Goal: Transaction & Acquisition: Register for event/course

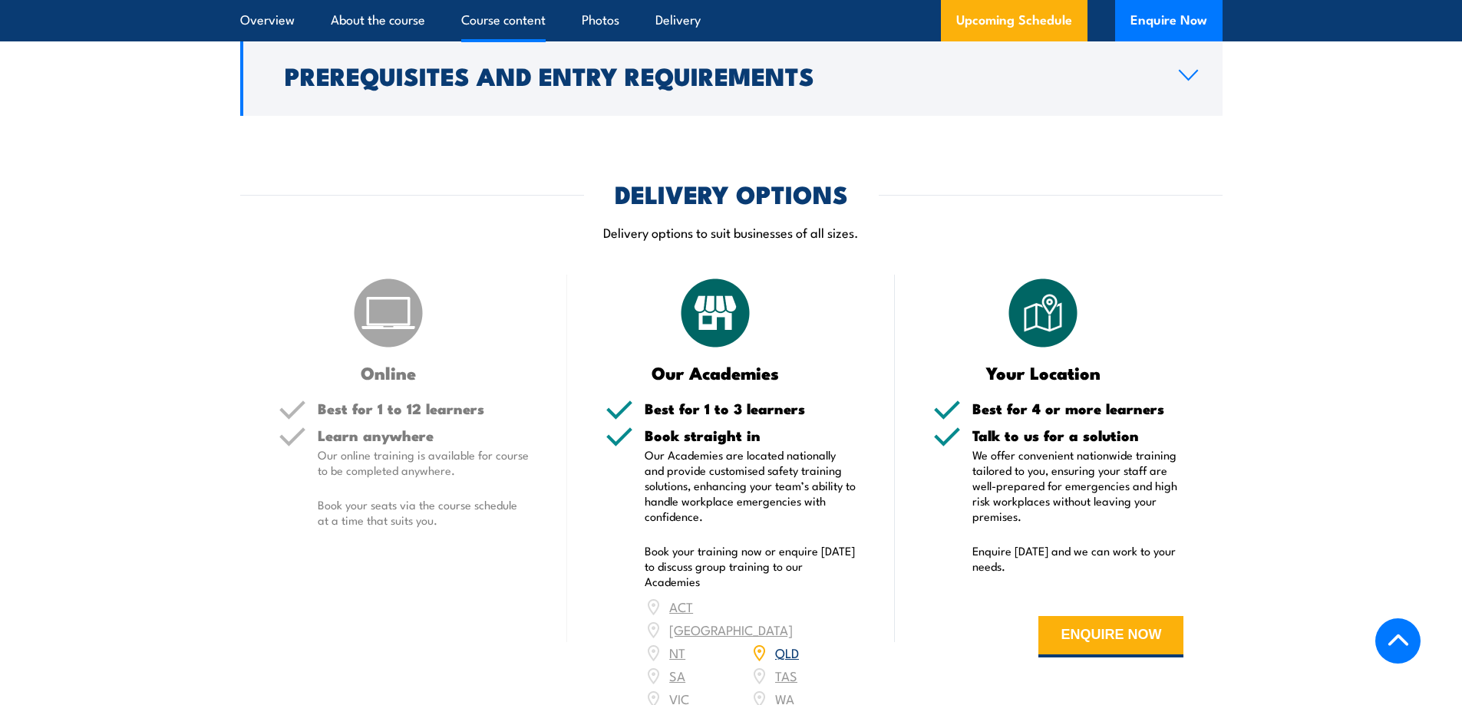
scroll to position [1834, 0]
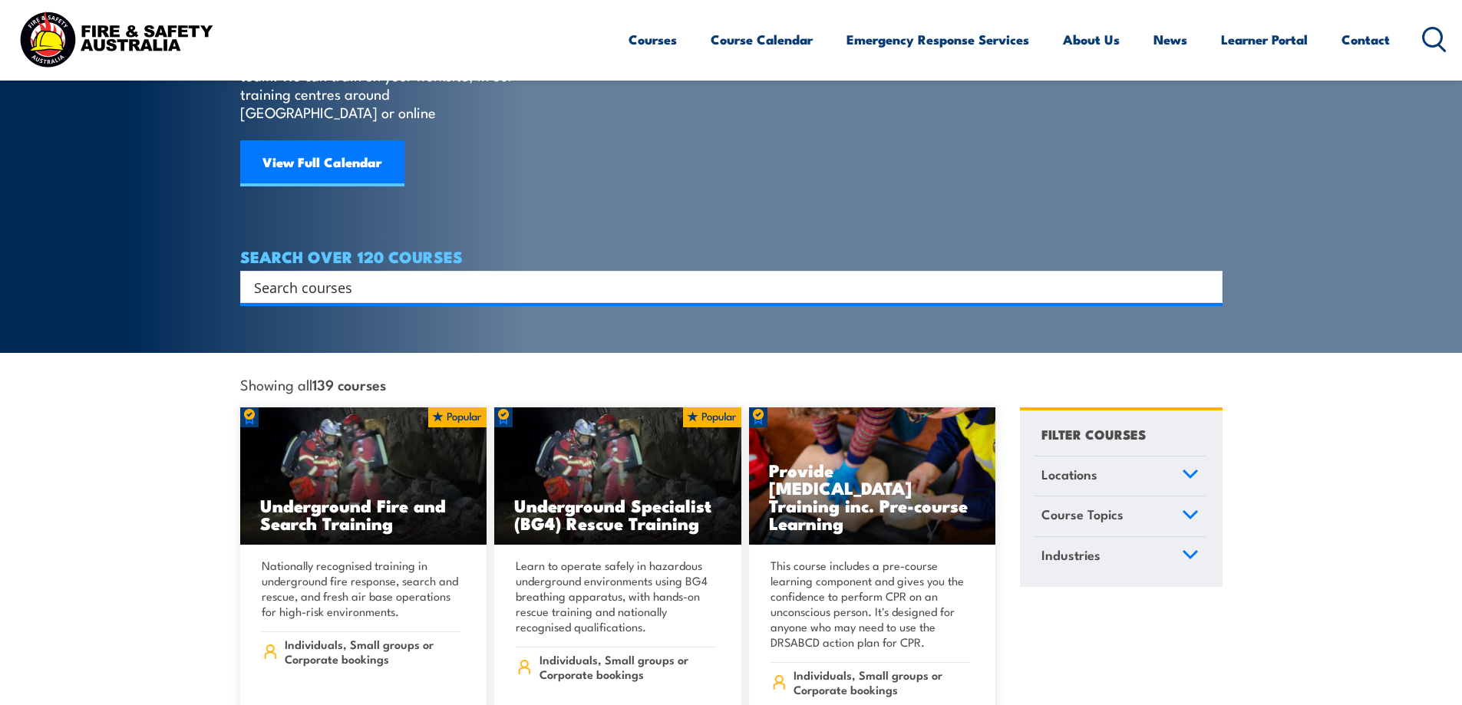
click at [310, 276] on input "Search input" at bounding box center [721, 287] width 935 height 23
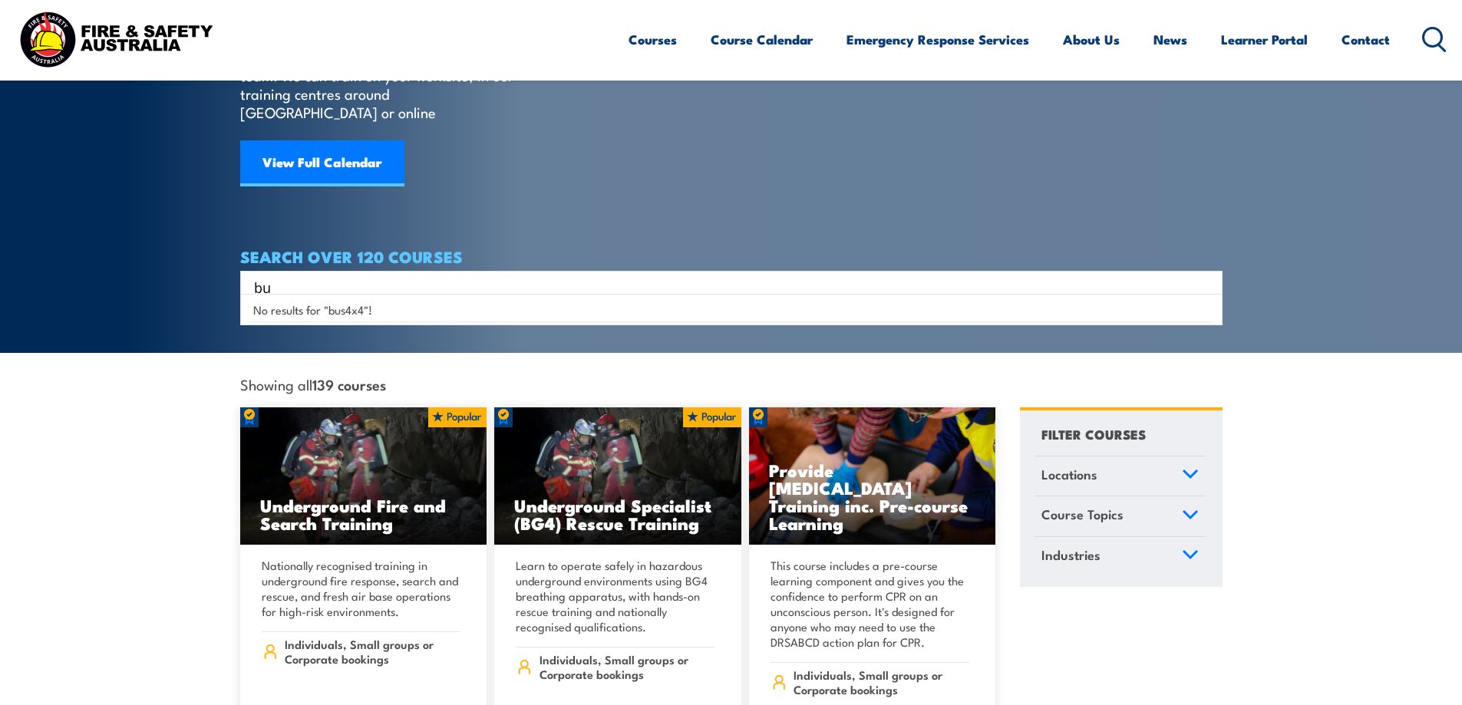
type input "b"
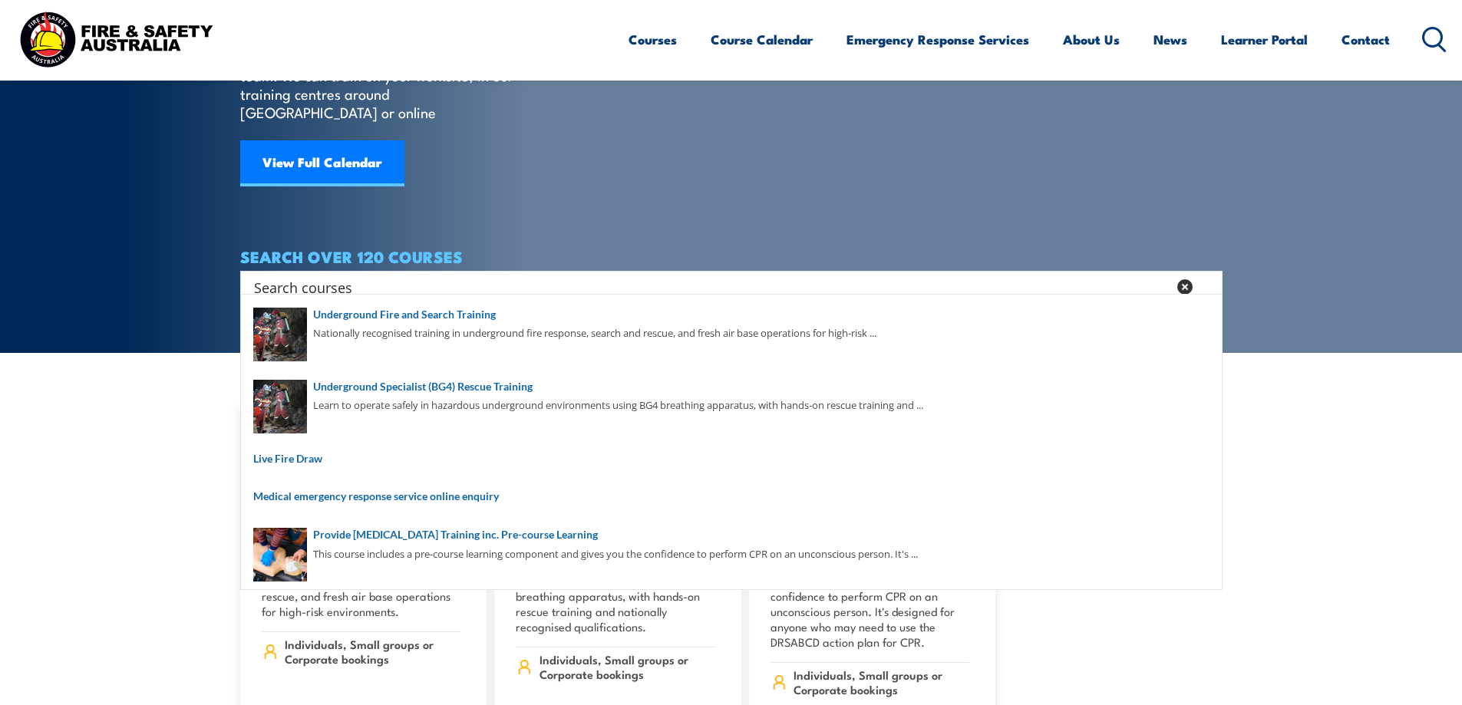
click at [1371, 213] on section "COURSES Find a course thats right for you and your team. We can train on your w…" at bounding box center [731, 99] width 1462 height 507
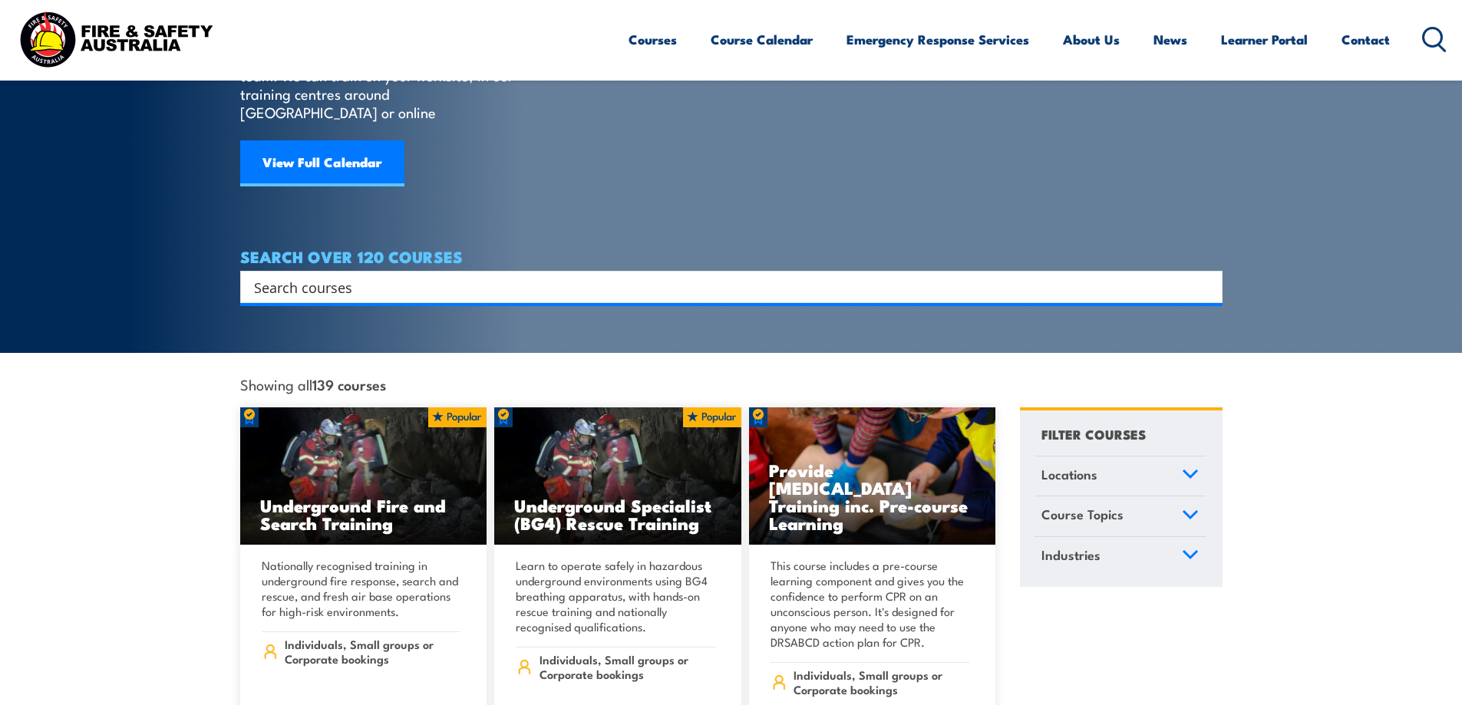
click at [441, 276] on input "Search input" at bounding box center [721, 287] width 935 height 23
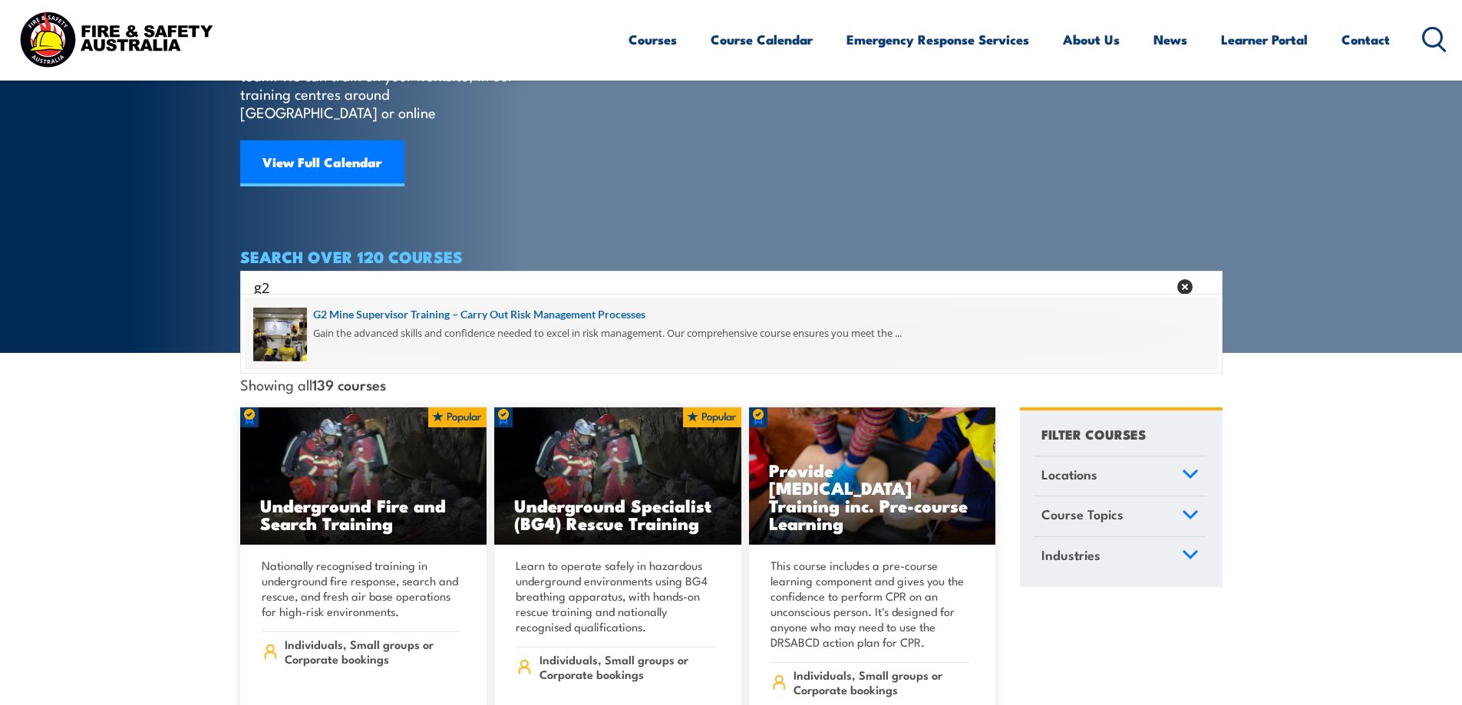
type input "g2"
click at [609, 311] on span at bounding box center [731, 334] width 973 height 72
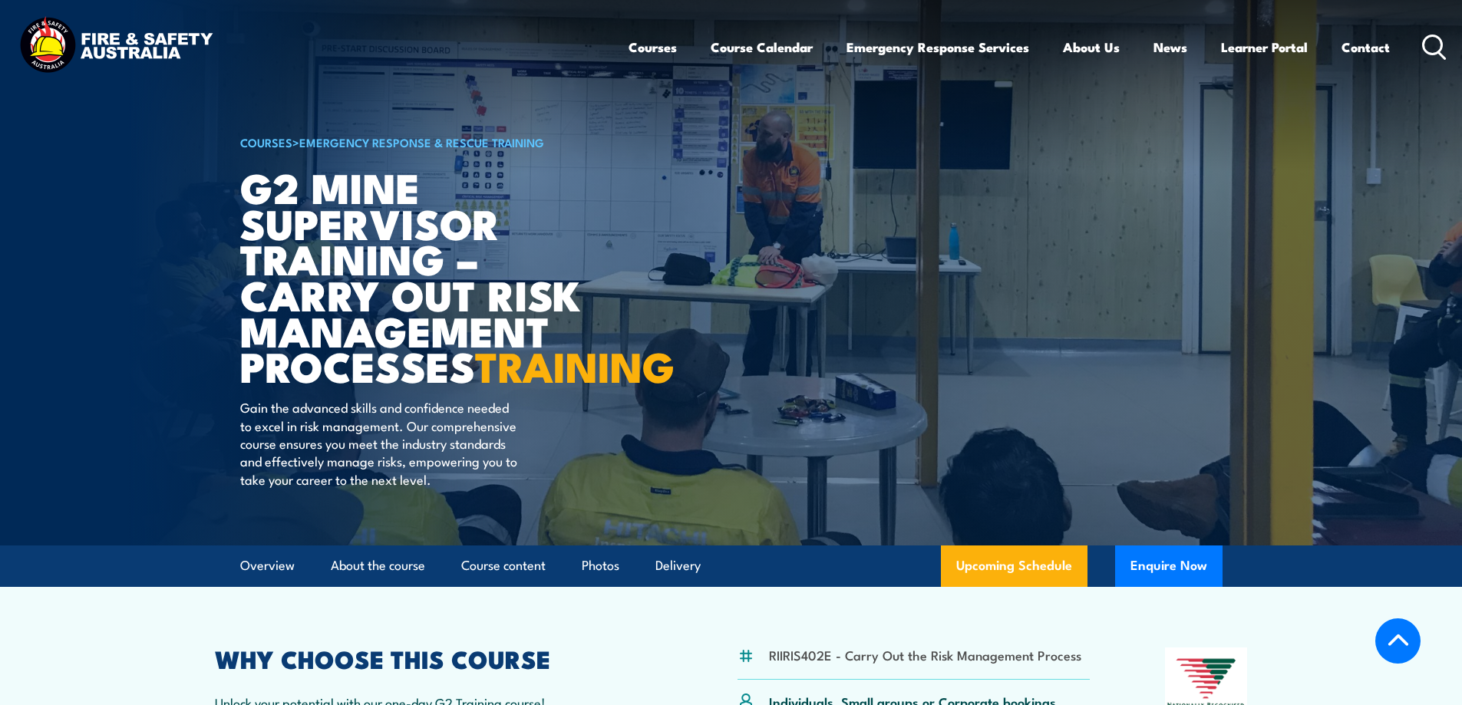
scroll to position [461, 0]
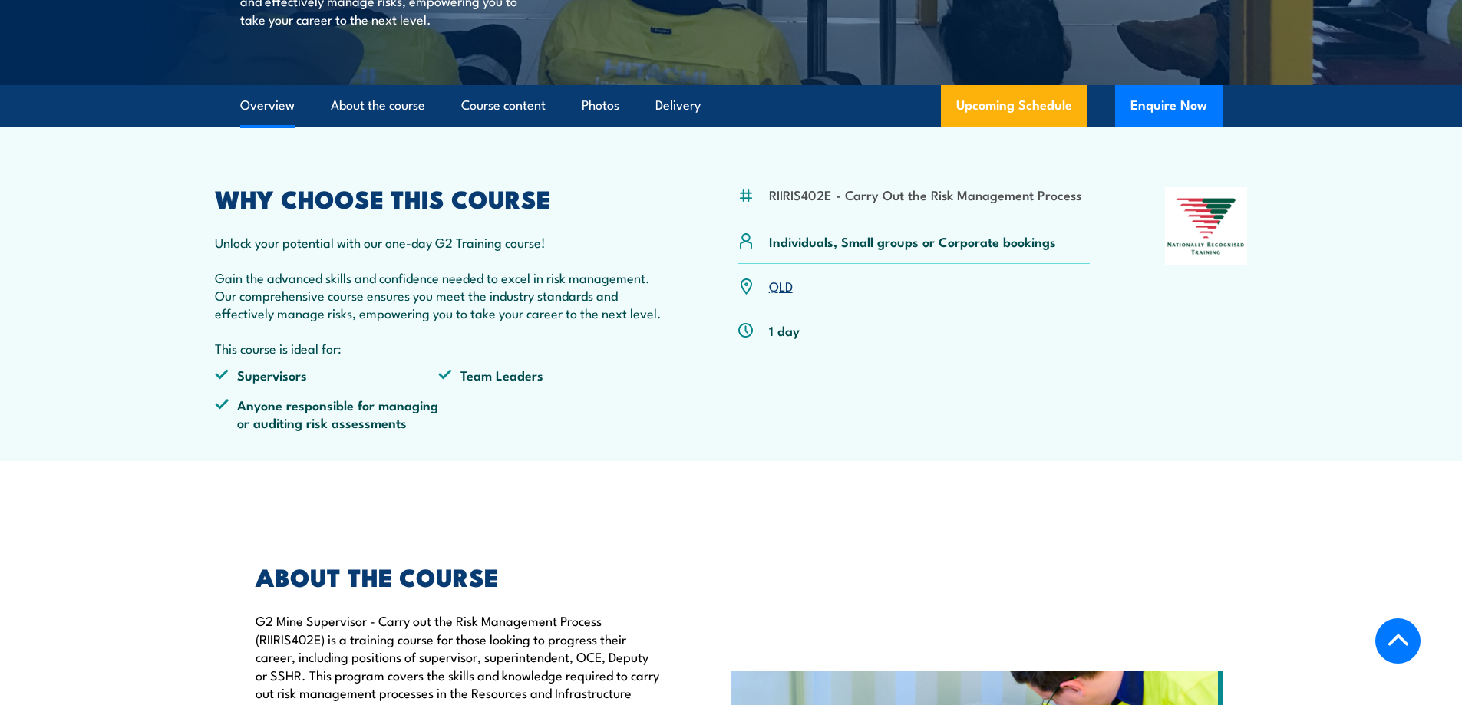
click at [770, 295] on link "QLD" at bounding box center [781, 285] width 24 height 18
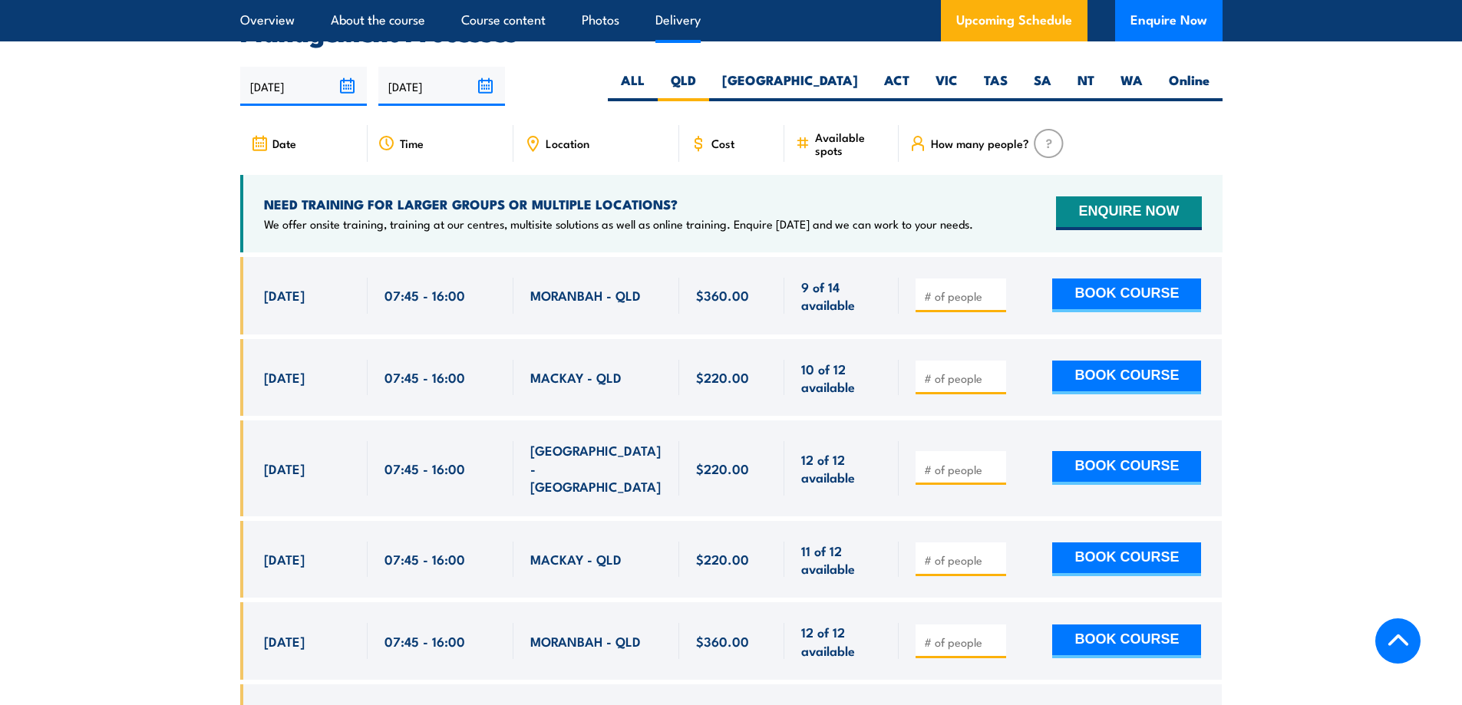
scroll to position [2859, 0]
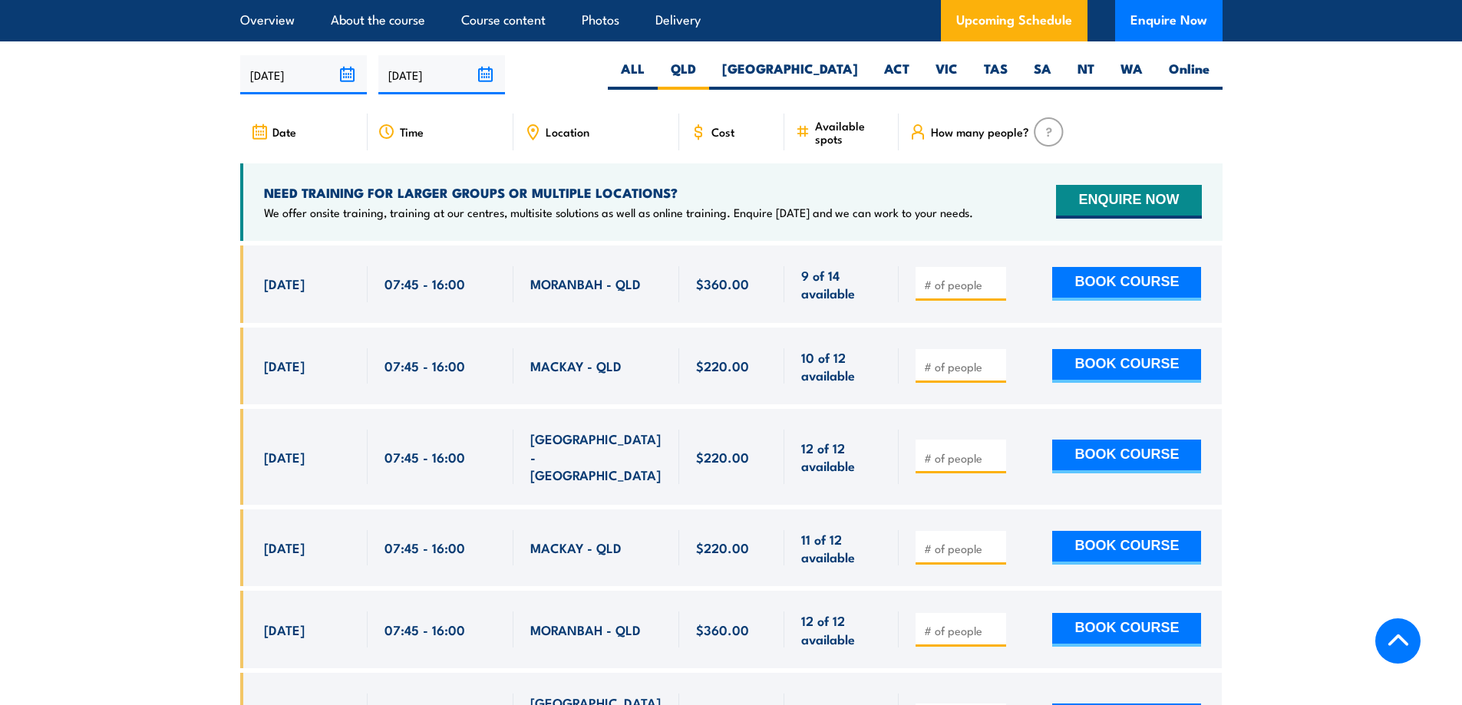
click at [963, 375] on input "number" at bounding box center [962, 366] width 77 height 15
type input "1"
click at [1139, 372] on button "BOOK COURSE" at bounding box center [1126, 366] width 149 height 34
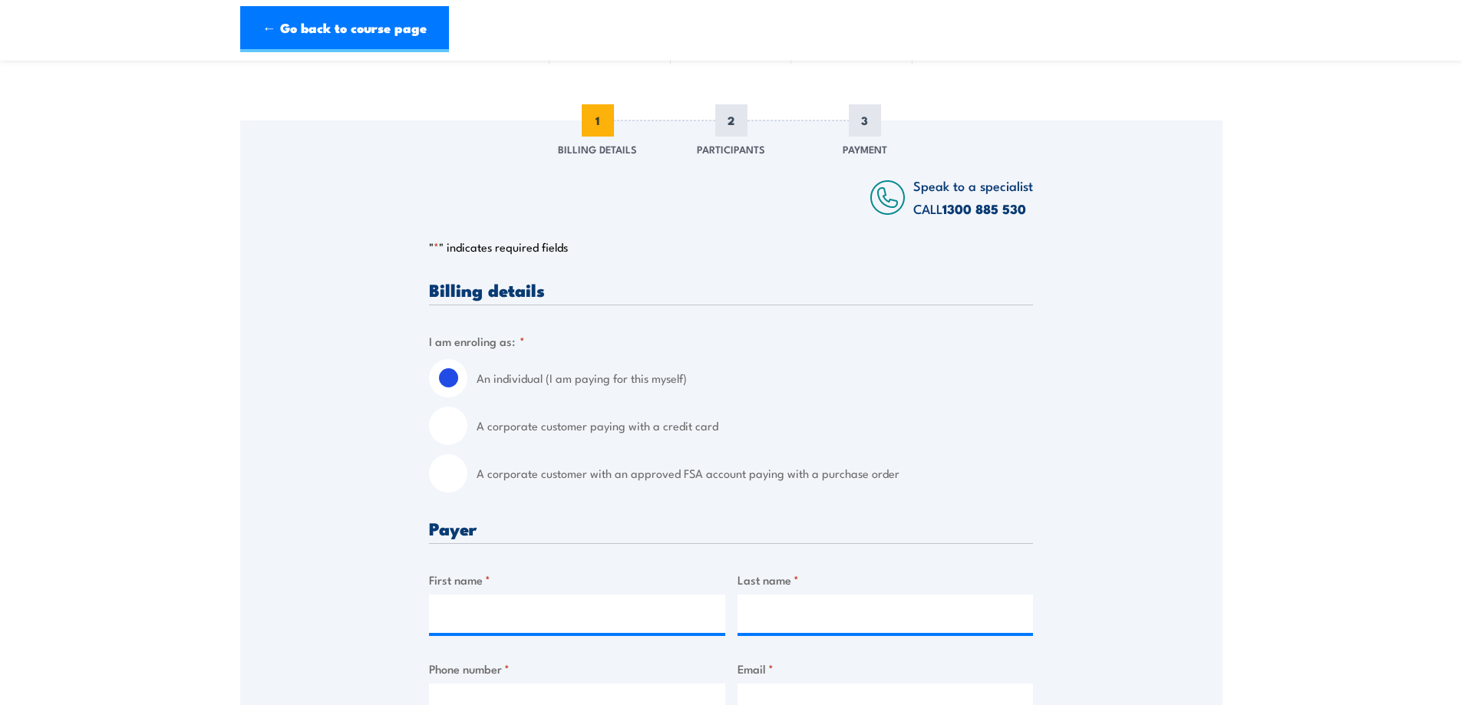
scroll to position [307, 0]
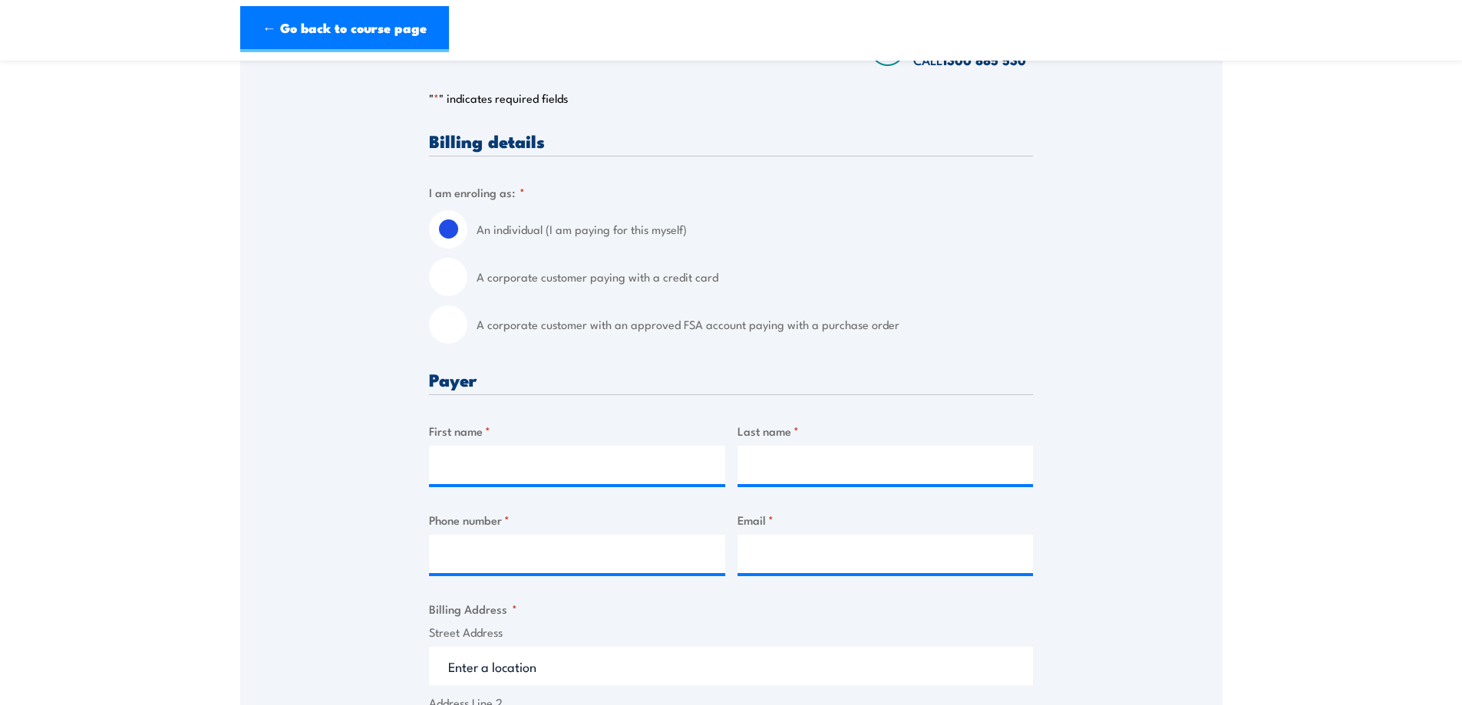
click at [446, 336] on input "A corporate customer with an approved FSA account paying with a purchase order" at bounding box center [448, 324] width 38 height 38
radio input "true"
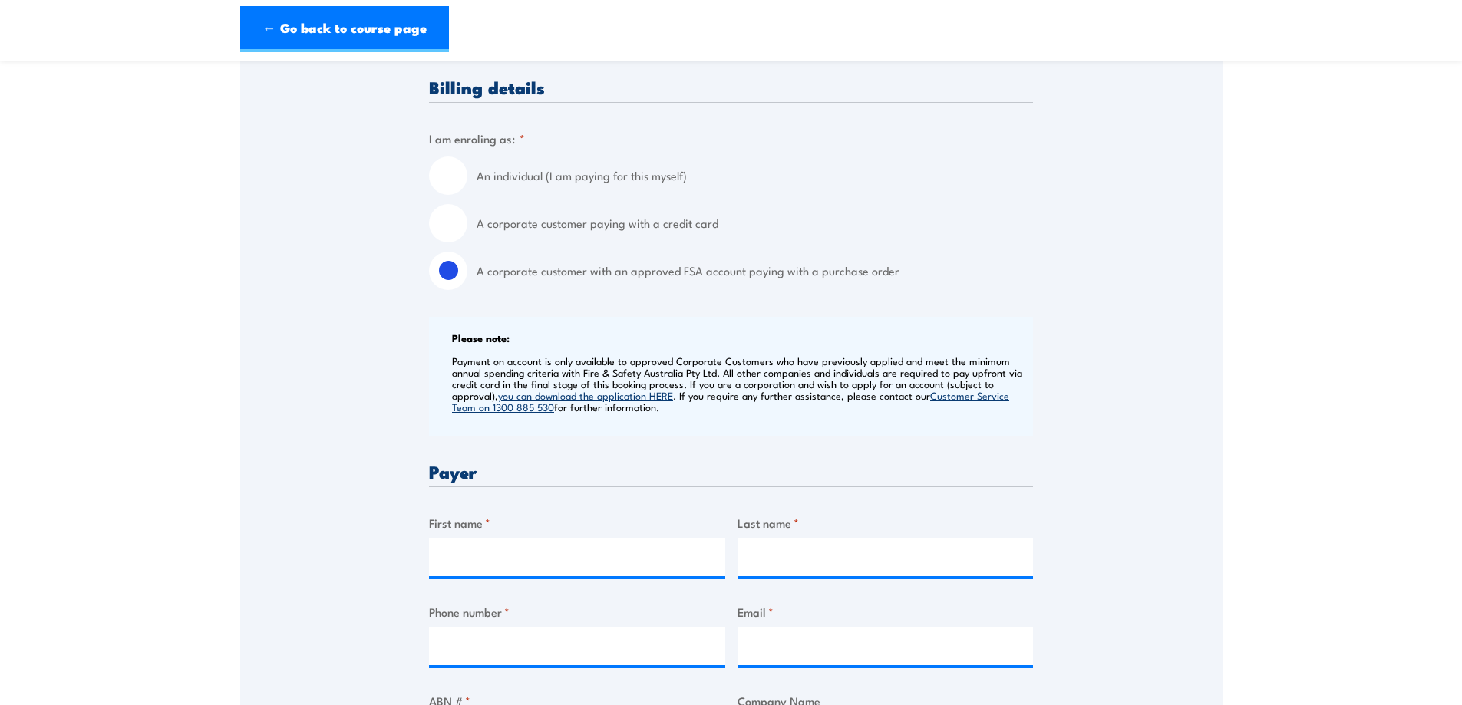
scroll to position [461, 0]
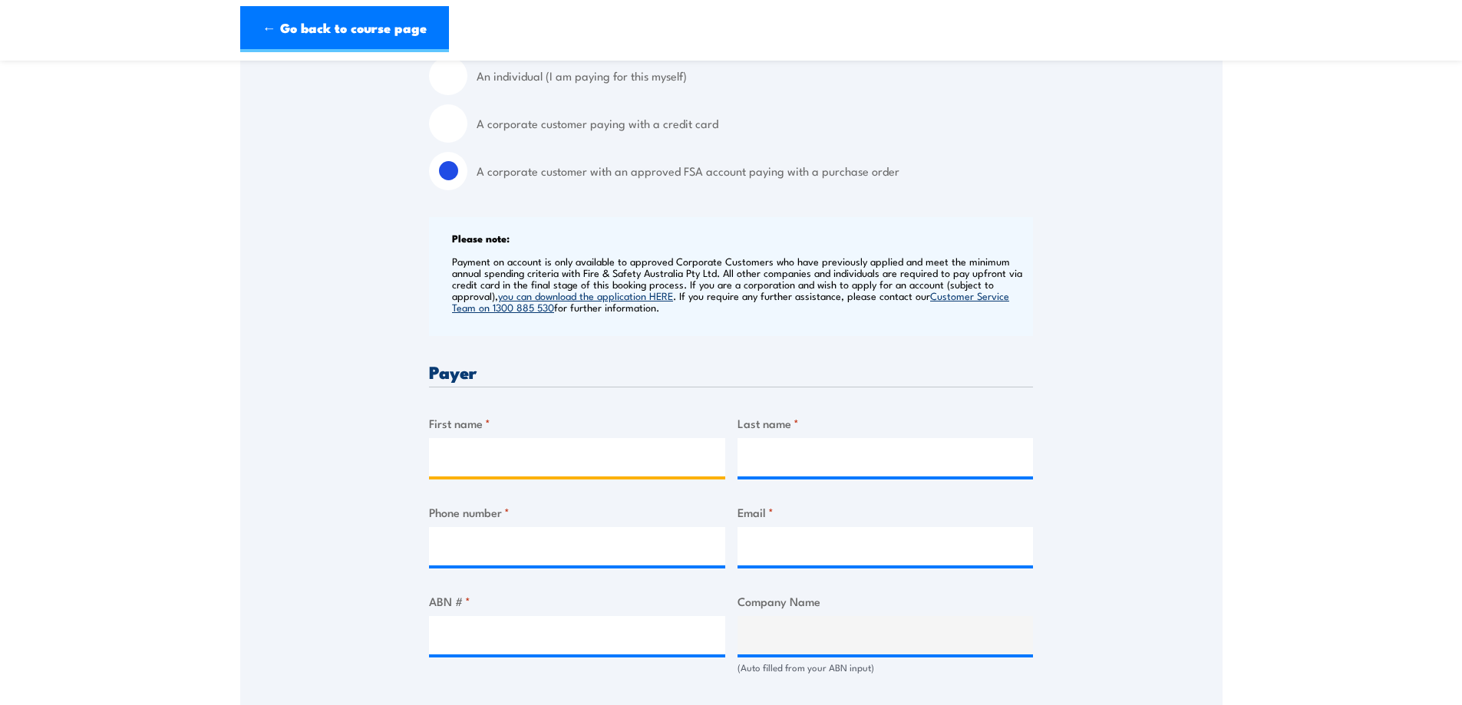
click at [491, 467] on input "First name *" at bounding box center [577, 457] width 296 height 38
type input "Tara"
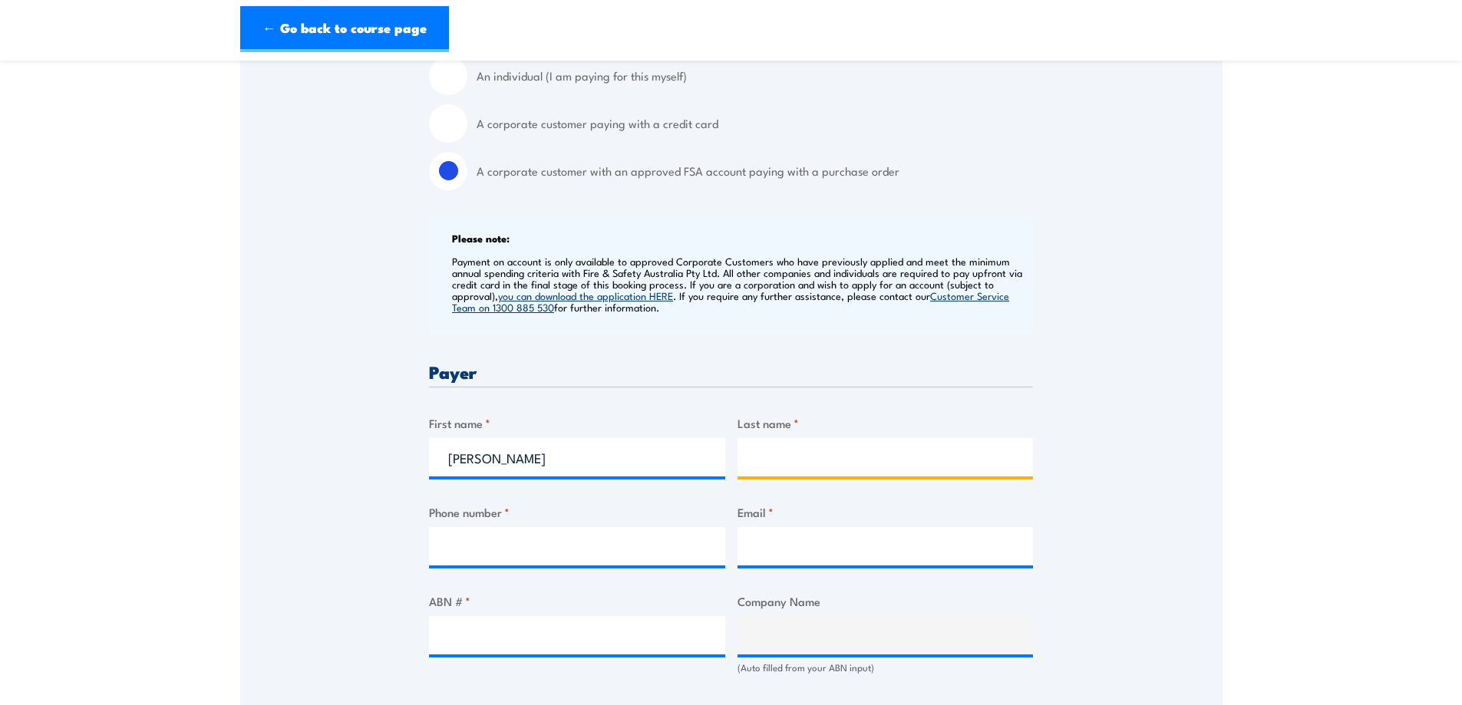
type input "Walker"
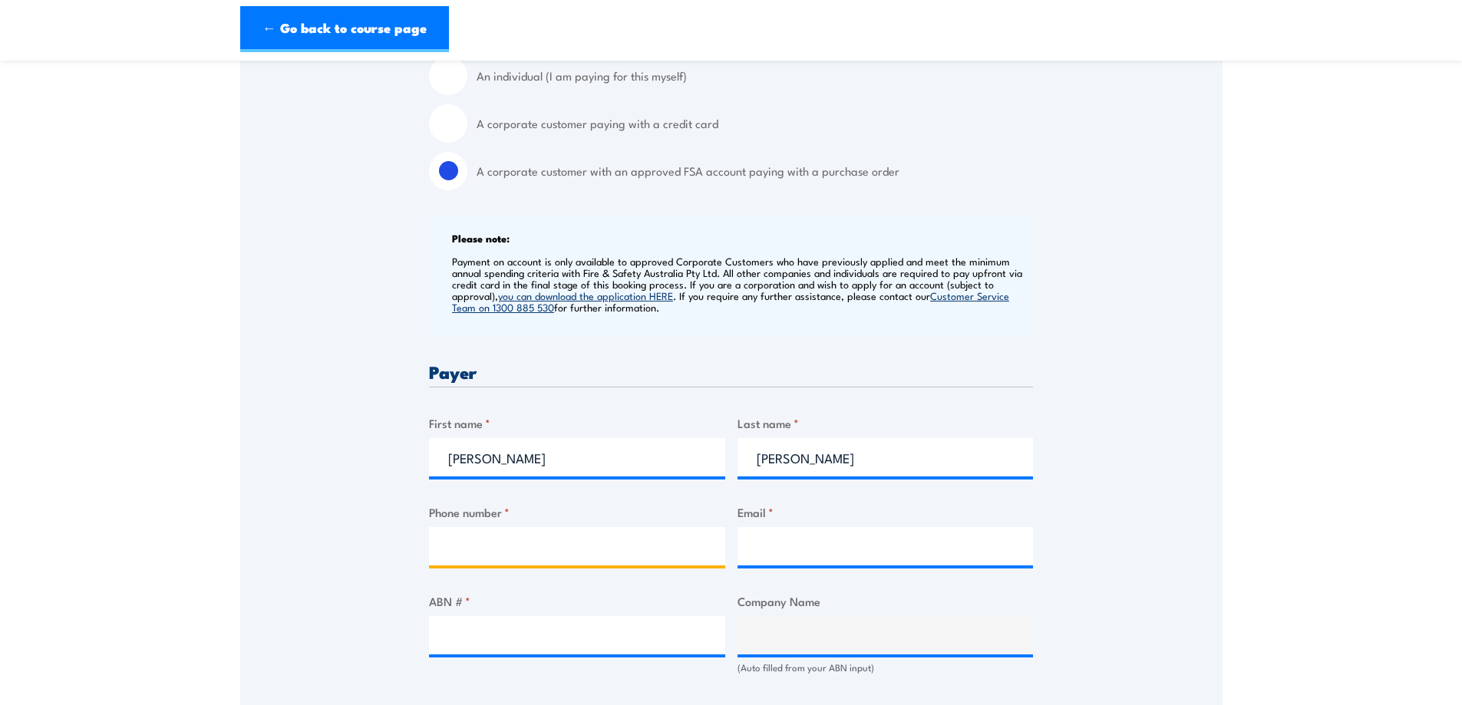
type input "0749404354"
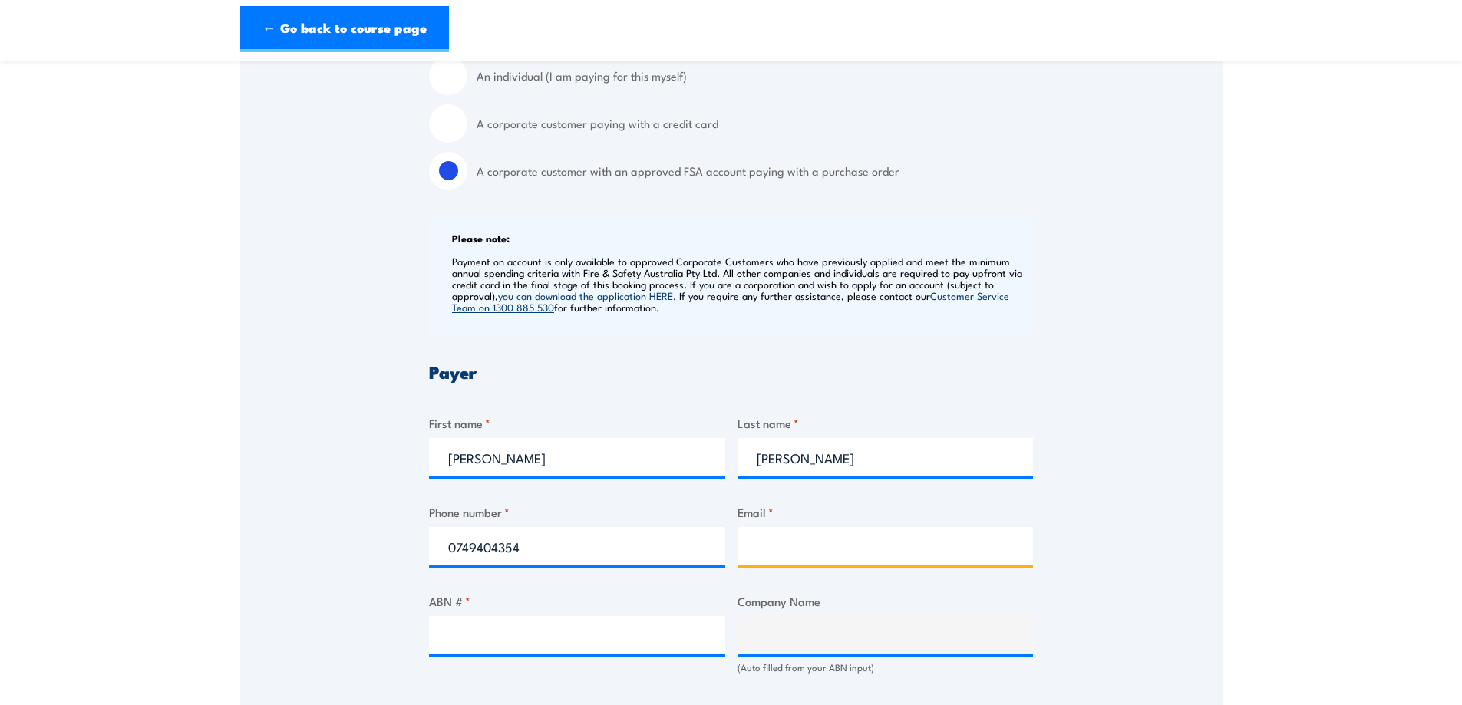
type input "BMATrainingBookingFormInbox@bhp.com"
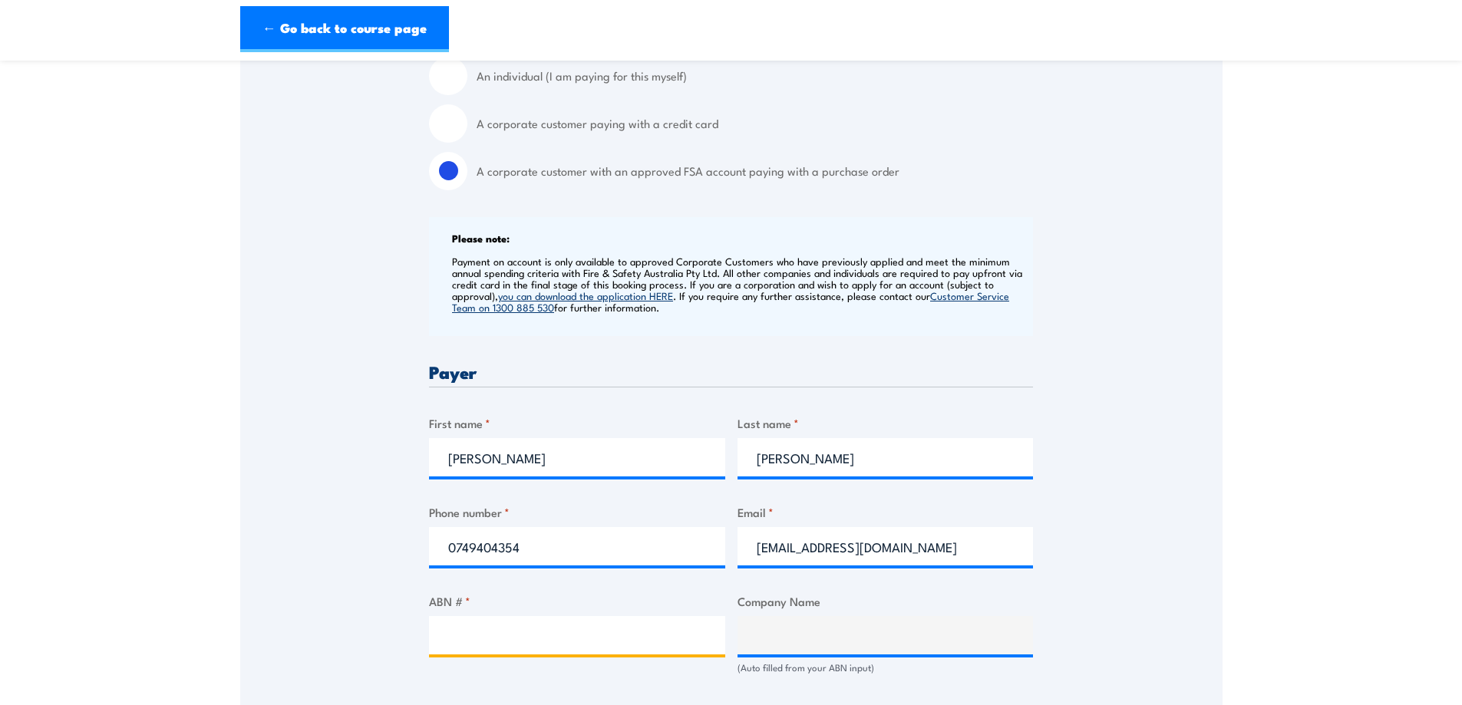
click at [489, 645] on input "ABN # *" at bounding box center [577, 635] width 296 height 38
type input "67096412752"
type input "BM ALLIANCE COAL OPERATIONS PTY LIMITED"
radio input "true"
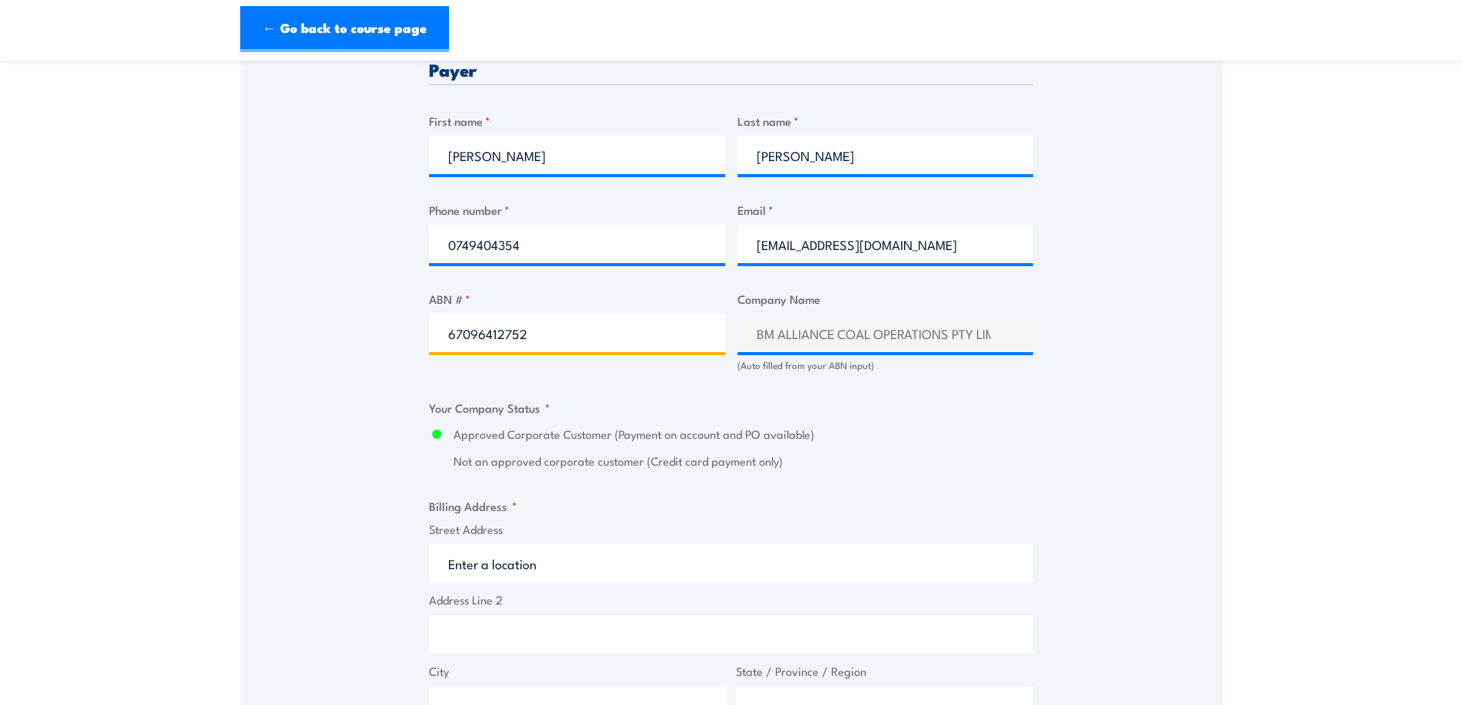
scroll to position [921, 0]
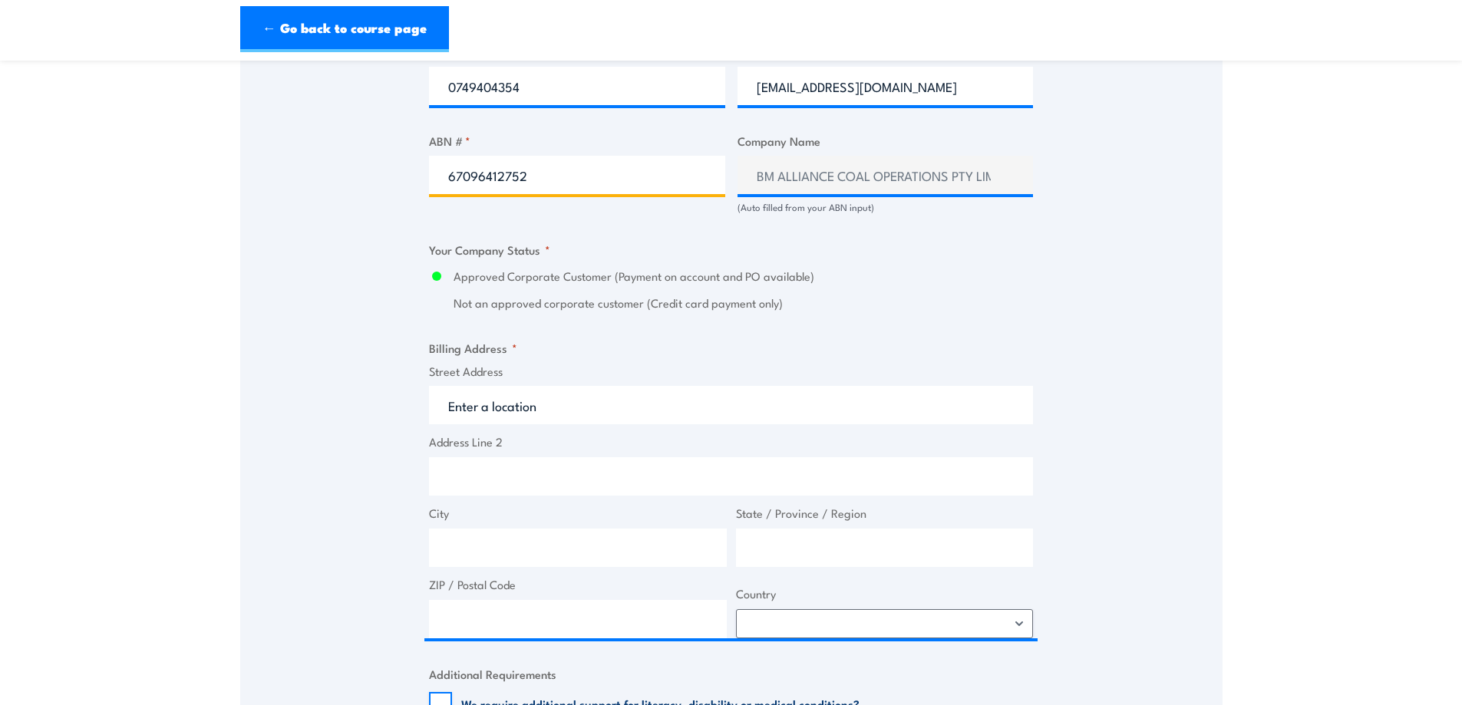
type input "67096412752"
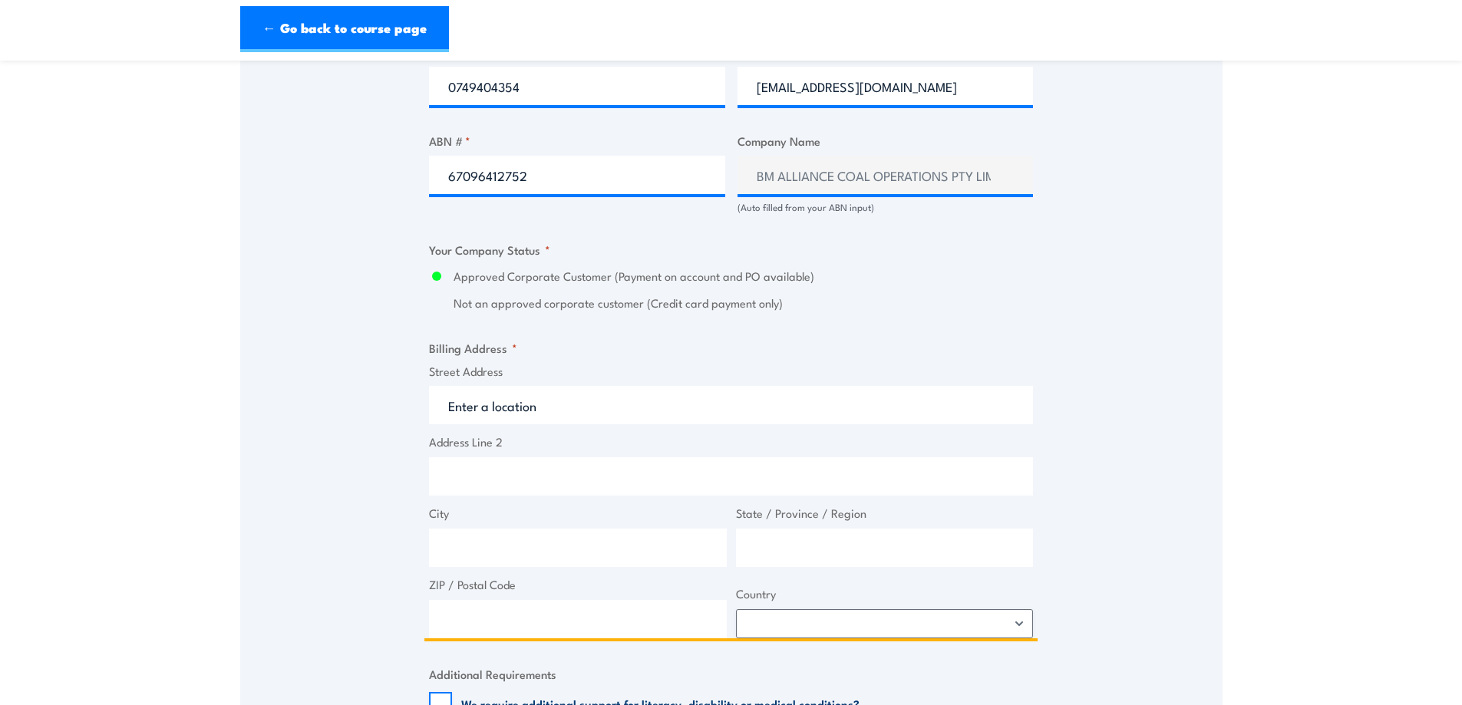
click at [509, 411] on input "Street Address" at bounding box center [731, 405] width 604 height 38
type input "GPO Box 1389"
click at [487, 544] on input "City" at bounding box center [578, 548] width 298 height 38
type input "Brisbane"
click at [771, 567] on input "State / Province / Region" at bounding box center [885, 548] width 298 height 38
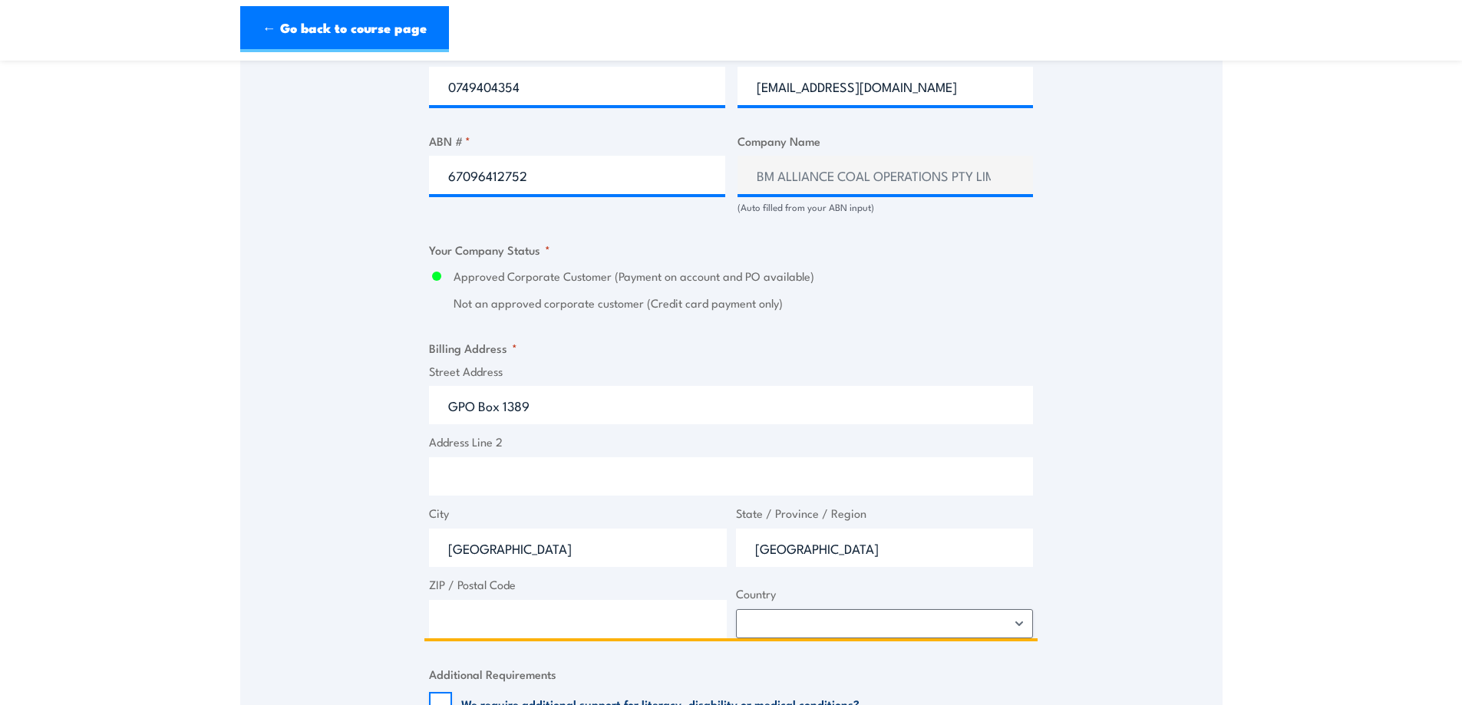
type input "[GEOGRAPHIC_DATA]"
type input "4001"
select select "Australia"
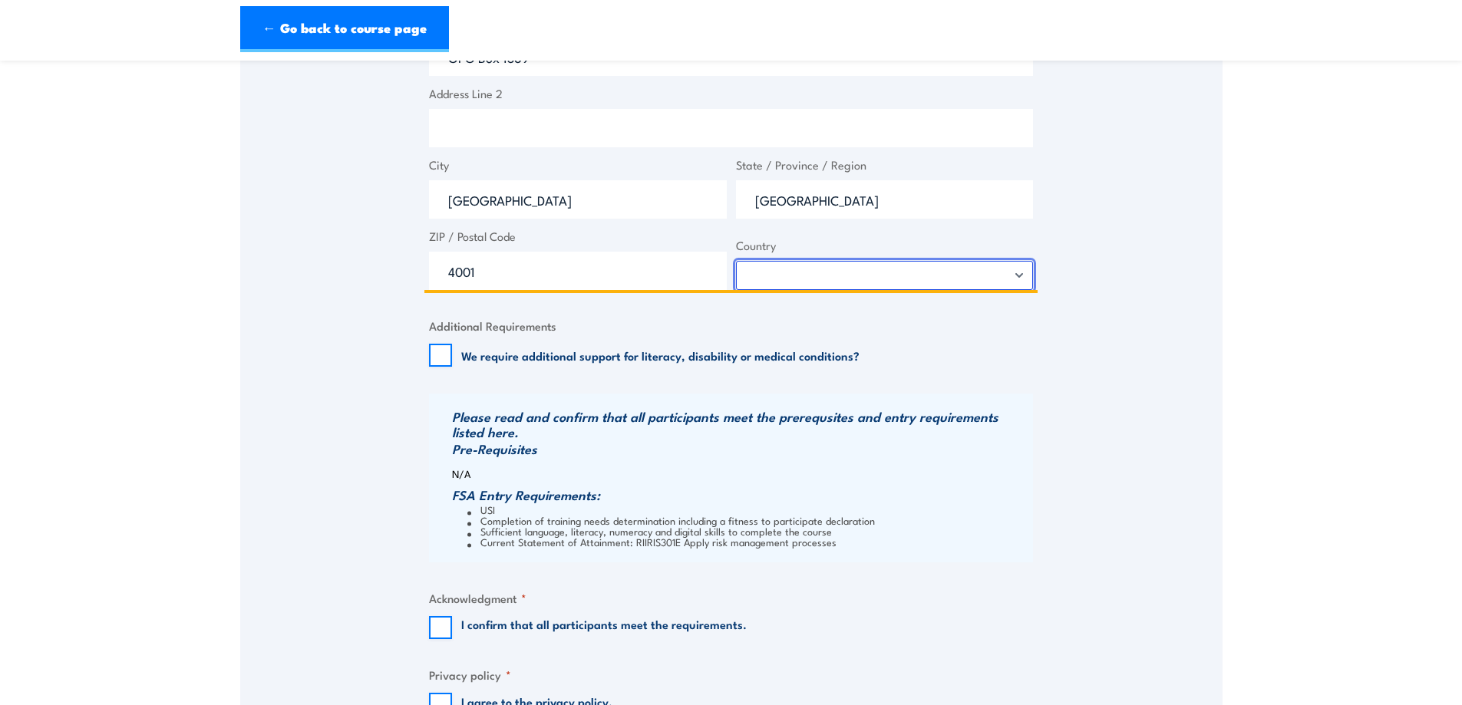
scroll to position [1382, 0]
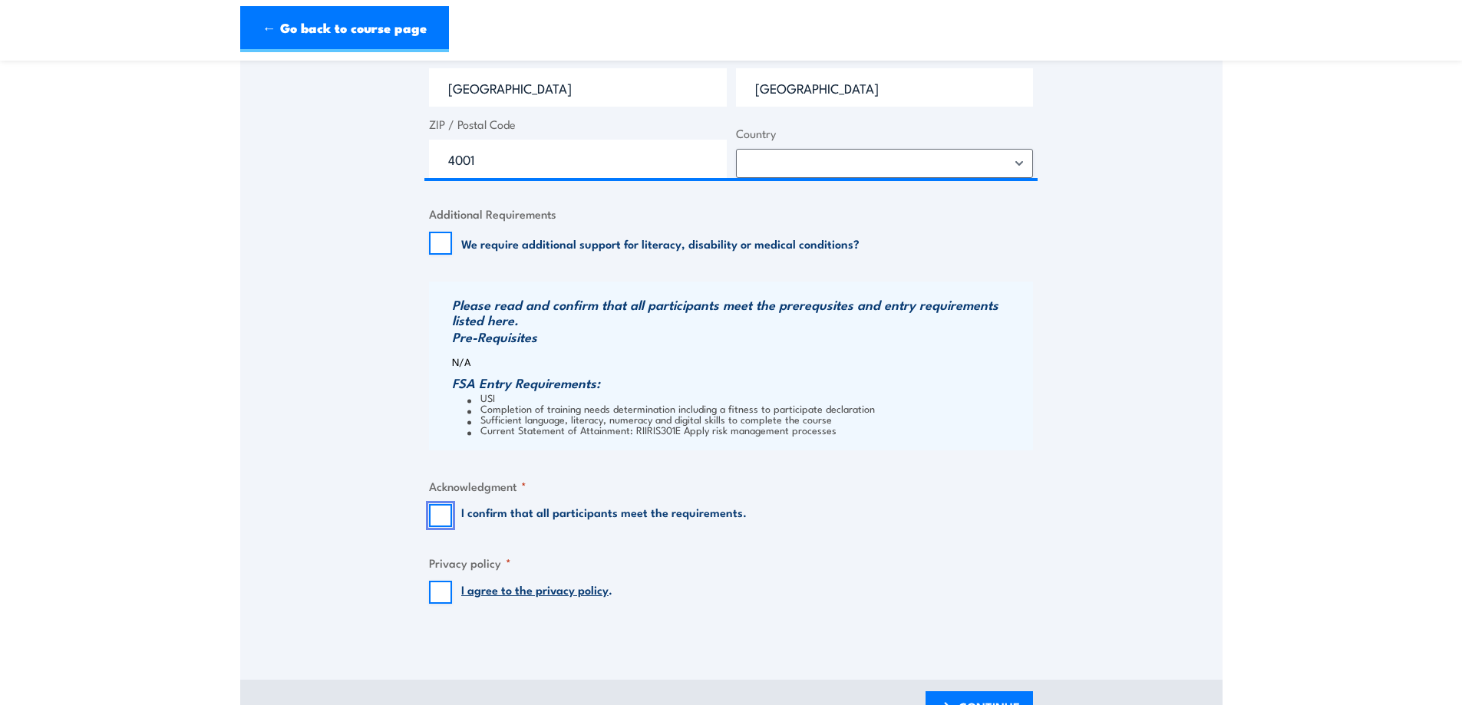
click at [439, 526] on input "I confirm that all participants meet the requirements." at bounding box center [440, 515] width 23 height 23
checkbox input "true"
click at [435, 603] on input "I agree to the privacy policy ." at bounding box center [440, 592] width 23 height 23
checkbox input "true"
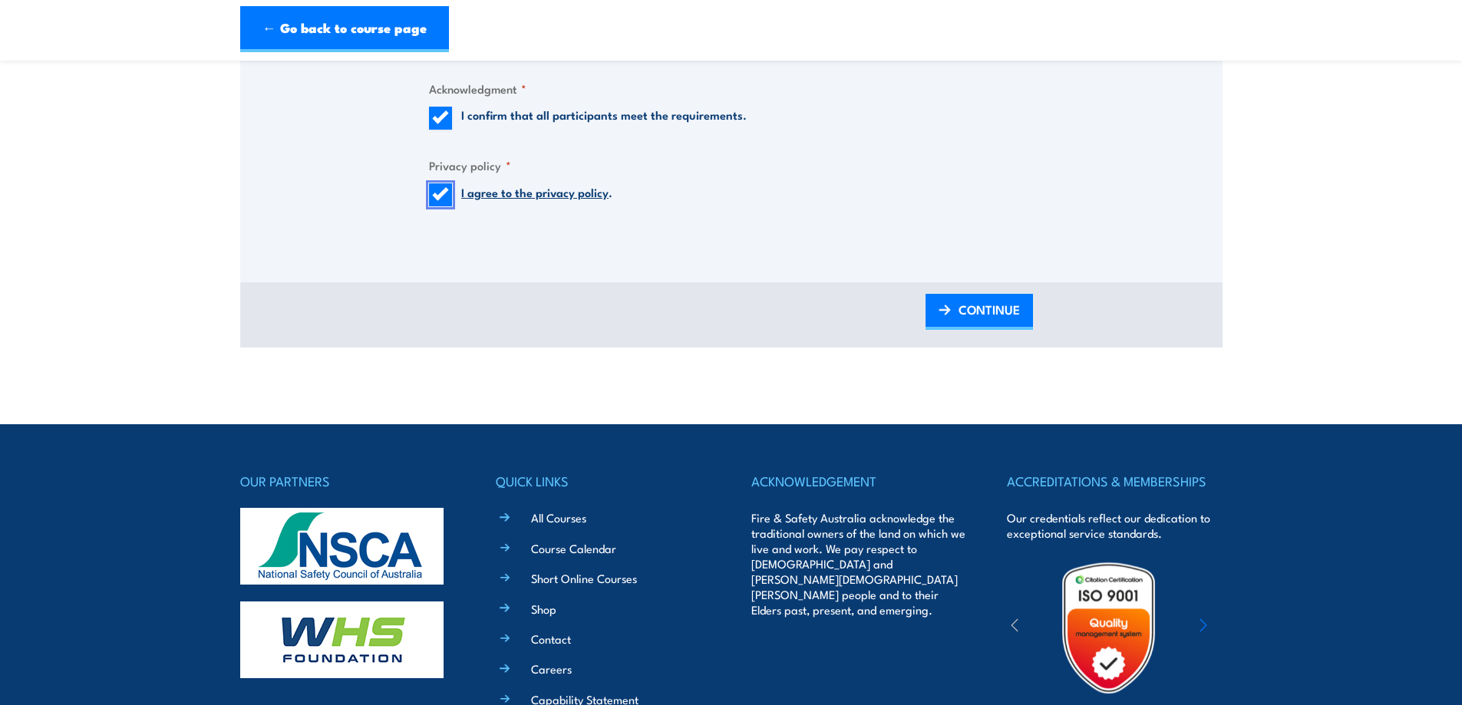
scroll to position [1842, 0]
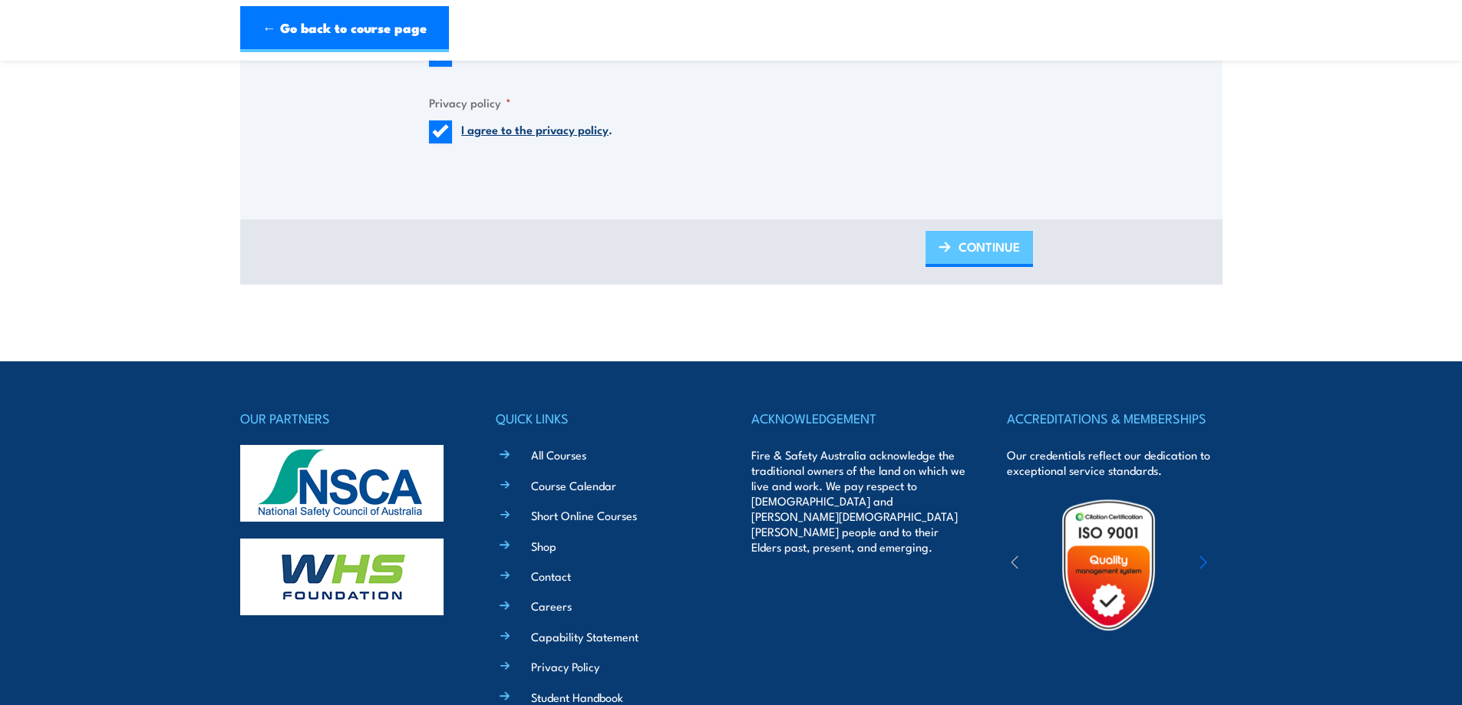
click at [976, 258] on span "CONTINUE" at bounding box center [989, 246] width 61 height 41
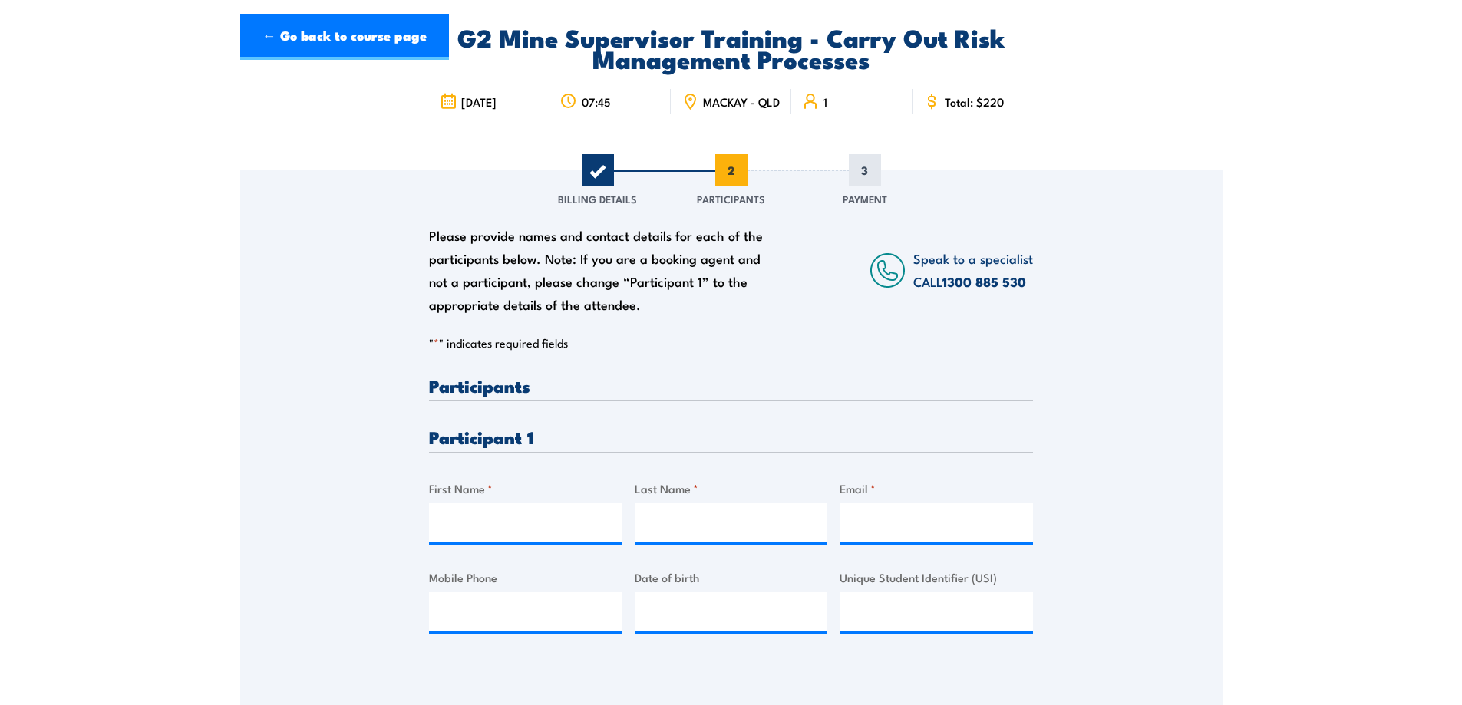
scroll to position [230, 0]
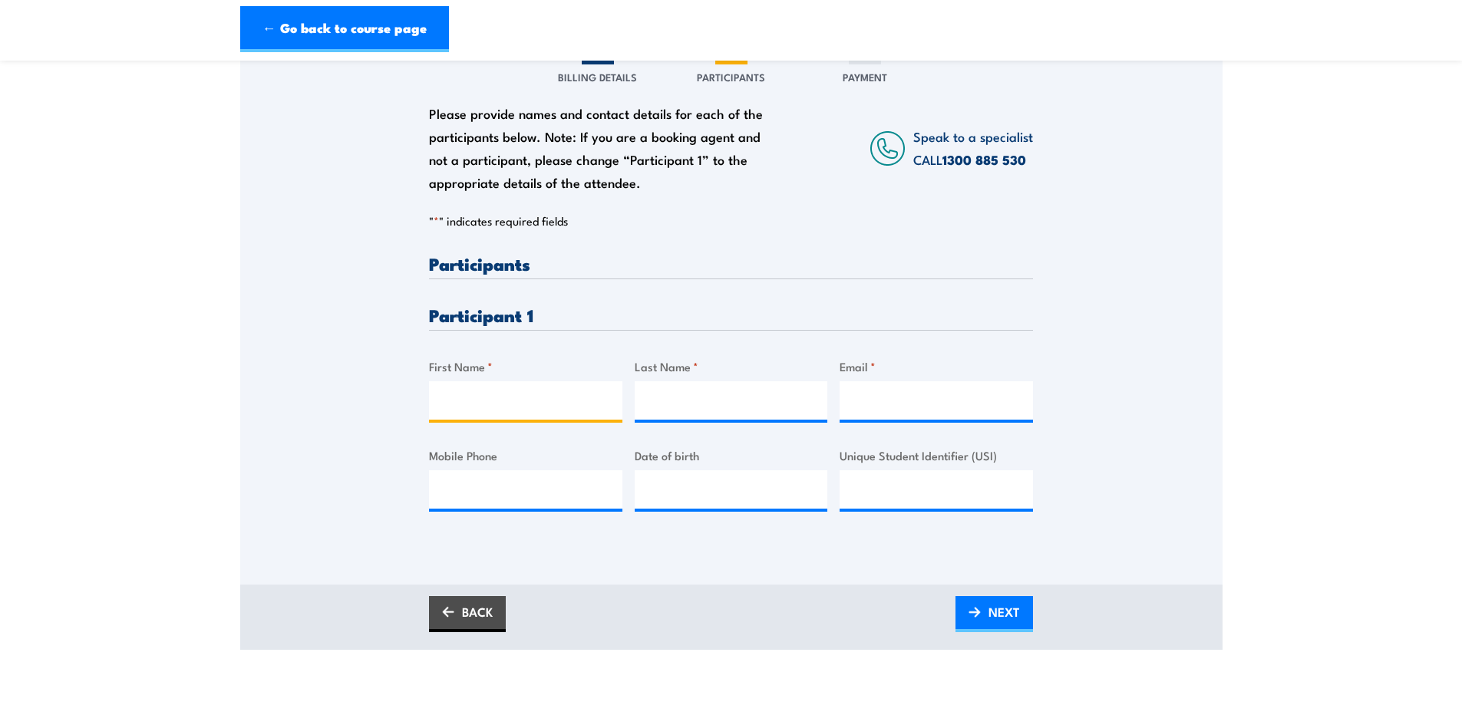
click at [495, 413] on input "First Name *" at bounding box center [525, 400] width 193 height 38
type input "Jenna"
type input "`"
type input "Korte"
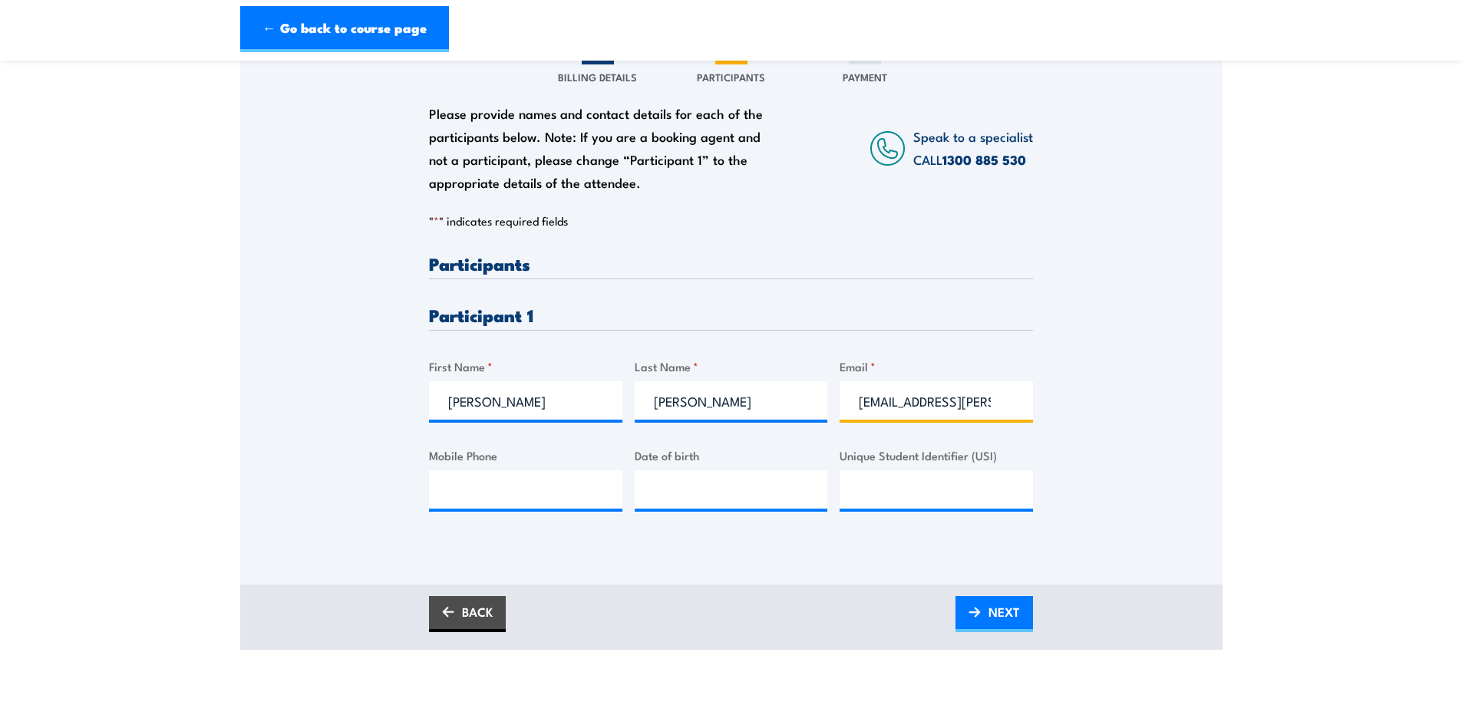
type input "jenna.korte@bhp.com"
click at [486, 494] on input "Mobile Phone" at bounding box center [525, 490] width 193 height 38
type input "0439 077 050"
click at [712, 490] on input "__/__/____" at bounding box center [731, 490] width 193 height 38
type input "29/10/1980"
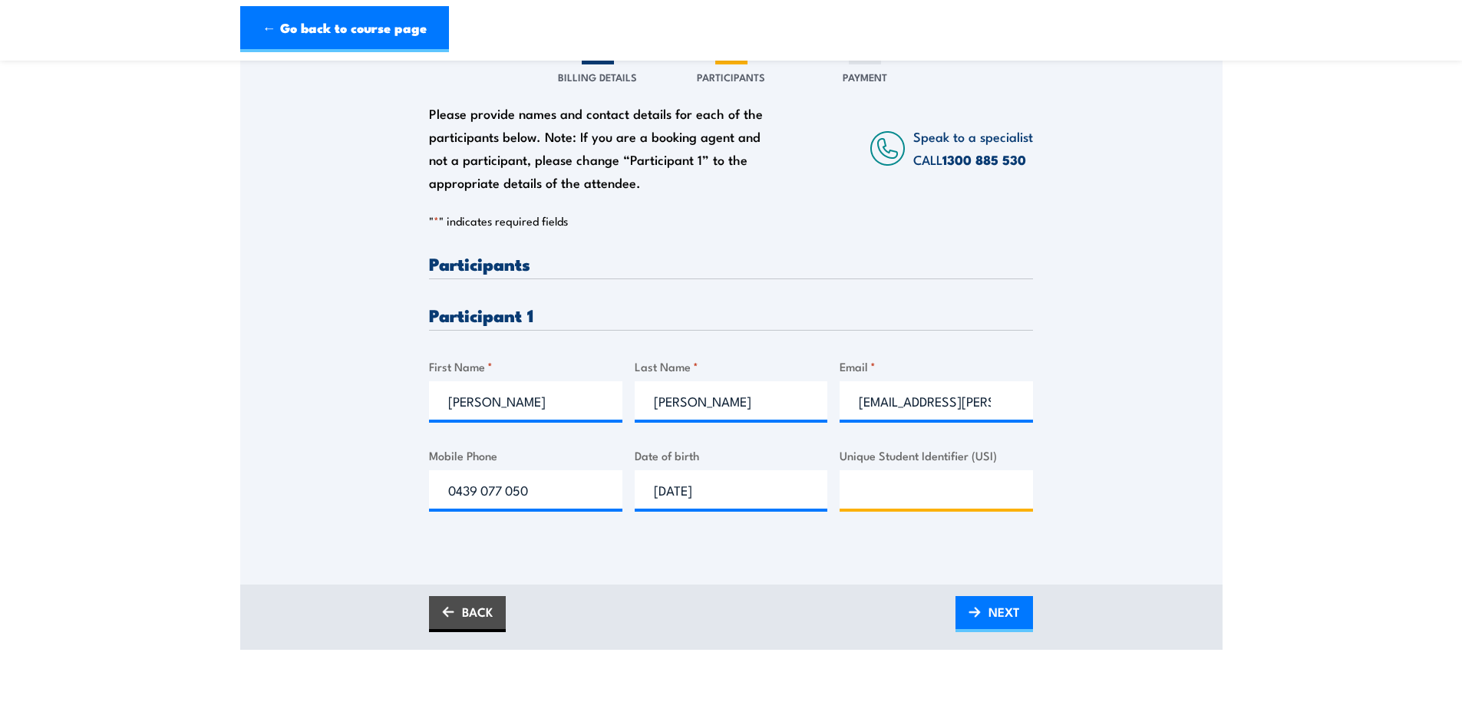
click at [914, 497] on input "Unique Student Identifier (USI)" at bounding box center [936, 490] width 193 height 38
type input "QSV5Q88GEW"
click at [979, 618] on img at bounding box center [975, 612] width 12 height 11
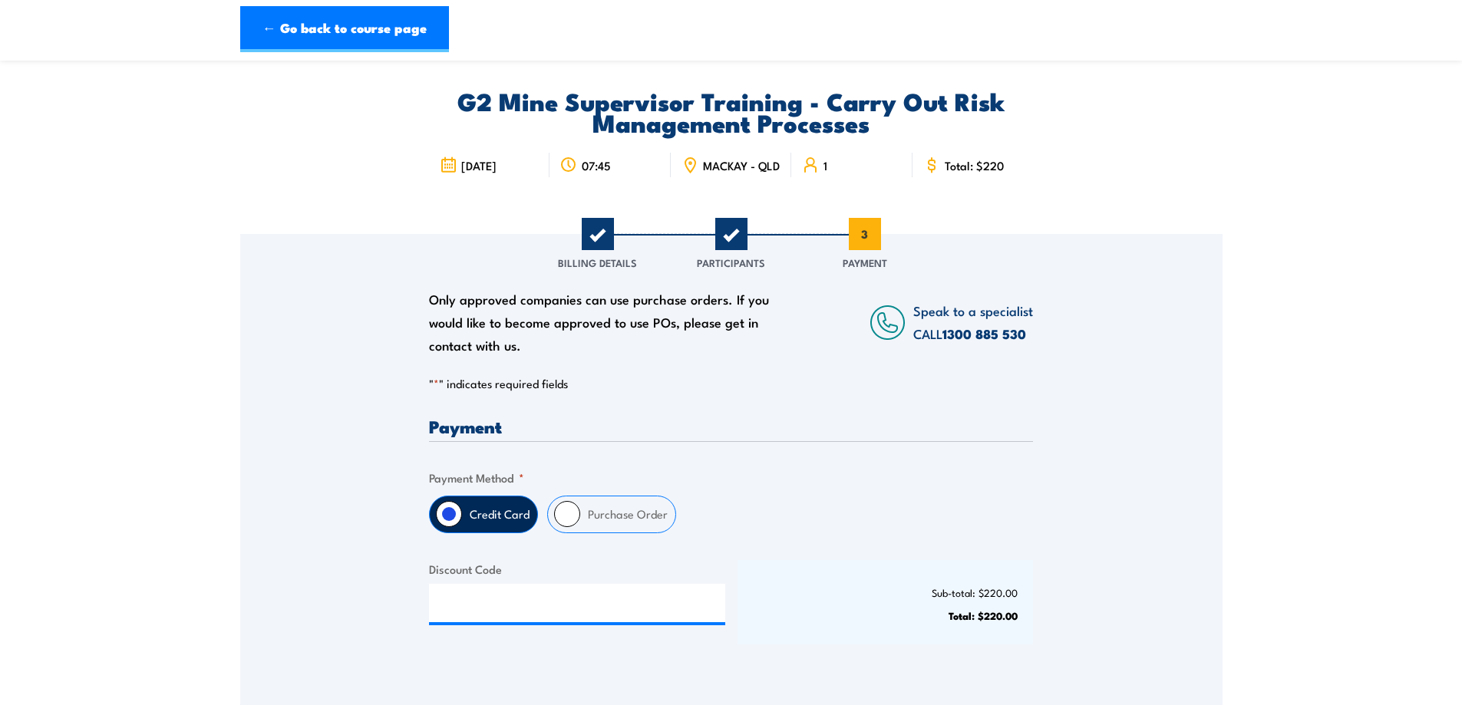
scroll to position [0, 0]
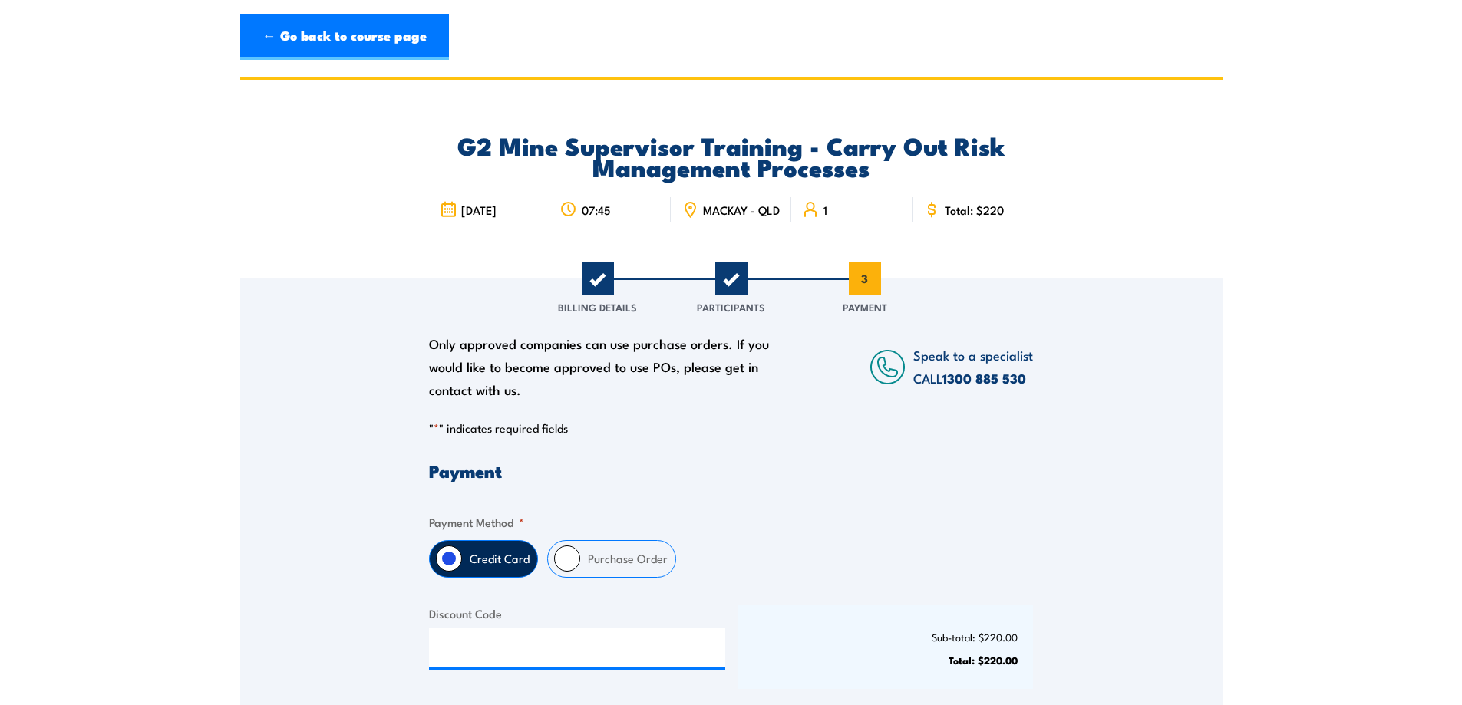
click at [606, 560] on label "Purchase Order" at bounding box center [627, 559] width 95 height 36
click at [580, 560] on input "Purchase Order" at bounding box center [567, 559] width 26 height 26
radio input "true"
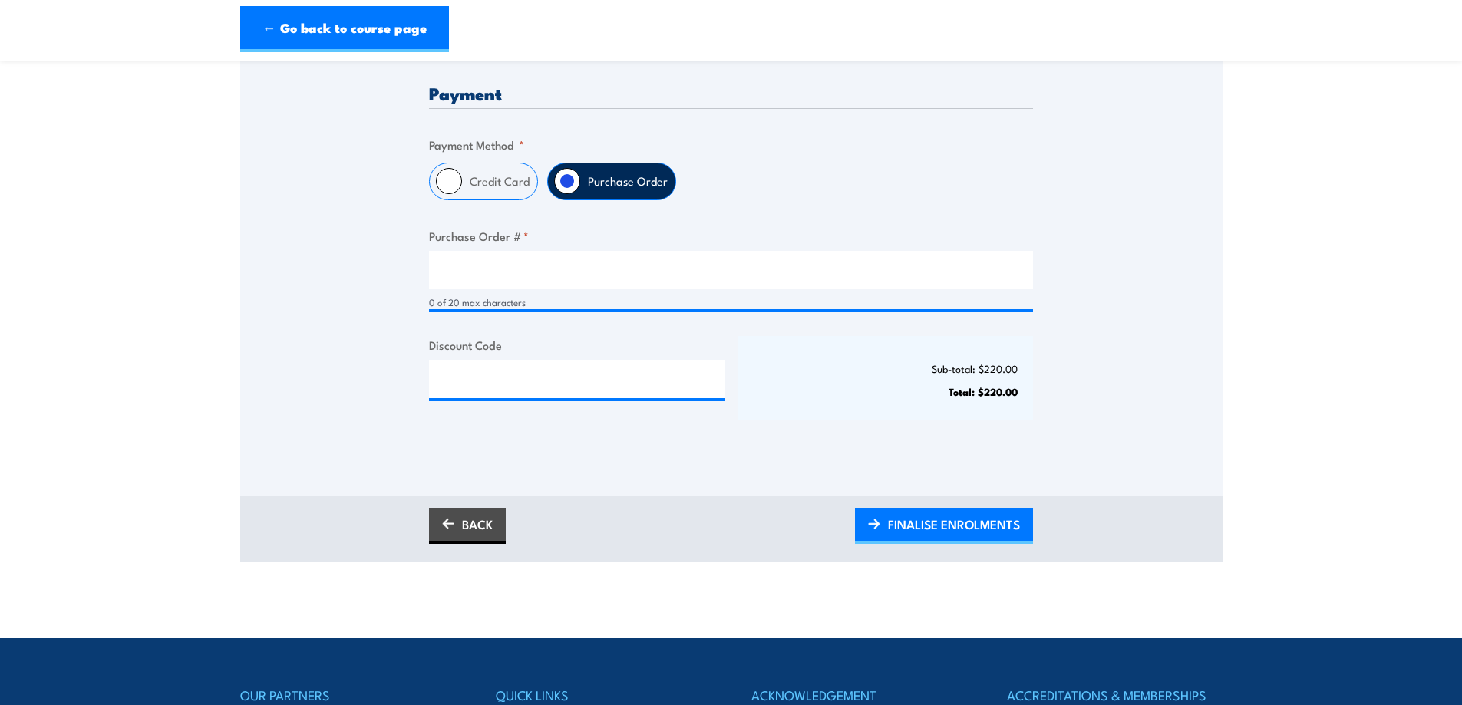
scroll to position [461, 0]
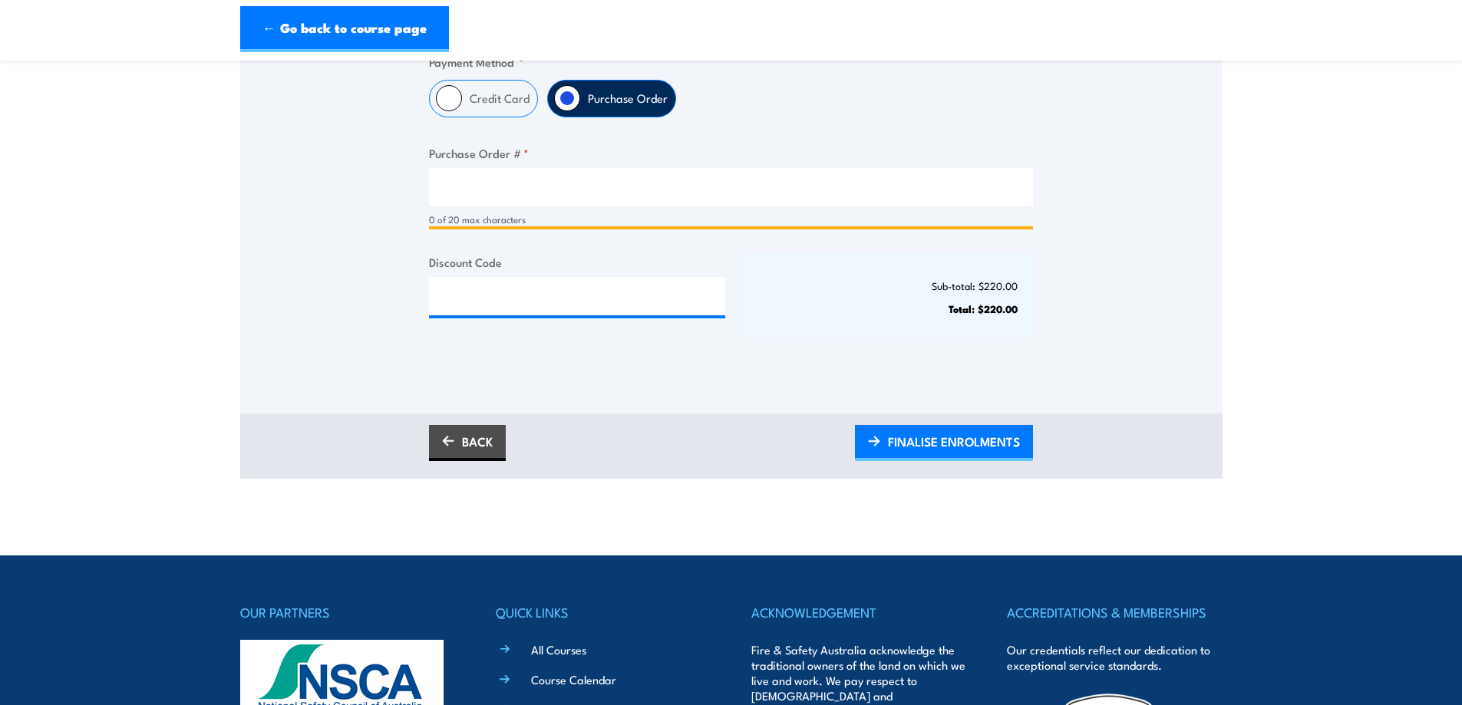
click at [506, 206] on input "Purchase Order # *" at bounding box center [731, 187] width 604 height 38
type input "4518265506"
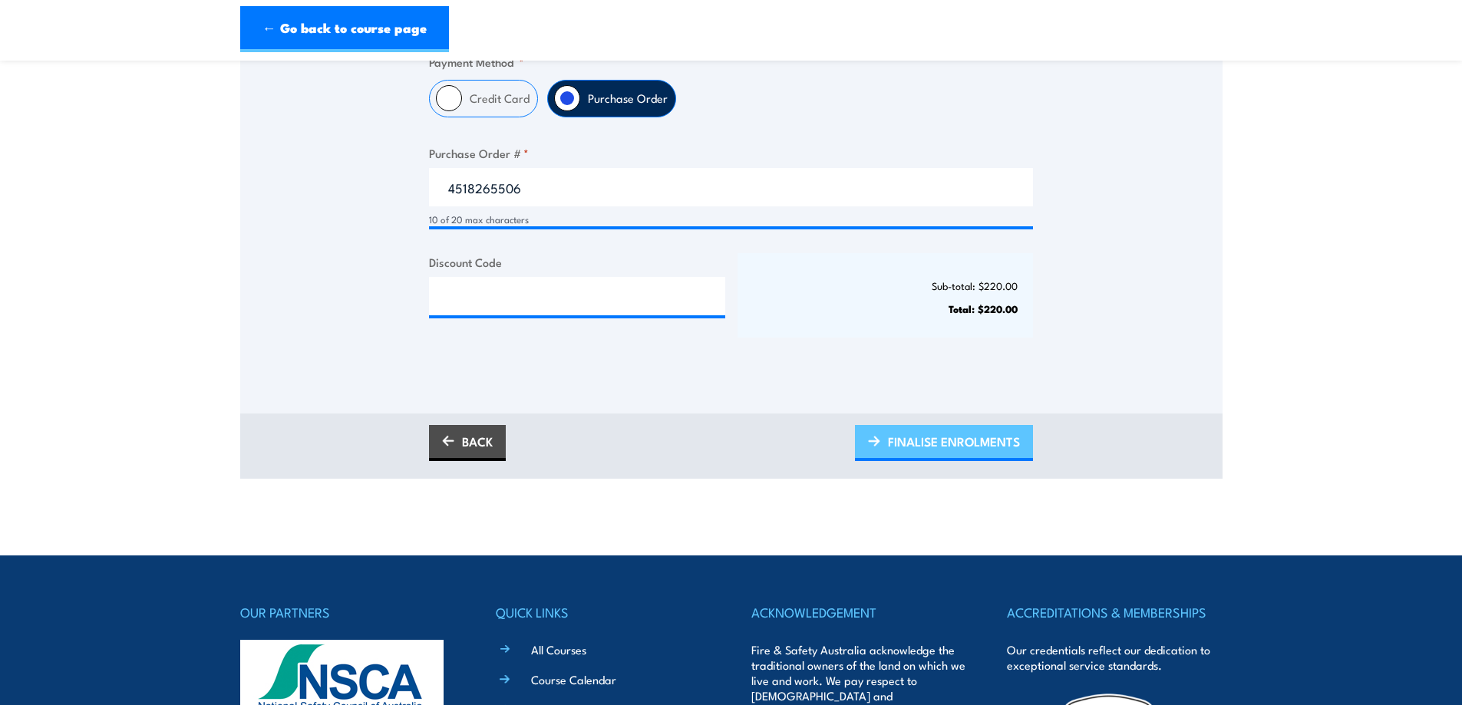
click at [926, 447] on span "FINALISE ENROLMENTS" at bounding box center [954, 441] width 132 height 41
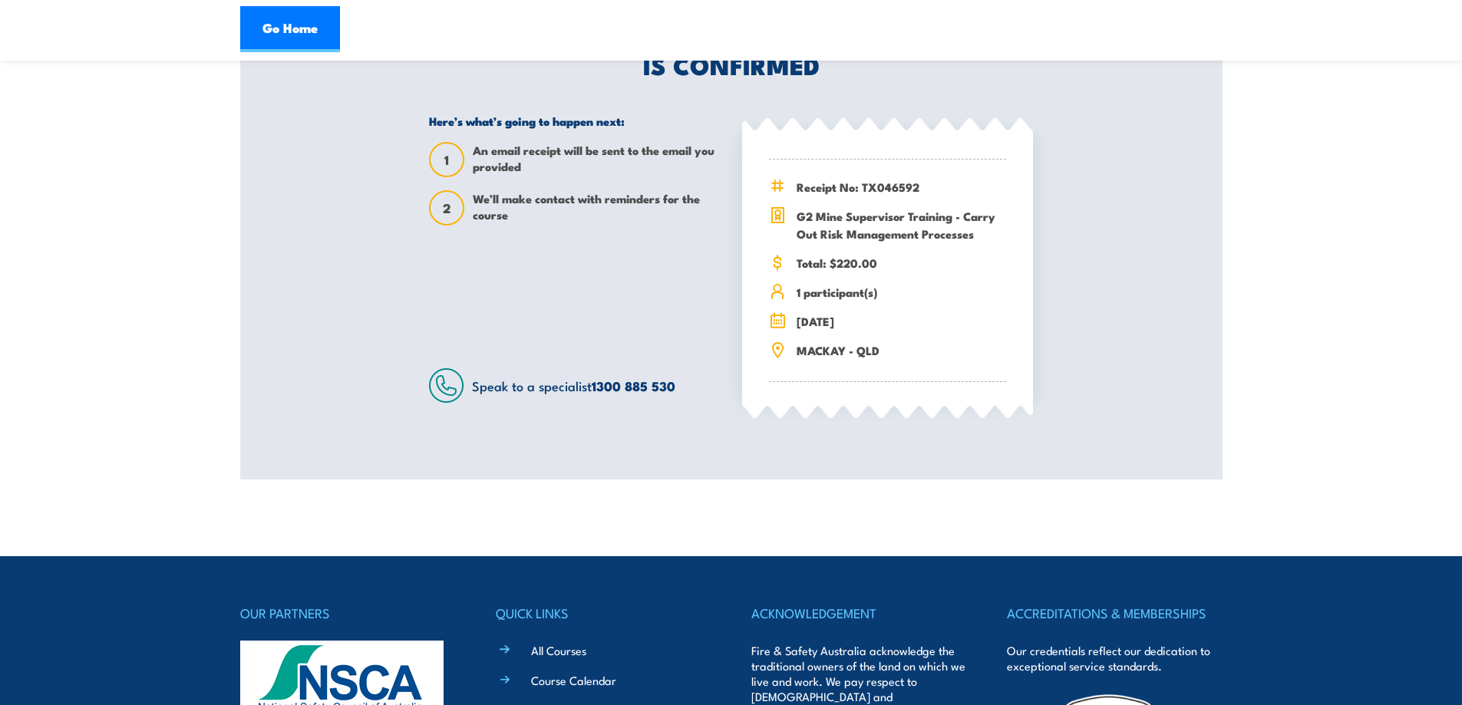
scroll to position [77, 0]
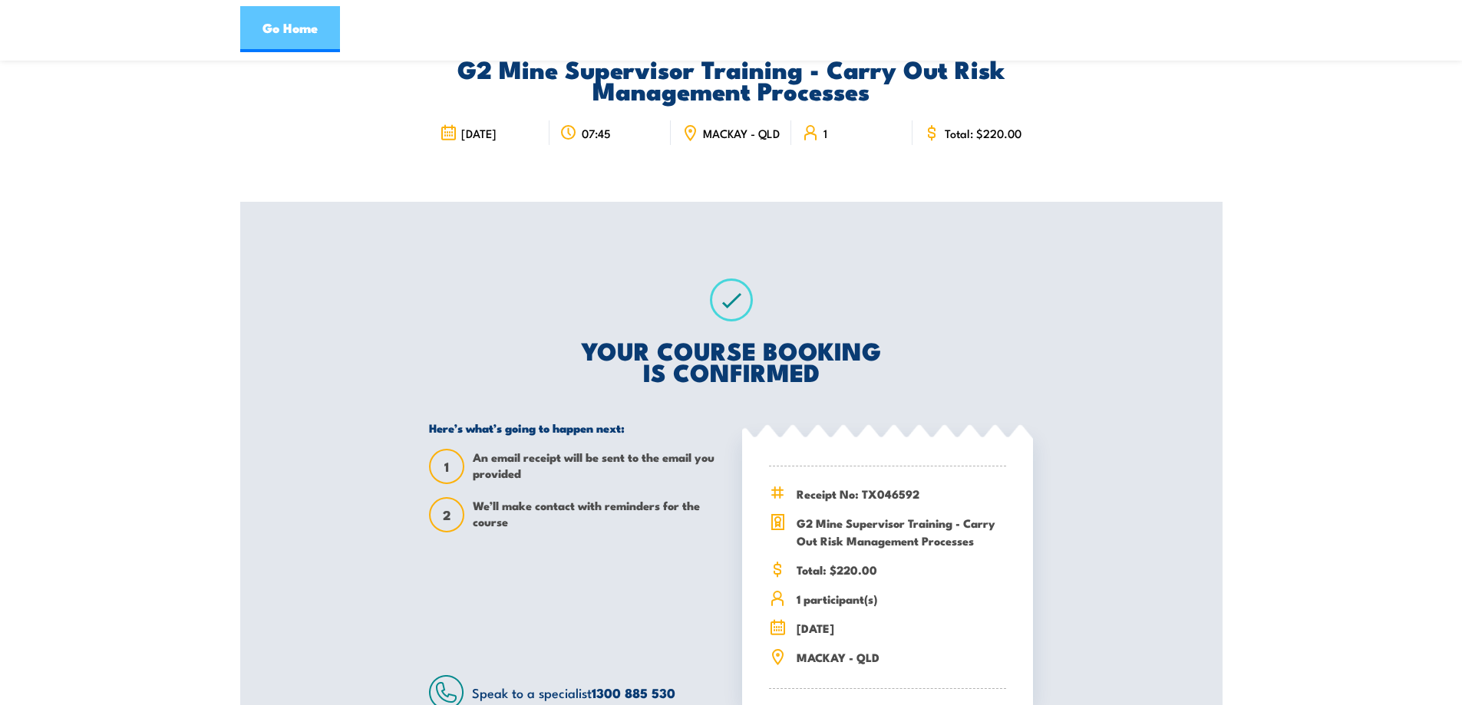
click at [292, 30] on link "Go Home" at bounding box center [290, 29] width 100 height 46
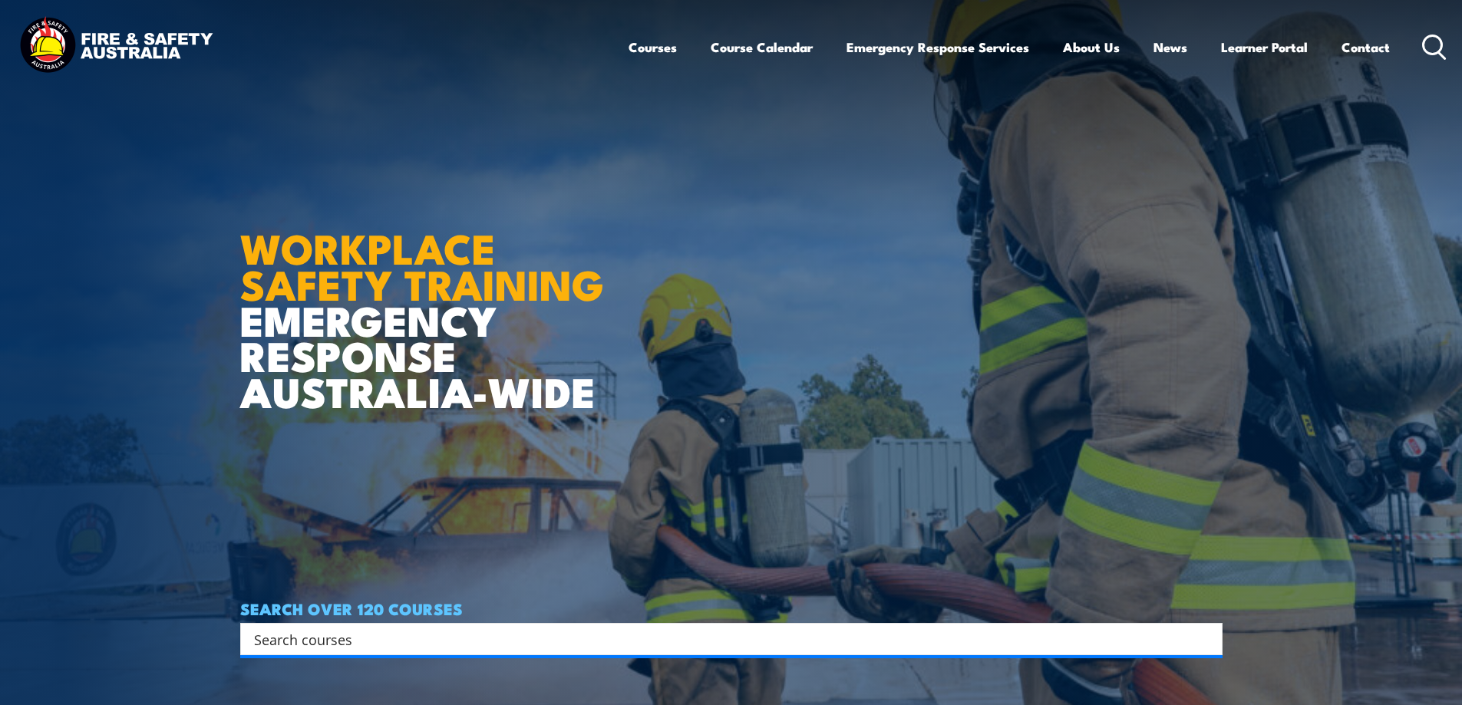
click at [412, 640] on input "Search input" at bounding box center [721, 639] width 935 height 23
type input "g"
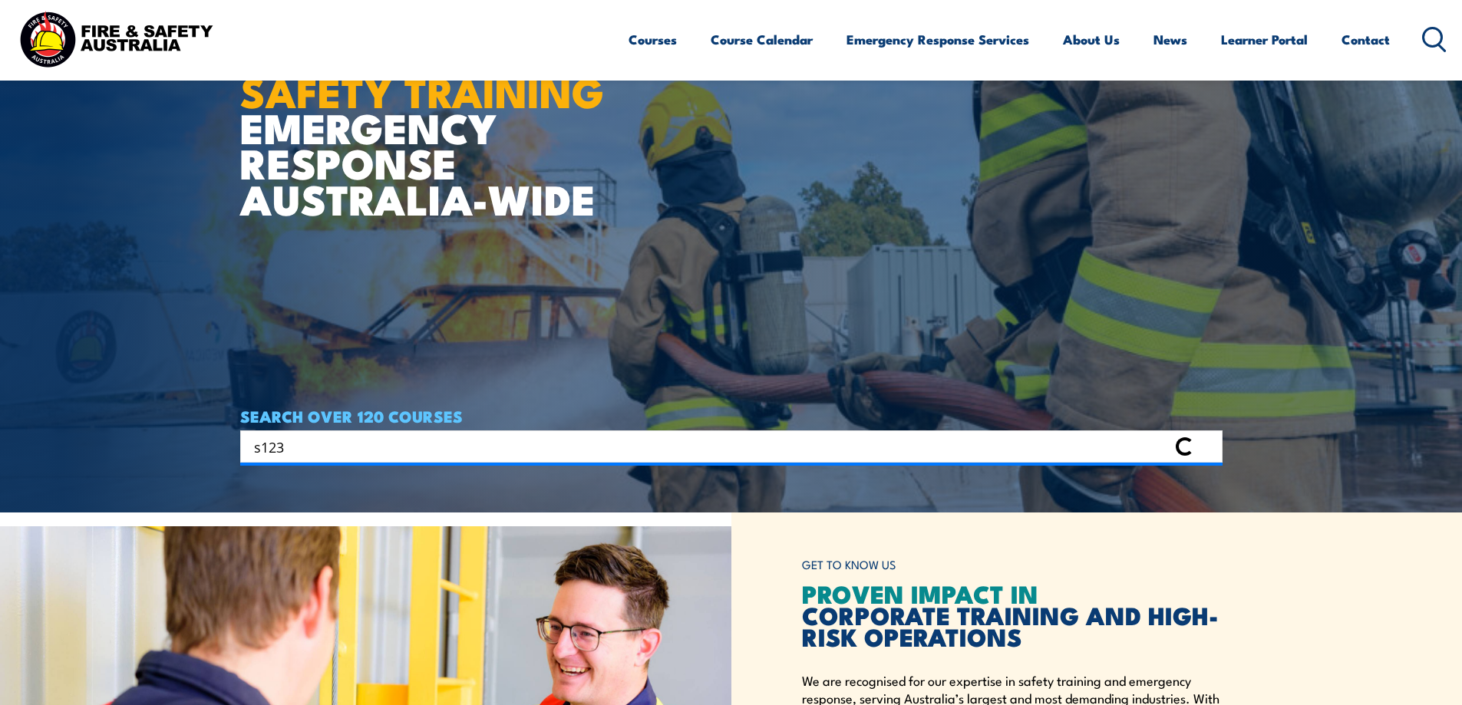
scroll to position [307, 0]
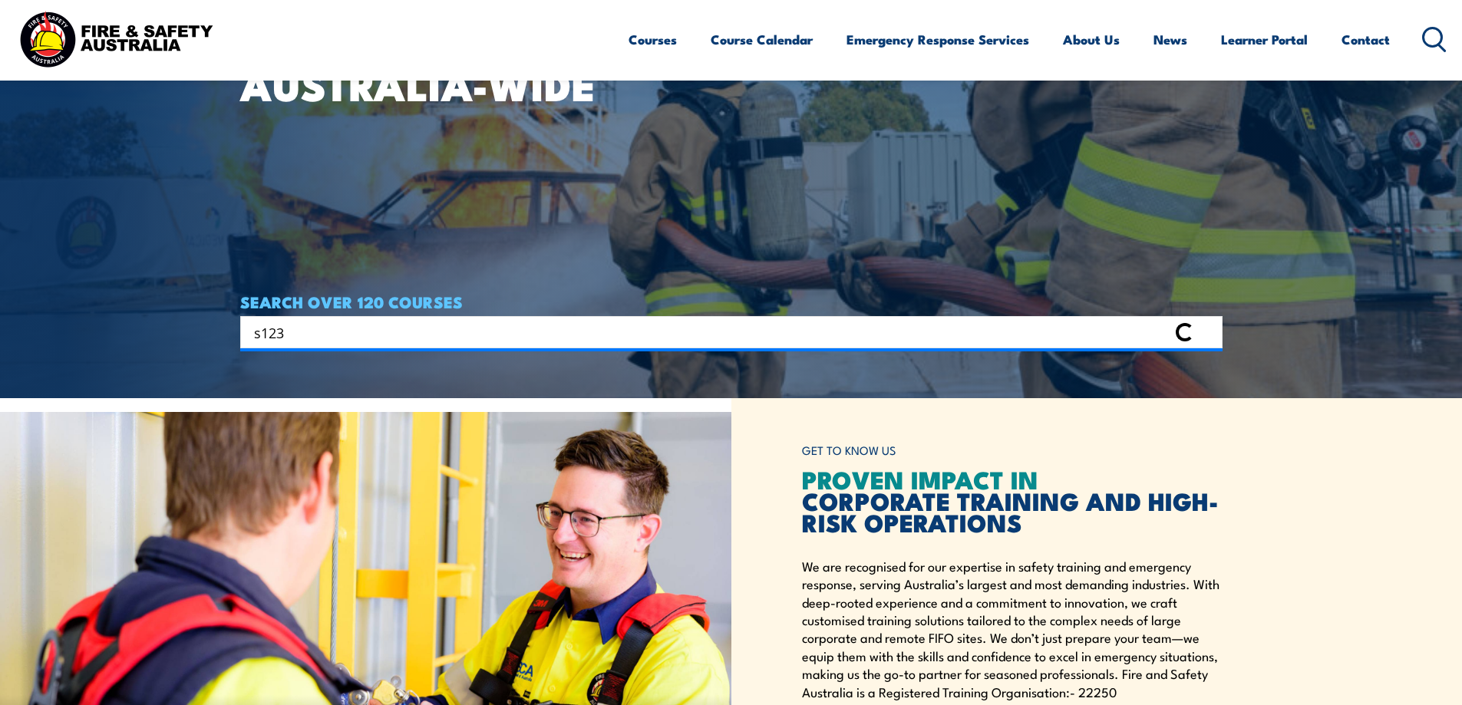
drag, startPoint x: 331, startPoint y: 338, endPoint x: 0, endPoint y: 330, distance: 330.9
click at [0, 332] on section "WORKPLACE SAFETY TRAINING EMERGENCY RESPONSE [GEOGRAPHIC_DATA]-WIDE SEARCH OVER…" at bounding box center [731, 45] width 1462 height 705
type input "g2"
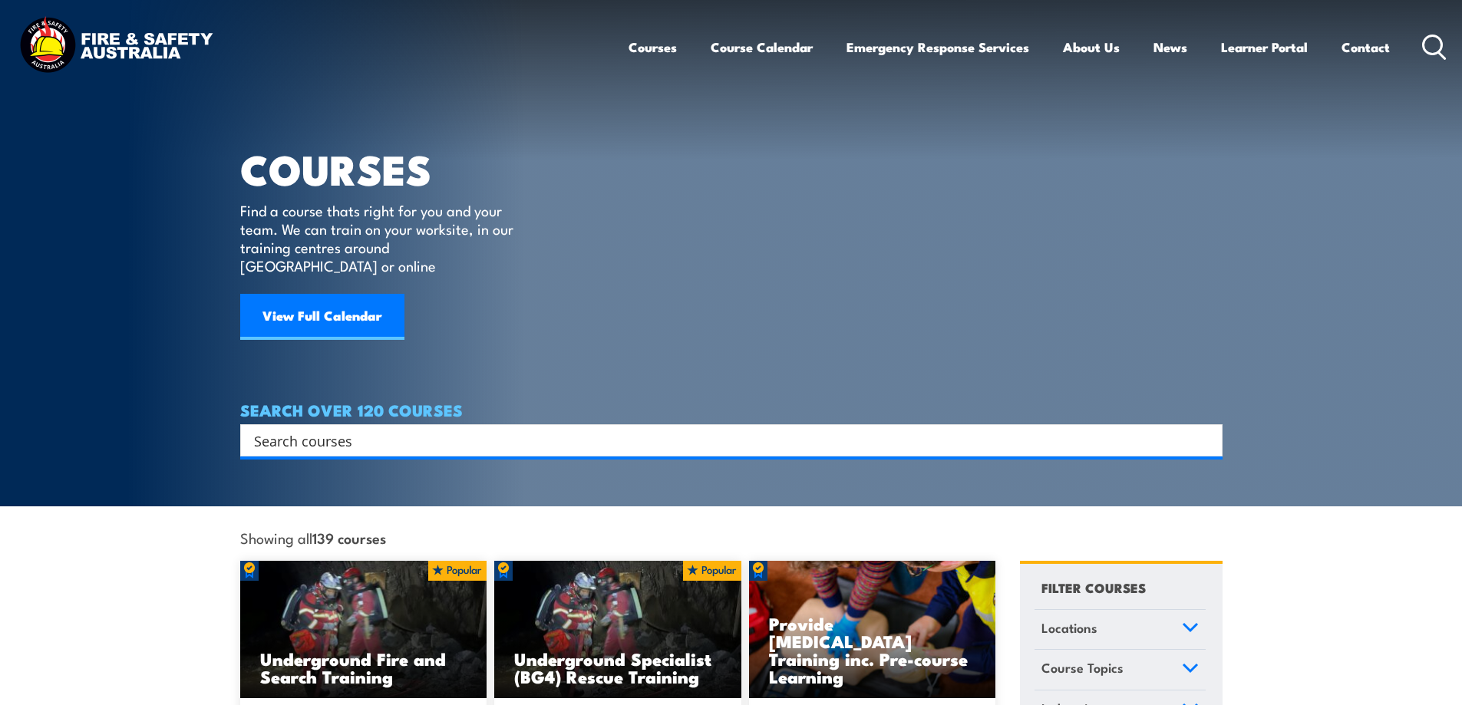
click at [333, 429] on input "Search input" at bounding box center [721, 440] width 935 height 23
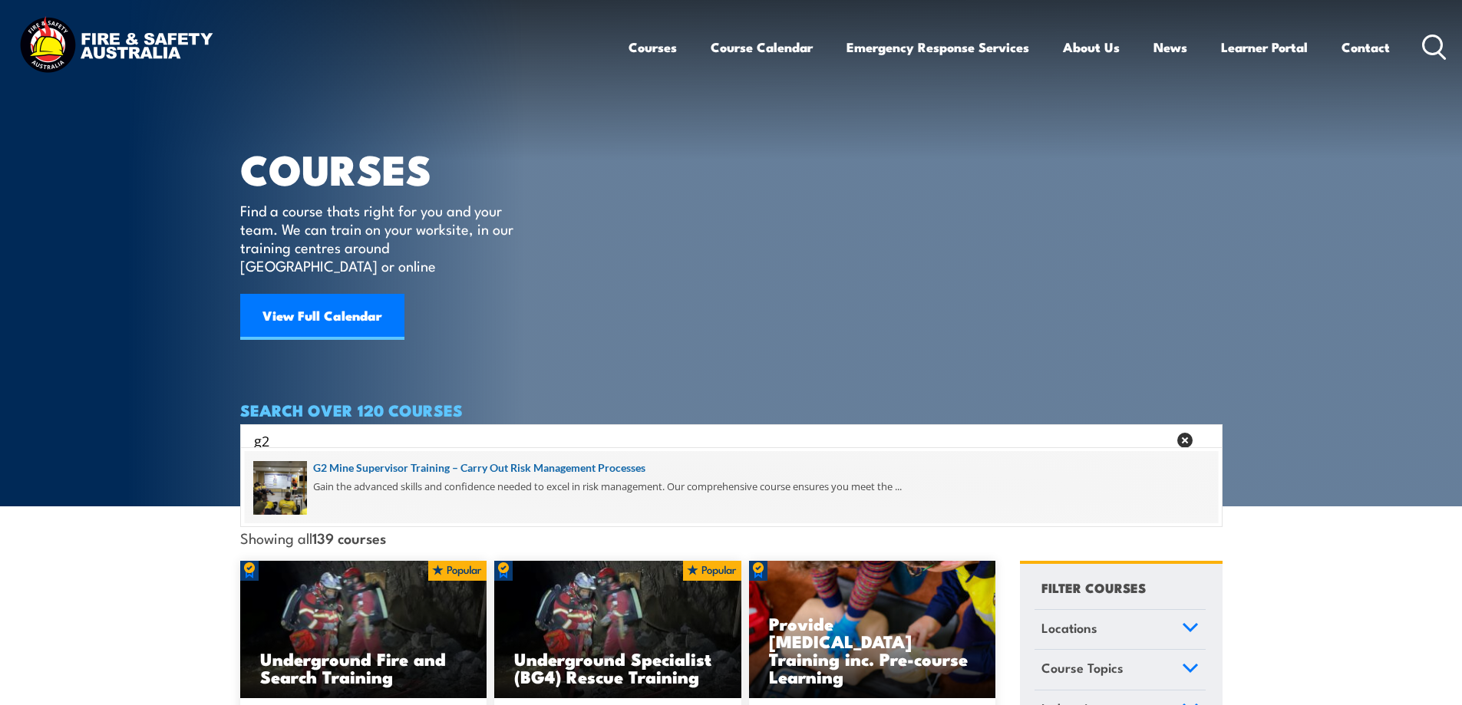
type input "g2"
click at [621, 461] on span at bounding box center [731, 487] width 973 height 72
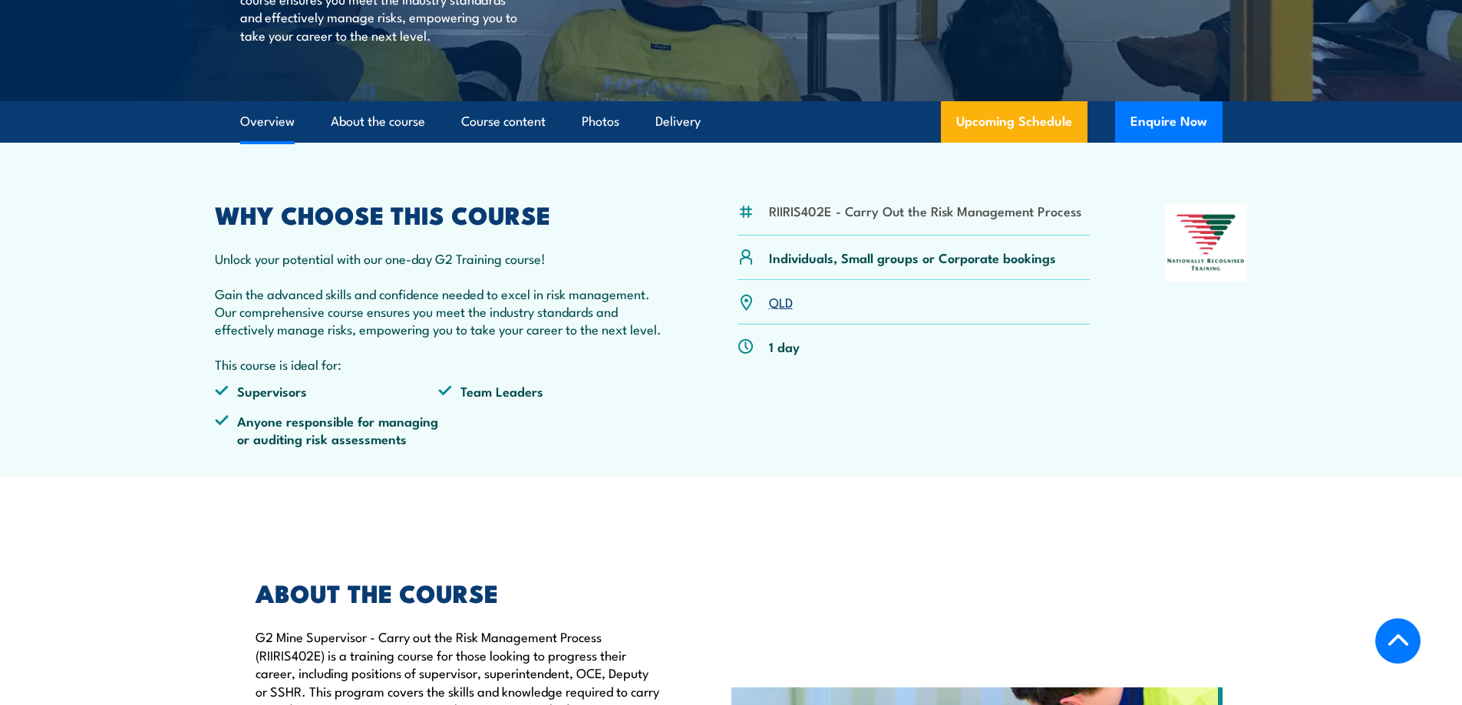
scroll to position [461, 0]
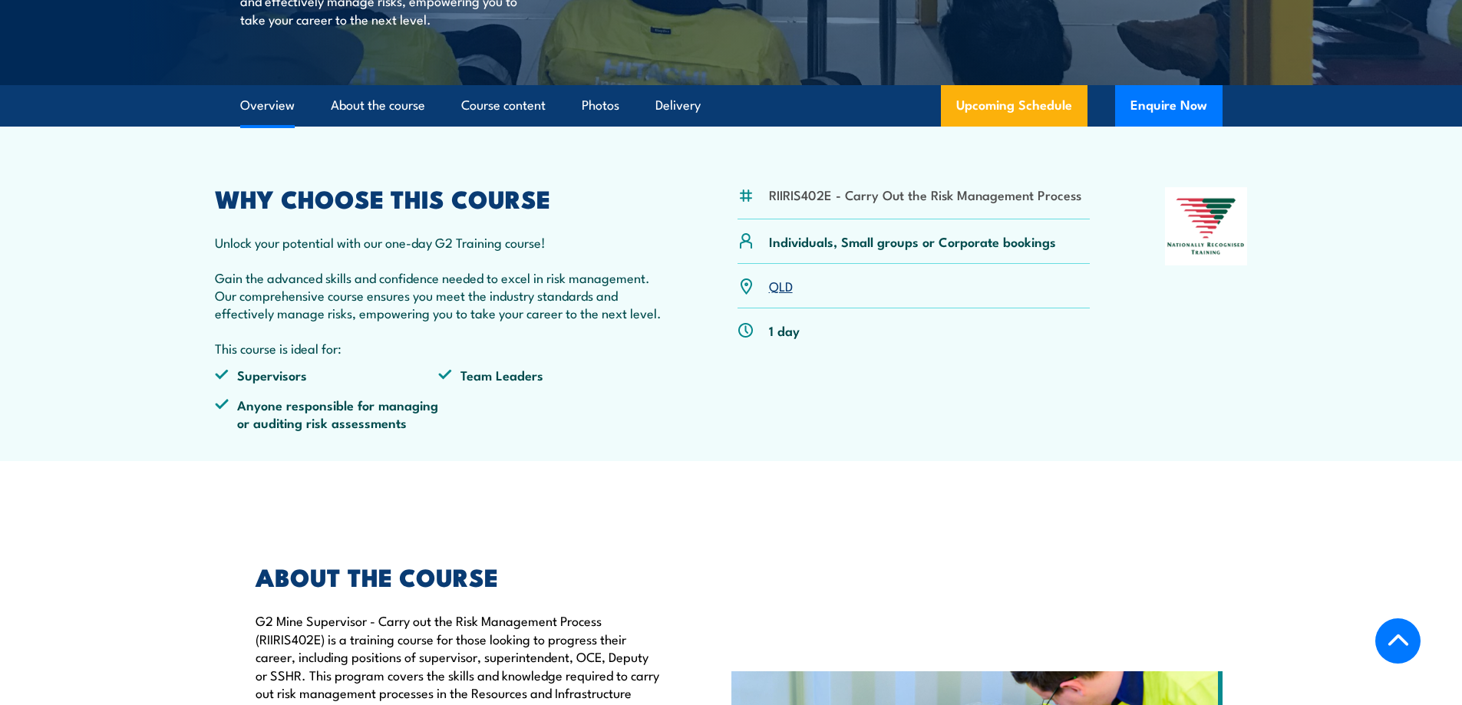
click at [778, 295] on link "QLD" at bounding box center [781, 285] width 24 height 18
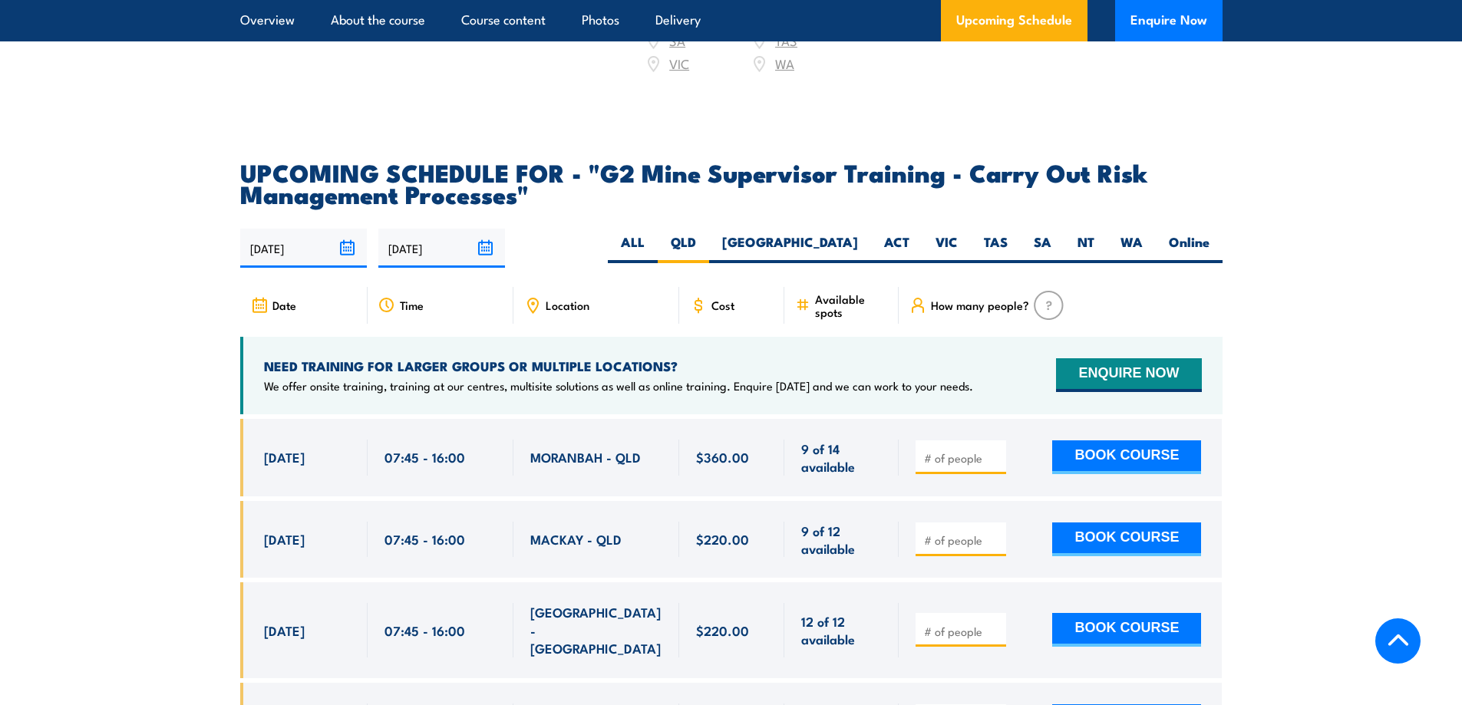
scroll to position [2859, 0]
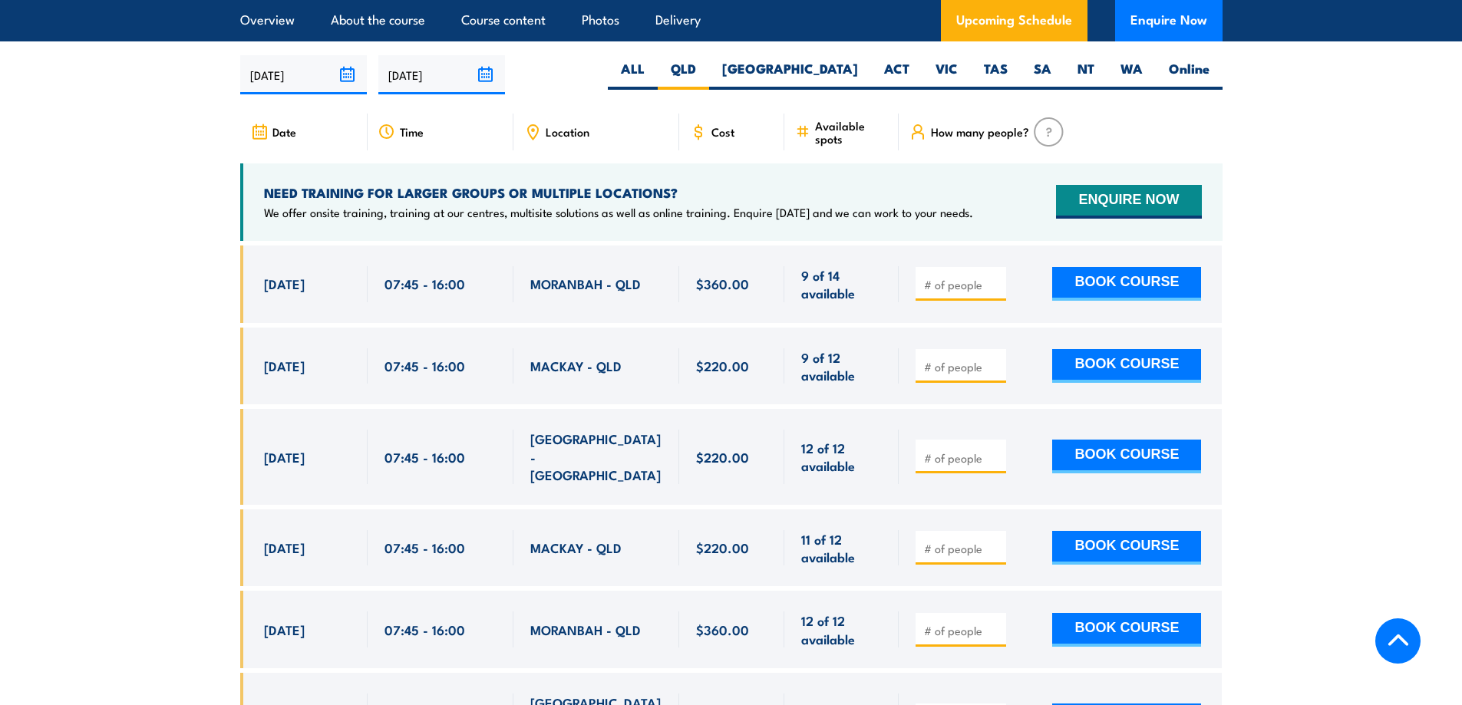
click at [956, 375] on input "number" at bounding box center [962, 366] width 77 height 15
click at [959, 292] on input "number" at bounding box center [962, 284] width 77 height 15
type input "1"
drag, startPoint x: 1138, startPoint y: 295, endPoint x: 1134, endPoint y: 286, distance: 10.0
click at [1138, 294] on button "BOOK COURSE" at bounding box center [1126, 284] width 149 height 34
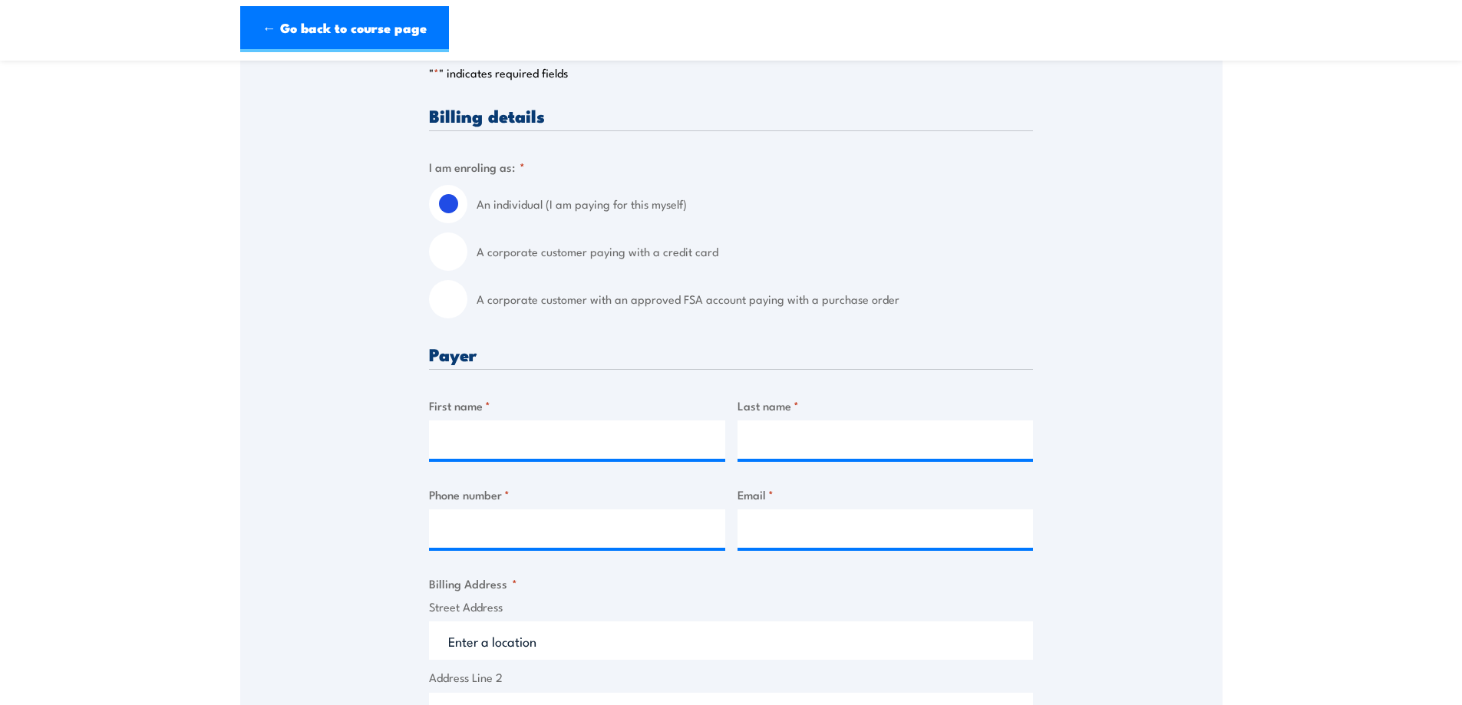
scroll to position [384, 0]
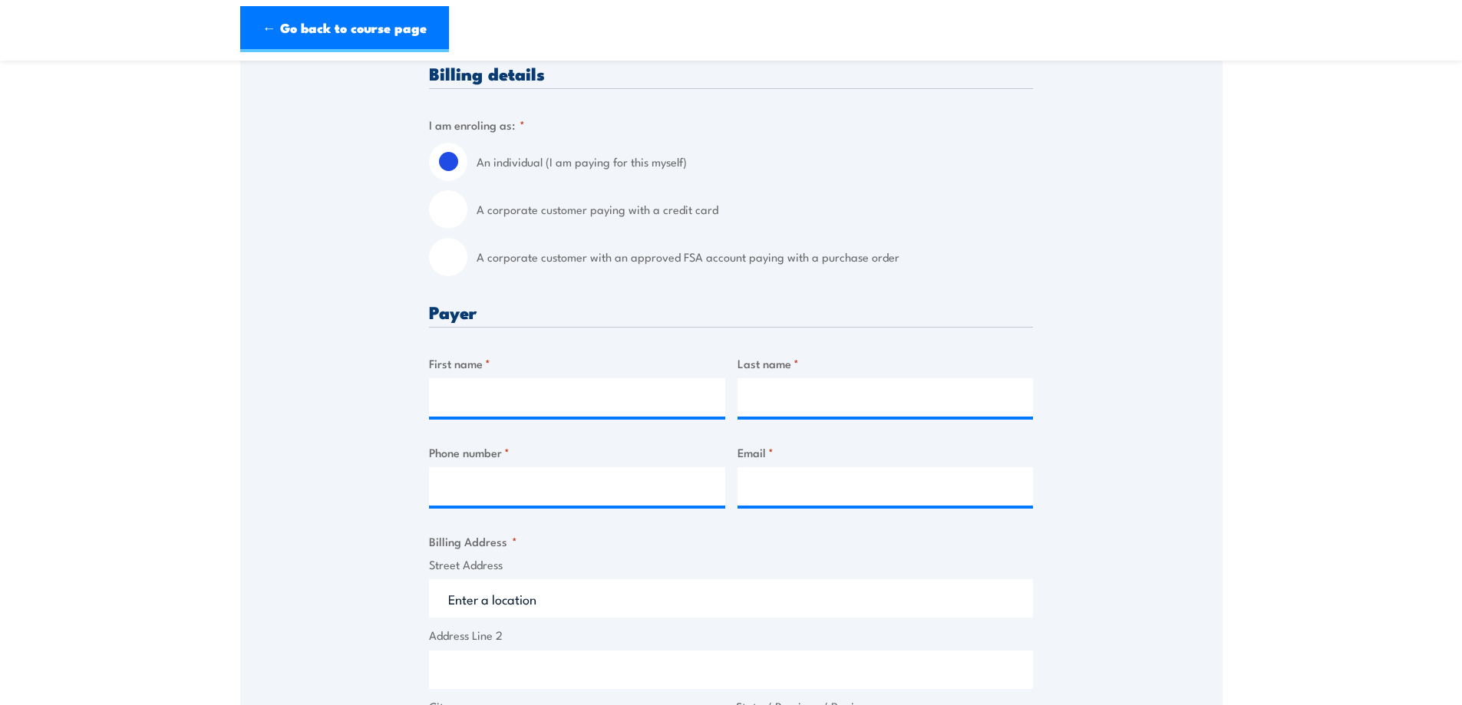
drag, startPoint x: 451, startPoint y: 247, endPoint x: 454, endPoint y: 257, distance: 10.4
click at [450, 248] on input "A corporate customer with an approved FSA account paying with a purchase order" at bounding box center [448, 257] width 38 height 38
radio input "true"
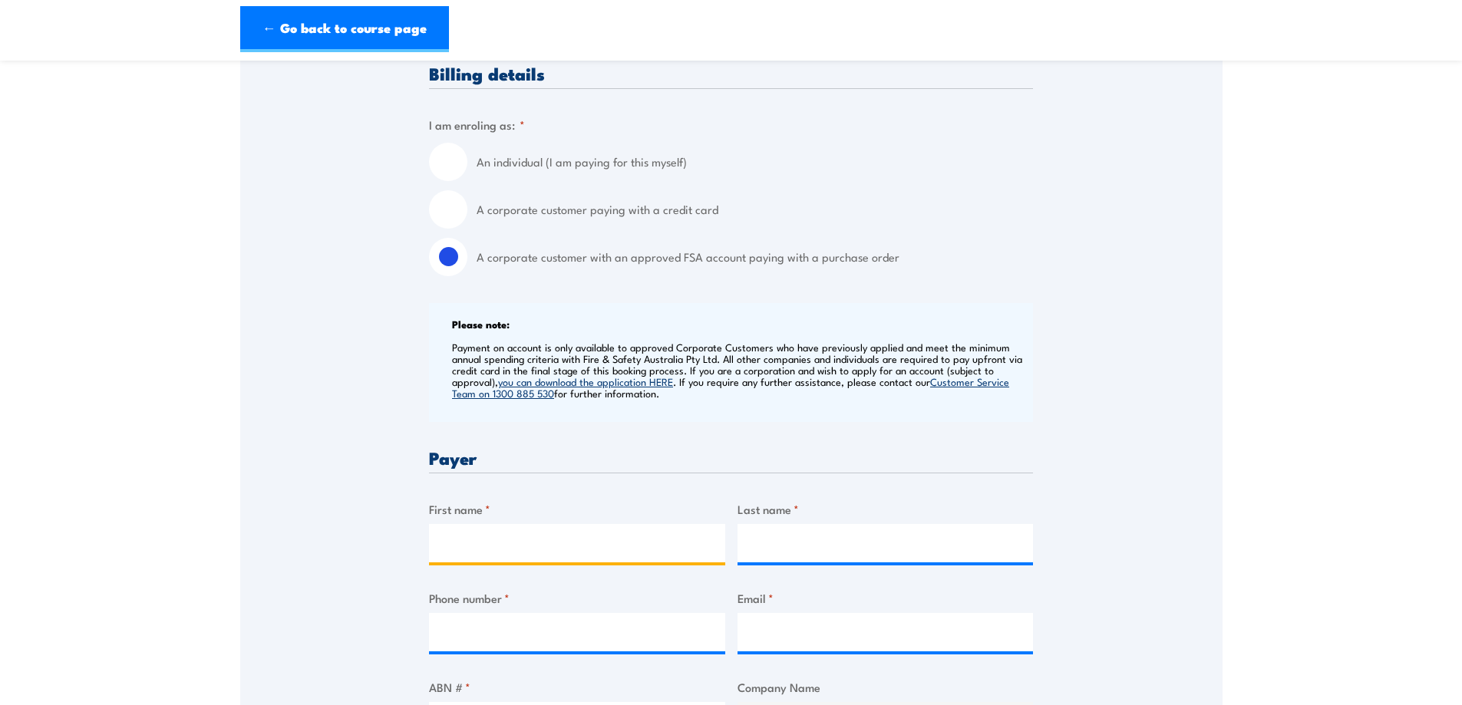
click at [491, 542] on input "First name *" at bounding box center [577, 543] width 296 height 38
type input "Tara"
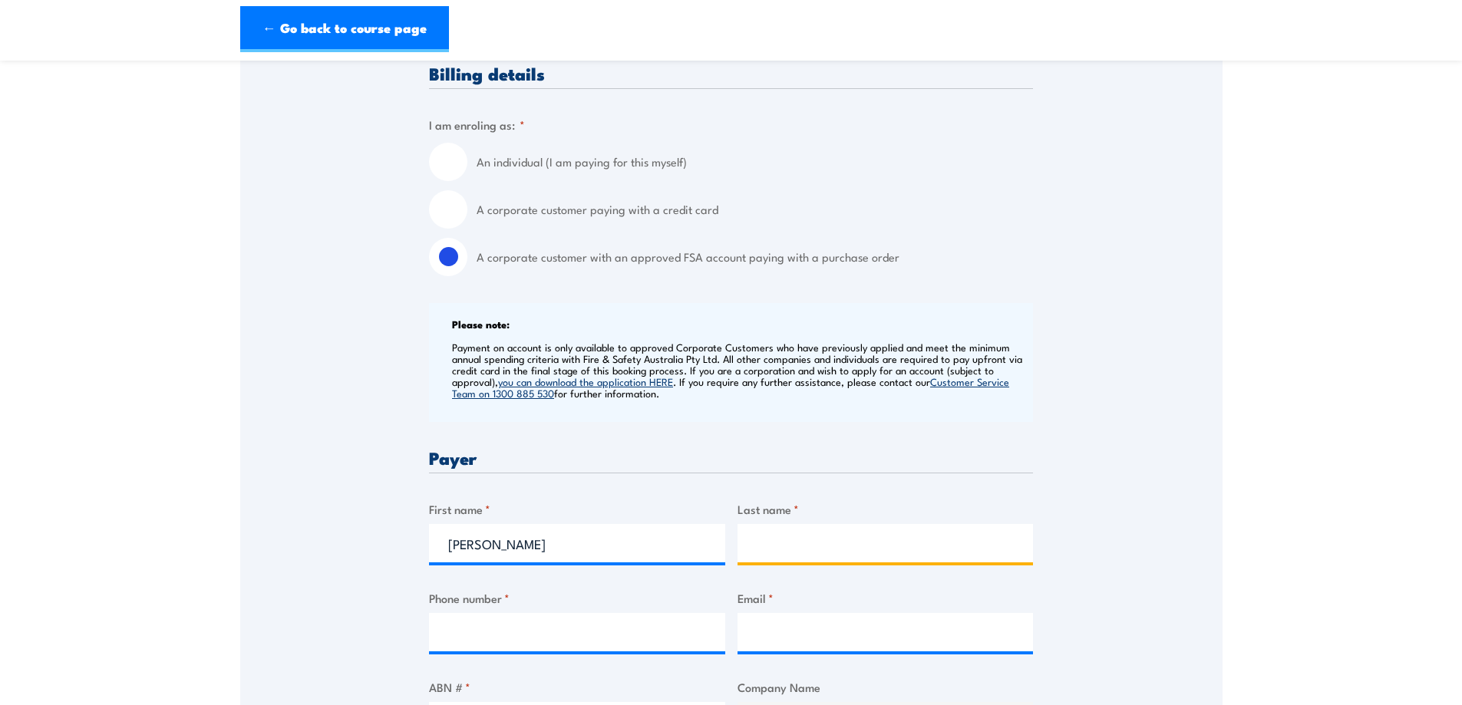
type input "Walker"
type input "0749404354"
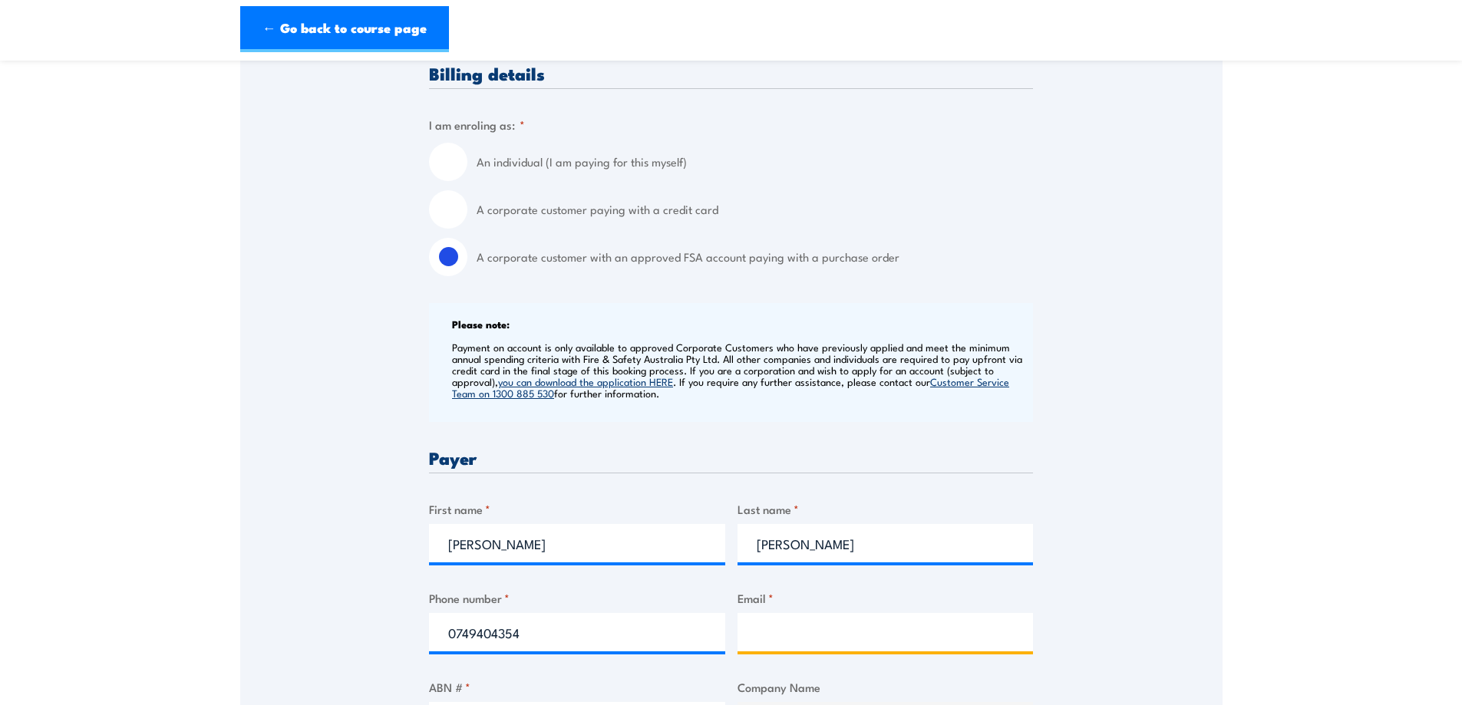
type input "BMATrainingBookingFormInbox@bhp.com"
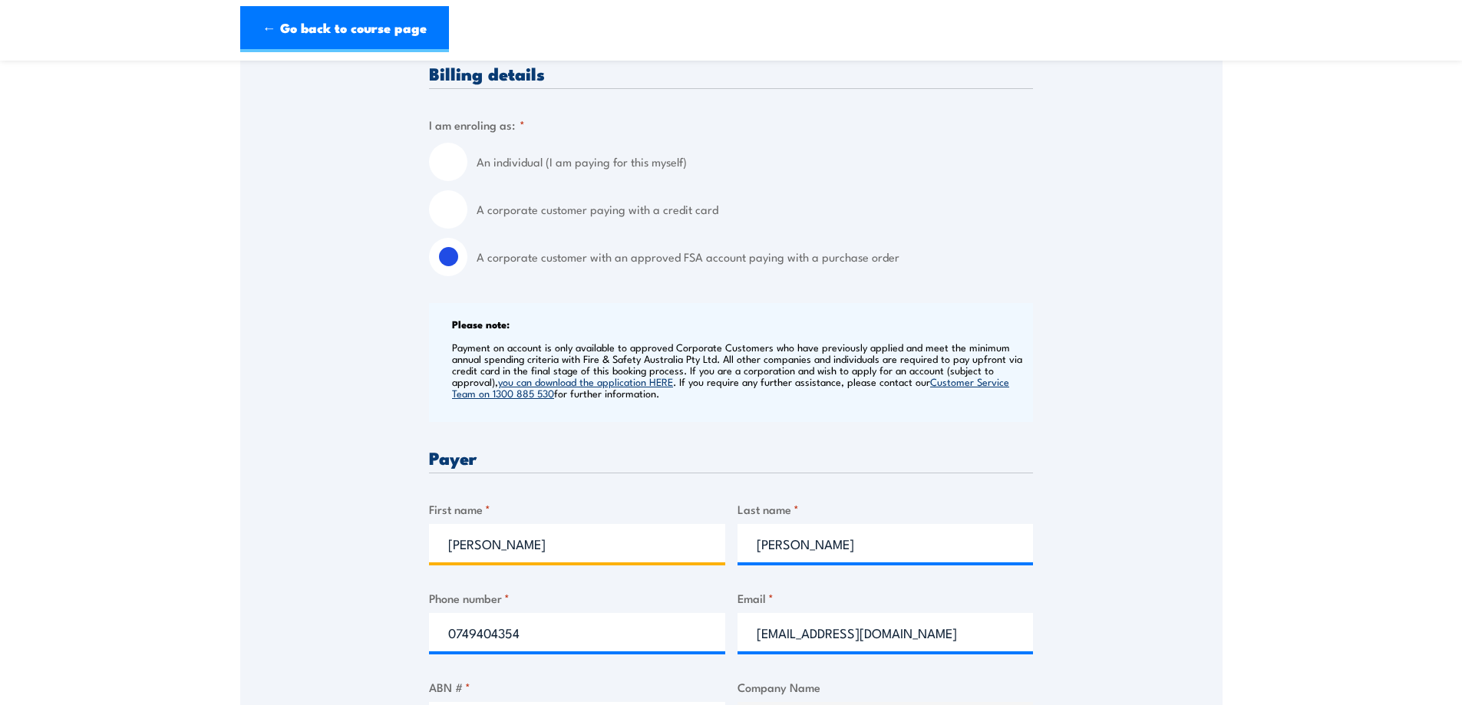
scroll to position [691, 0]
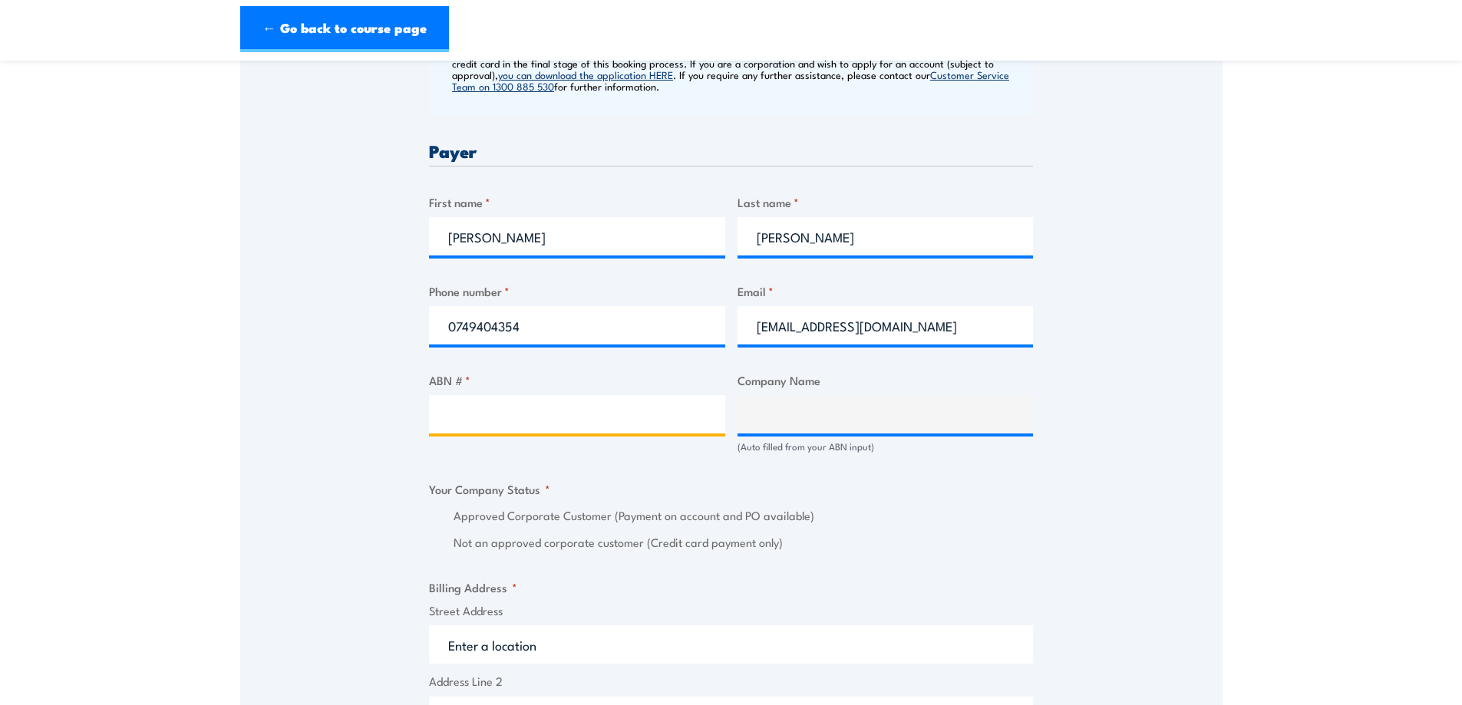
click at [511, 413] on input "ABN # *" at bounding box center [577, 414] width 296 height 38
type input "67096412752"
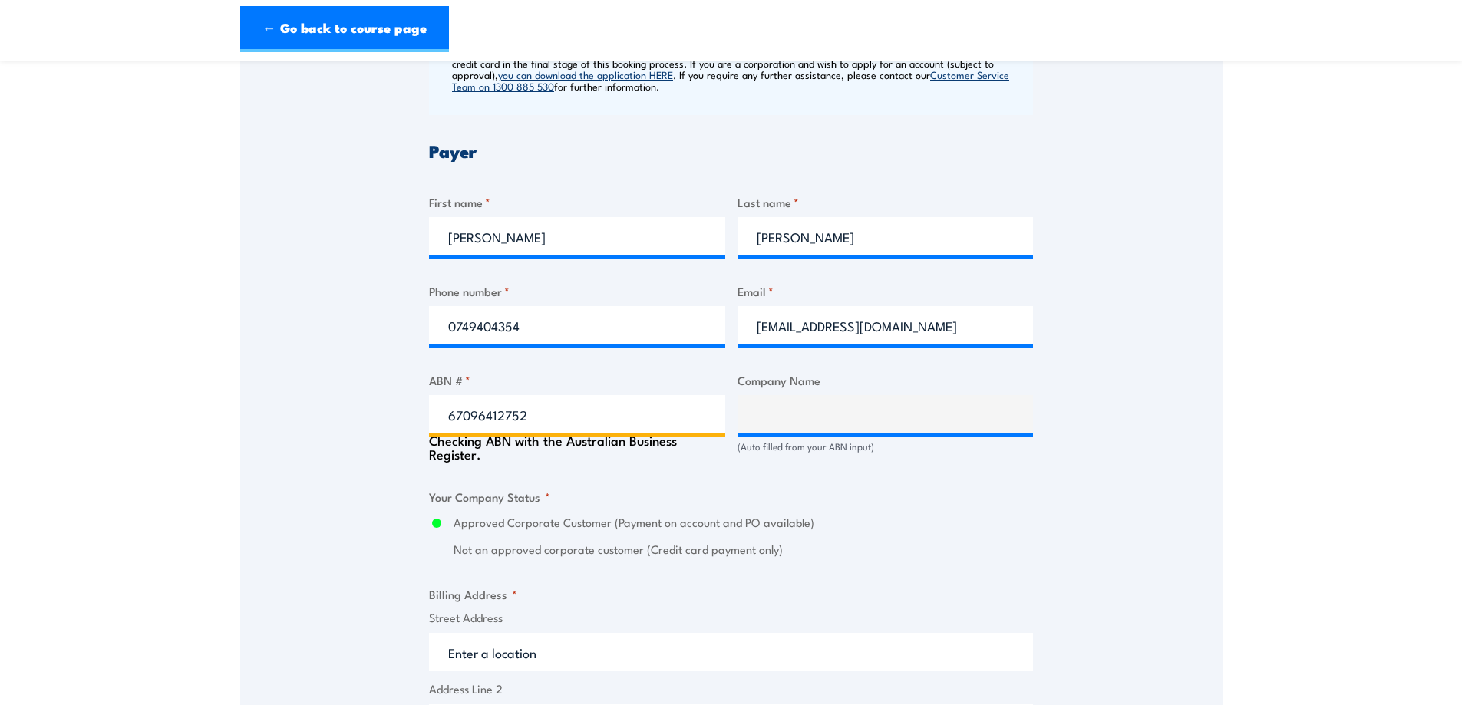
type input "BM ALLIANCE COAL OPERATIONS PTY LIMITED"
radio input "true"
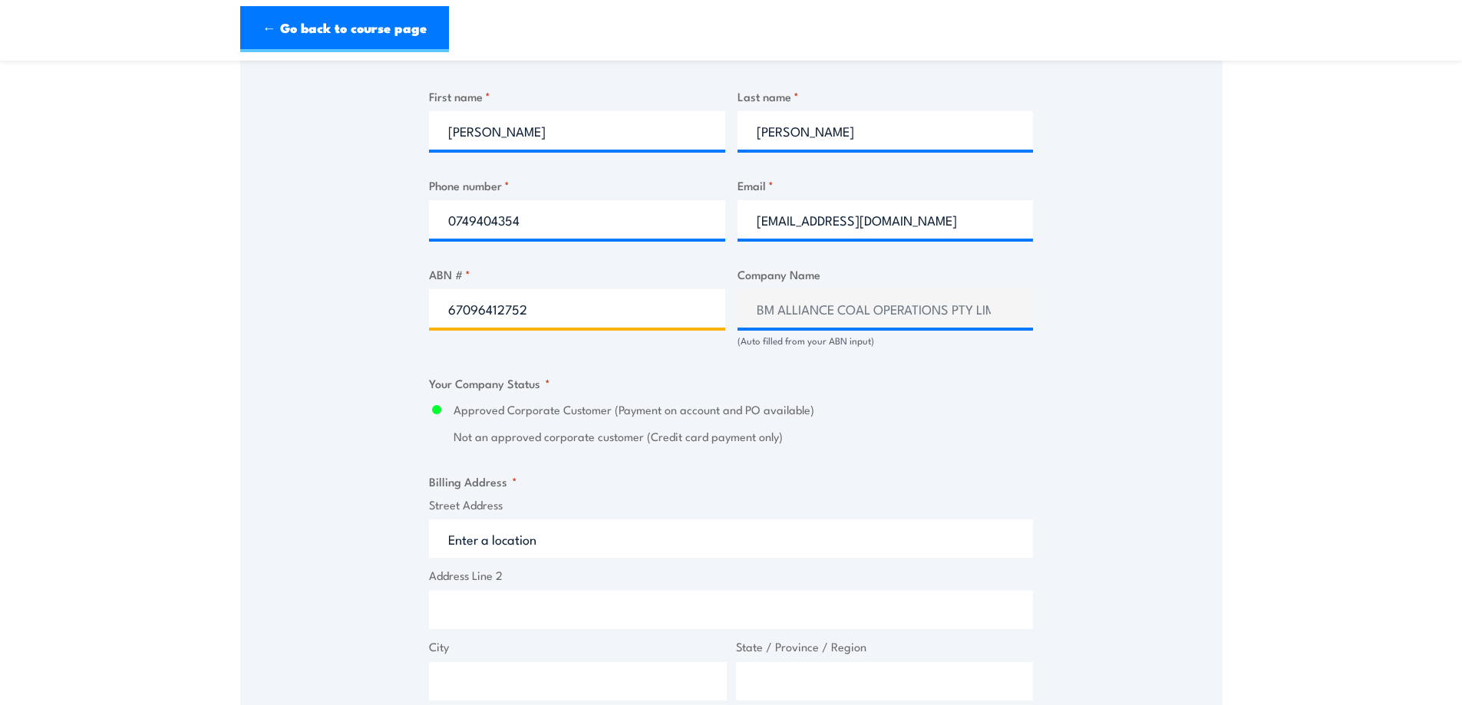
scroll to position [921, 0]
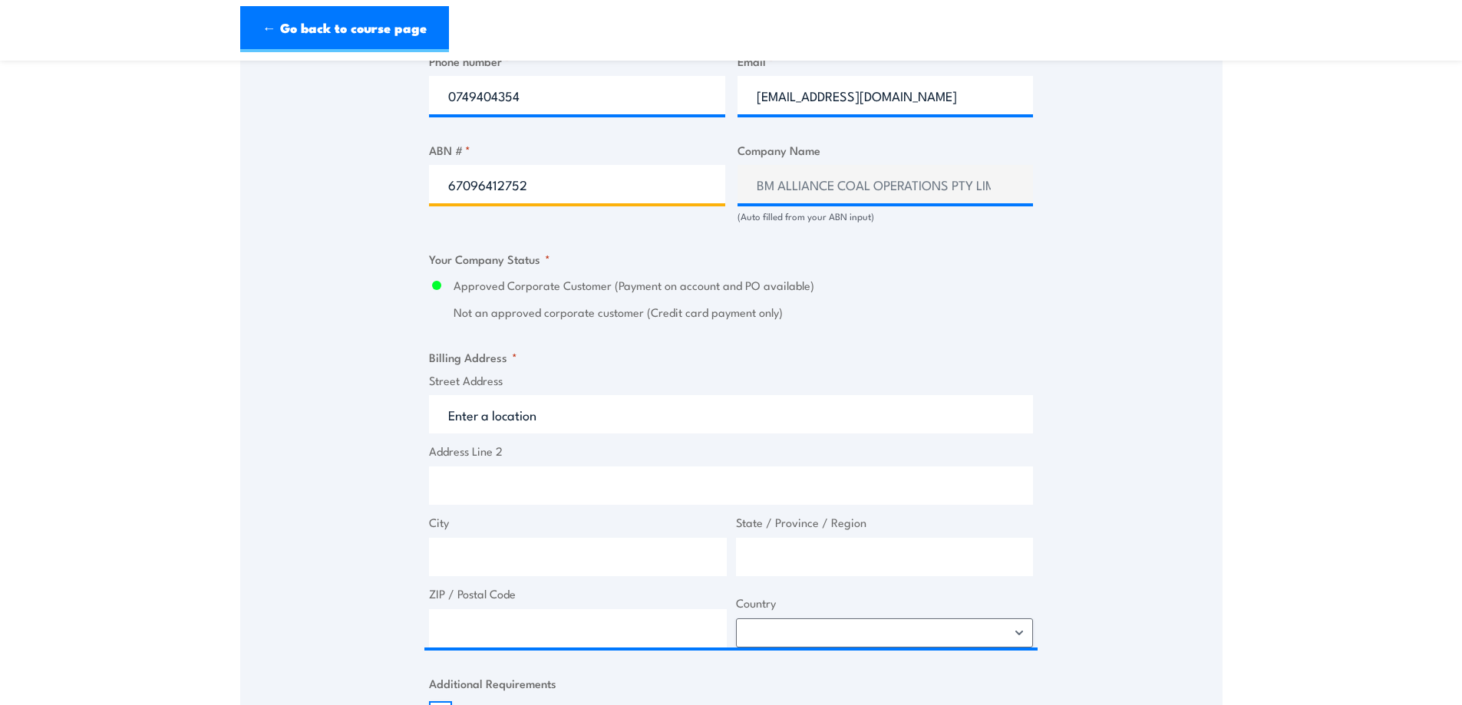
type input "67096412752"
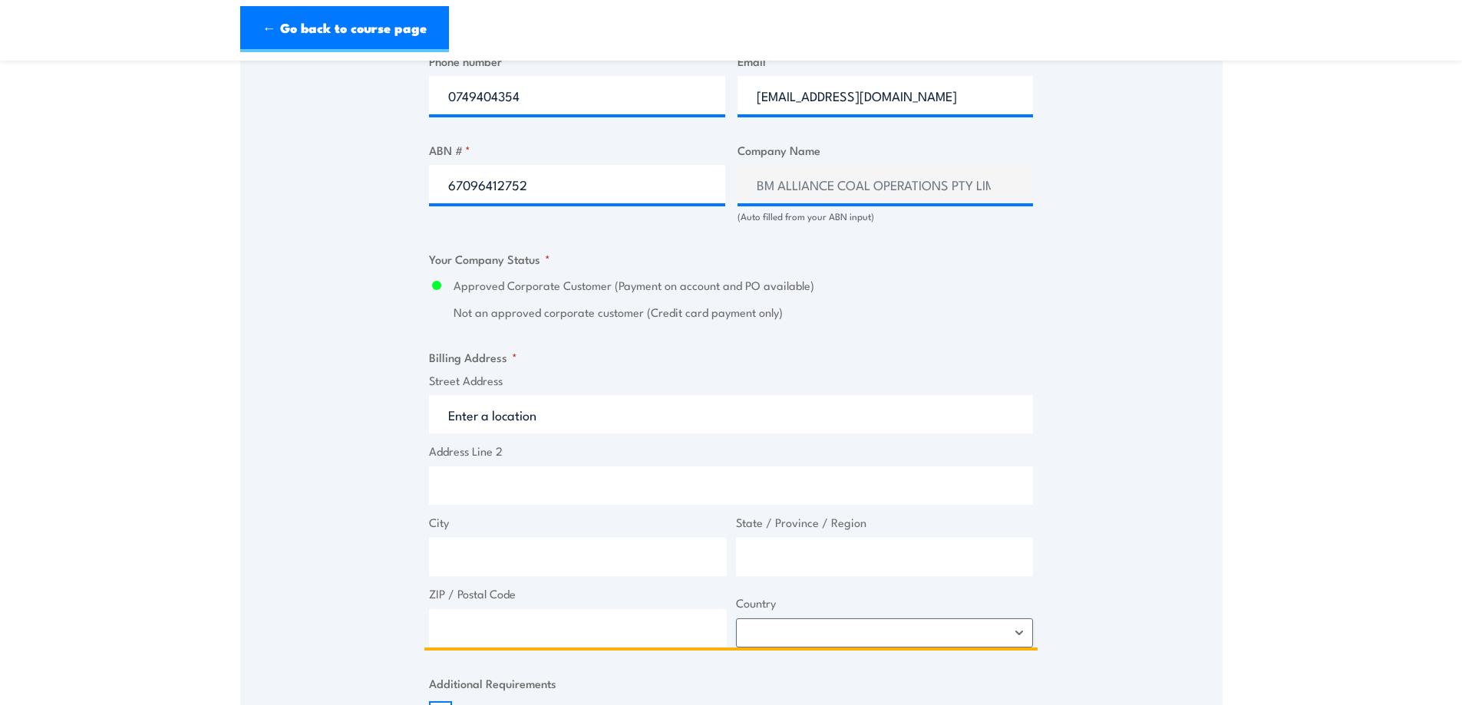
click at [484, 427] on input "Street Address" at bounding box center [731, 414] width 604 height 38
type input "GPO Box 1389"
click at [487, 560] on input "City" at bounding box center [578, 557] width 298 height 38
type input "Brisbane"
type input "[GEOGRAPHIC_DATA]"
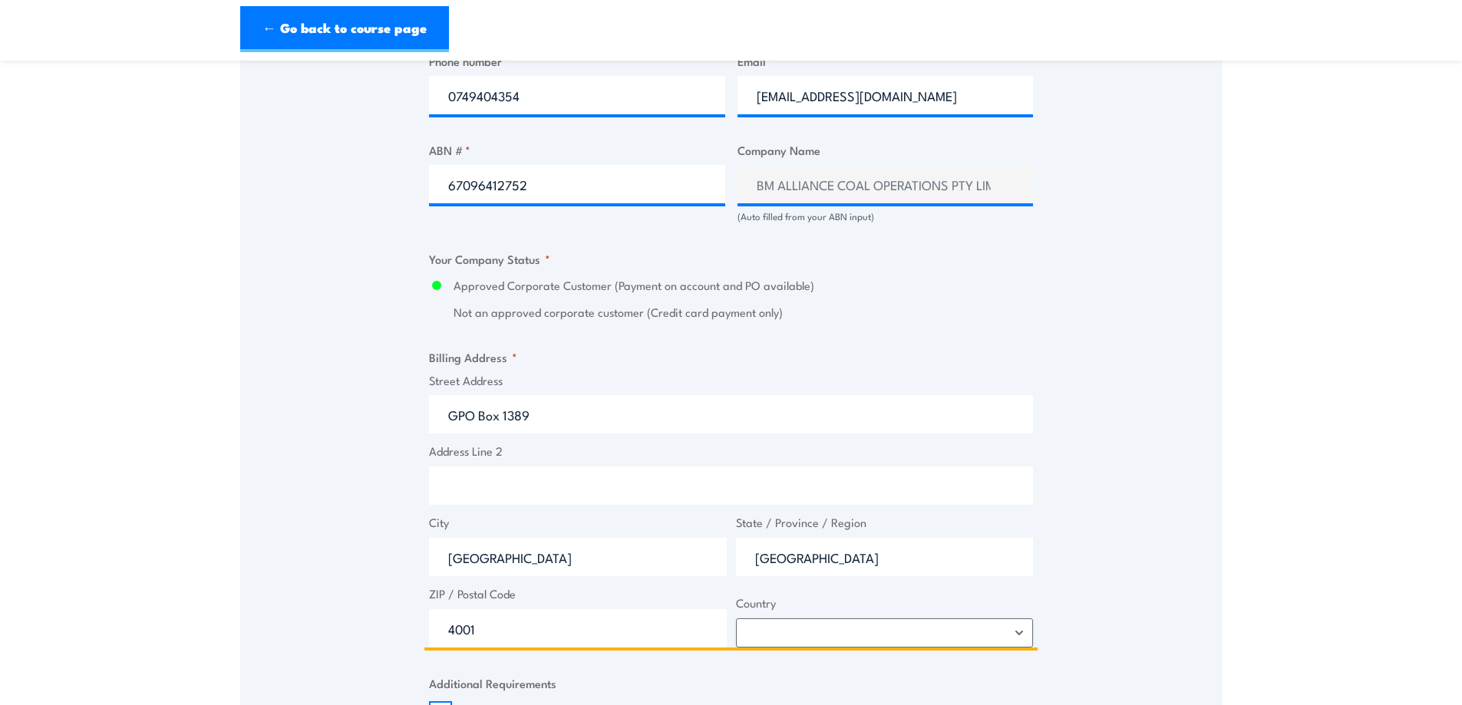
type input "4001"
select select "Australia"
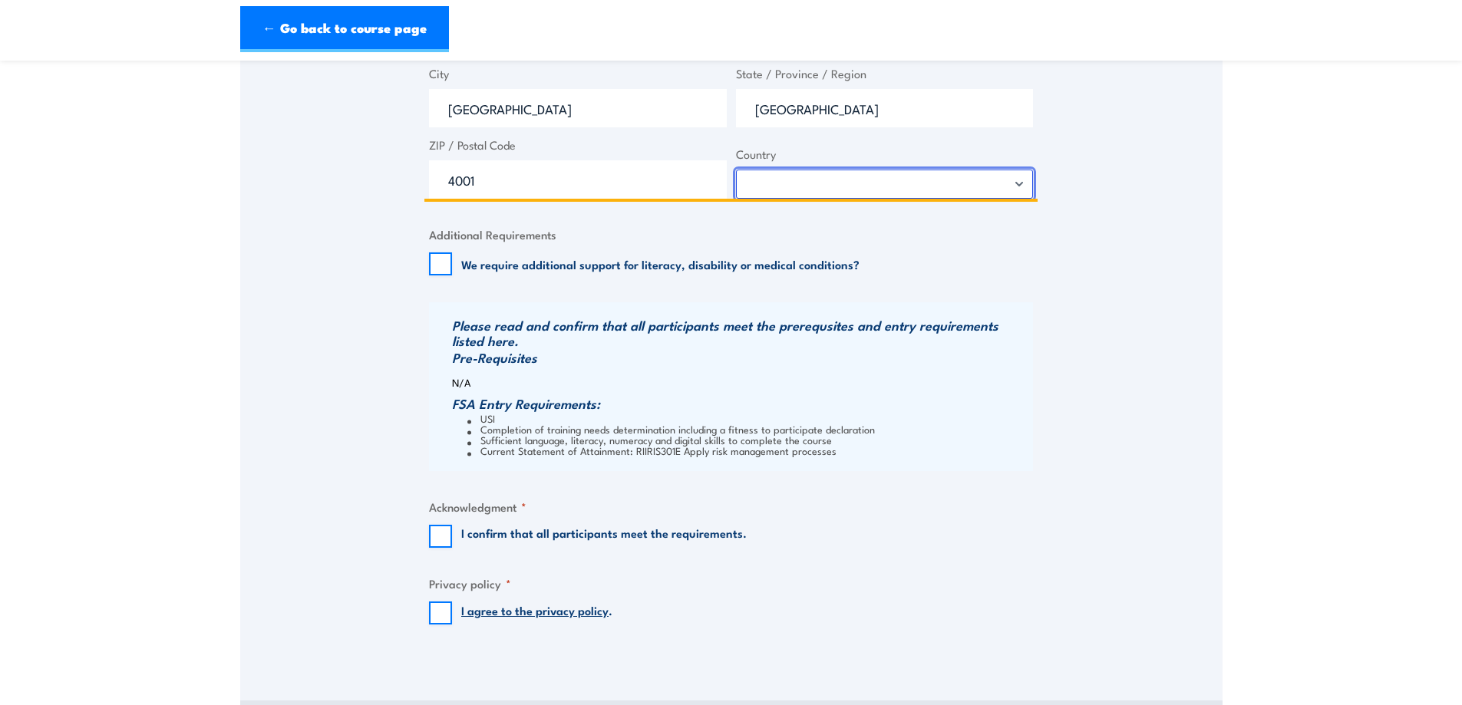
scroll to position [1535, 0]
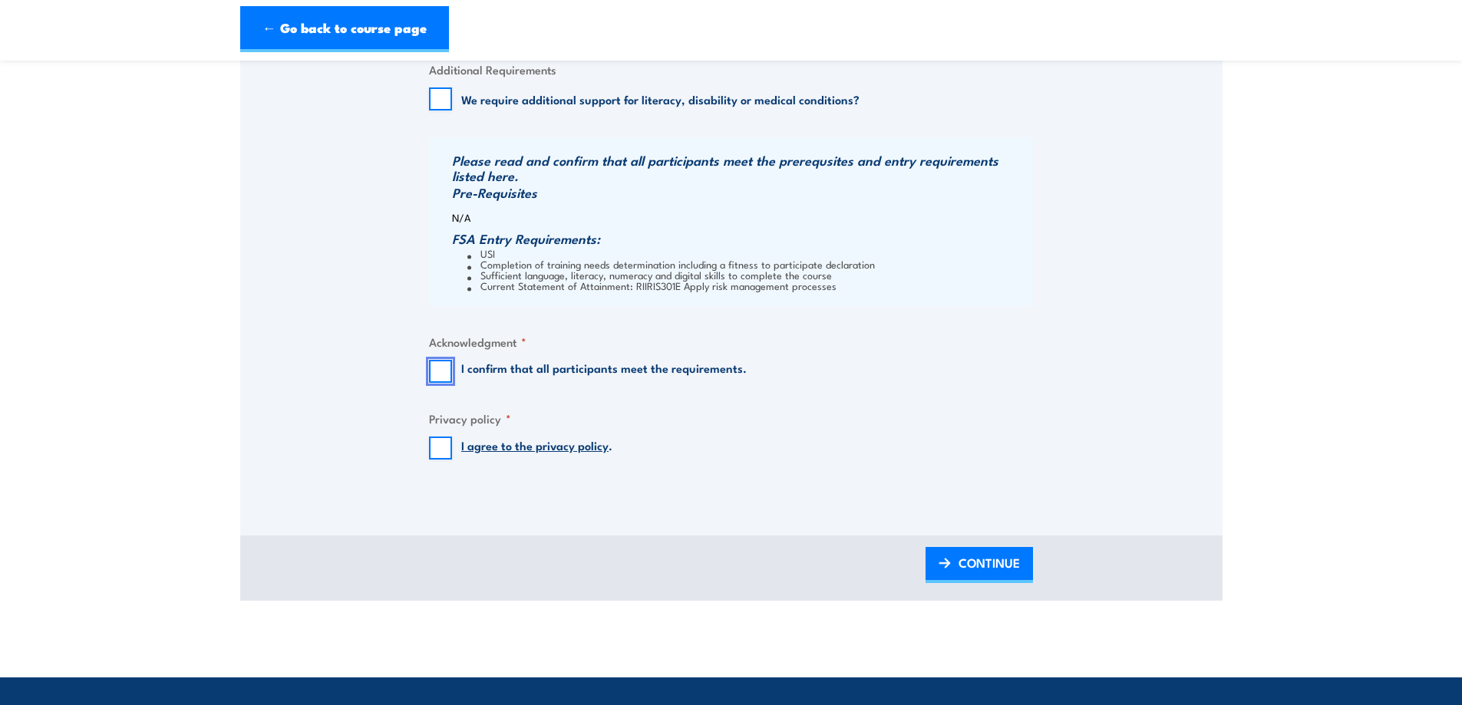
click at [435, 374] on input "I confirm that all participants meet the requirements." at bounding box center [440, 371] width 23 height 23
checkbox input "true"
drag, startPoint x: 434, startPoint y: 446, endPoint x: 631, endPoint y: 468, distance: 197.8
click at [434, 445] on input "I agree to the privacy policy ." at bounding box center [440, 448] width 23 height 23
checkbox input "true"
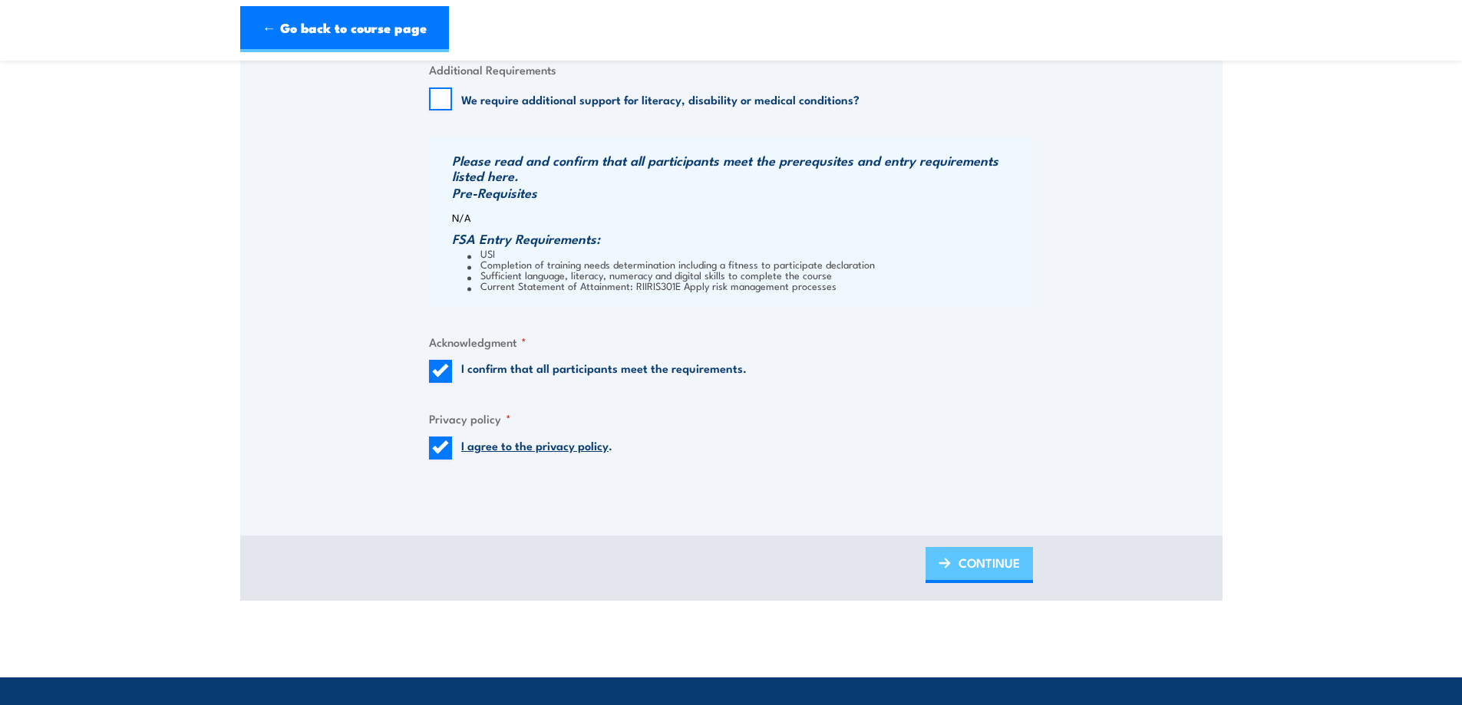
click at [963, 562] on span "CONTINUE" at bounding box center [989, 563] width 61 height 41
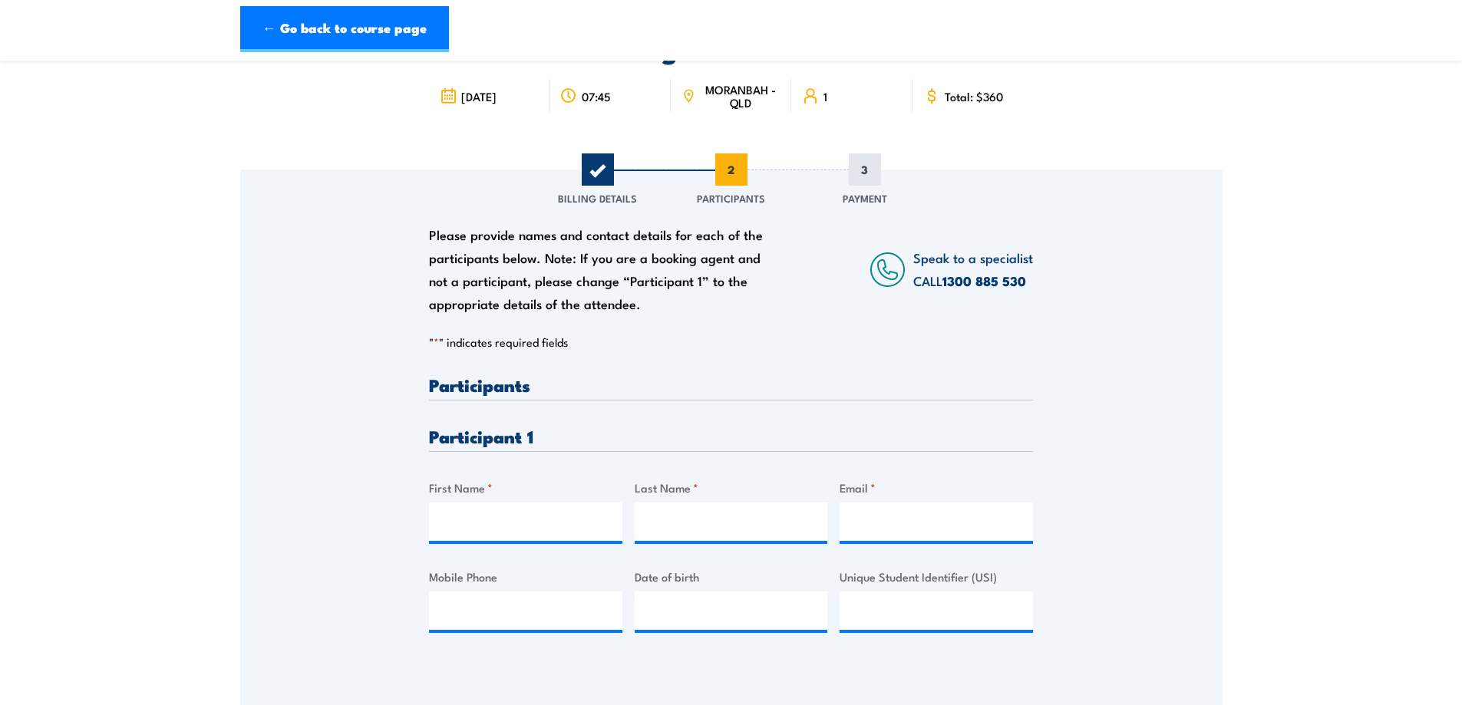
scroll to position [230, 0]
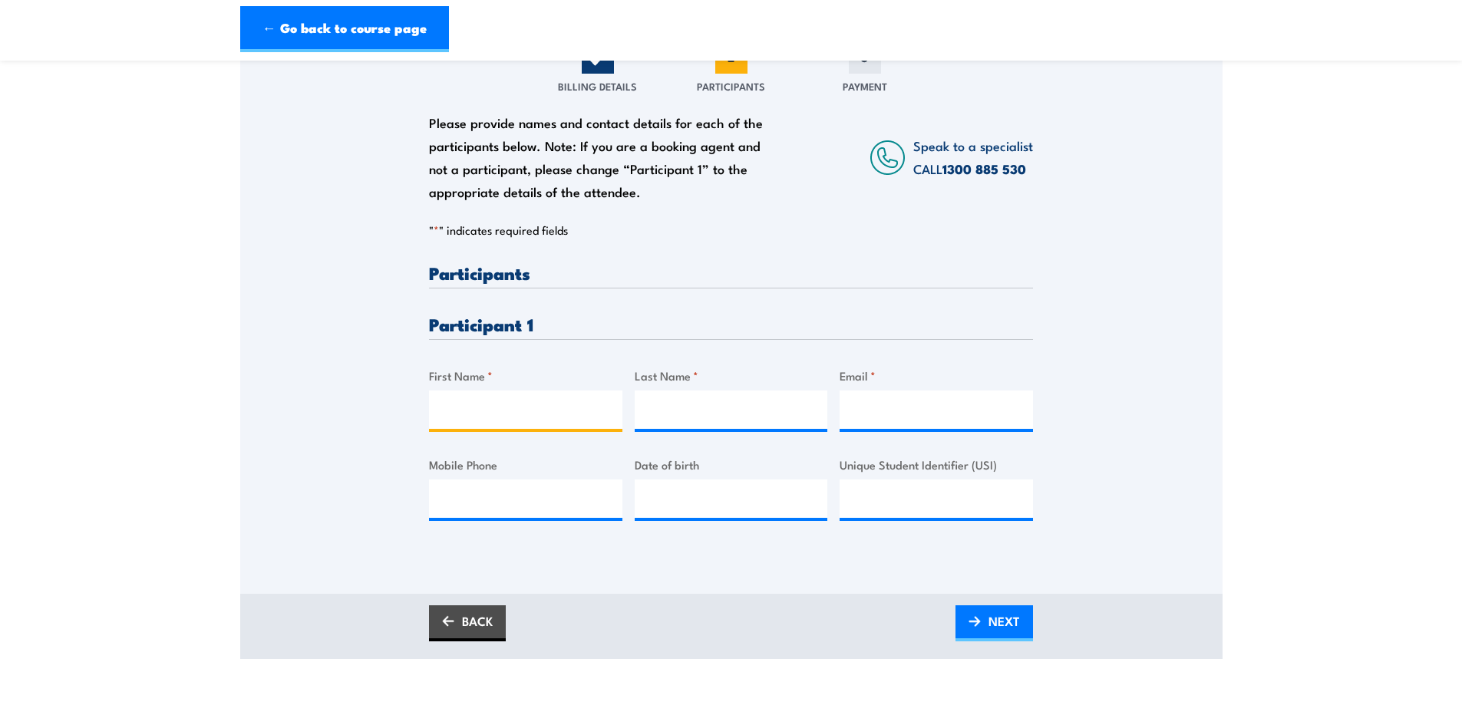
click at [499, 403] on input "First Name *" at bounding box center [525, 410] width 193 height 38
type input "Gabriel"
click at [672, 408] on input "Last Name *" at bounding box center [731, 410] width 193 height 38
type input "Gomez"
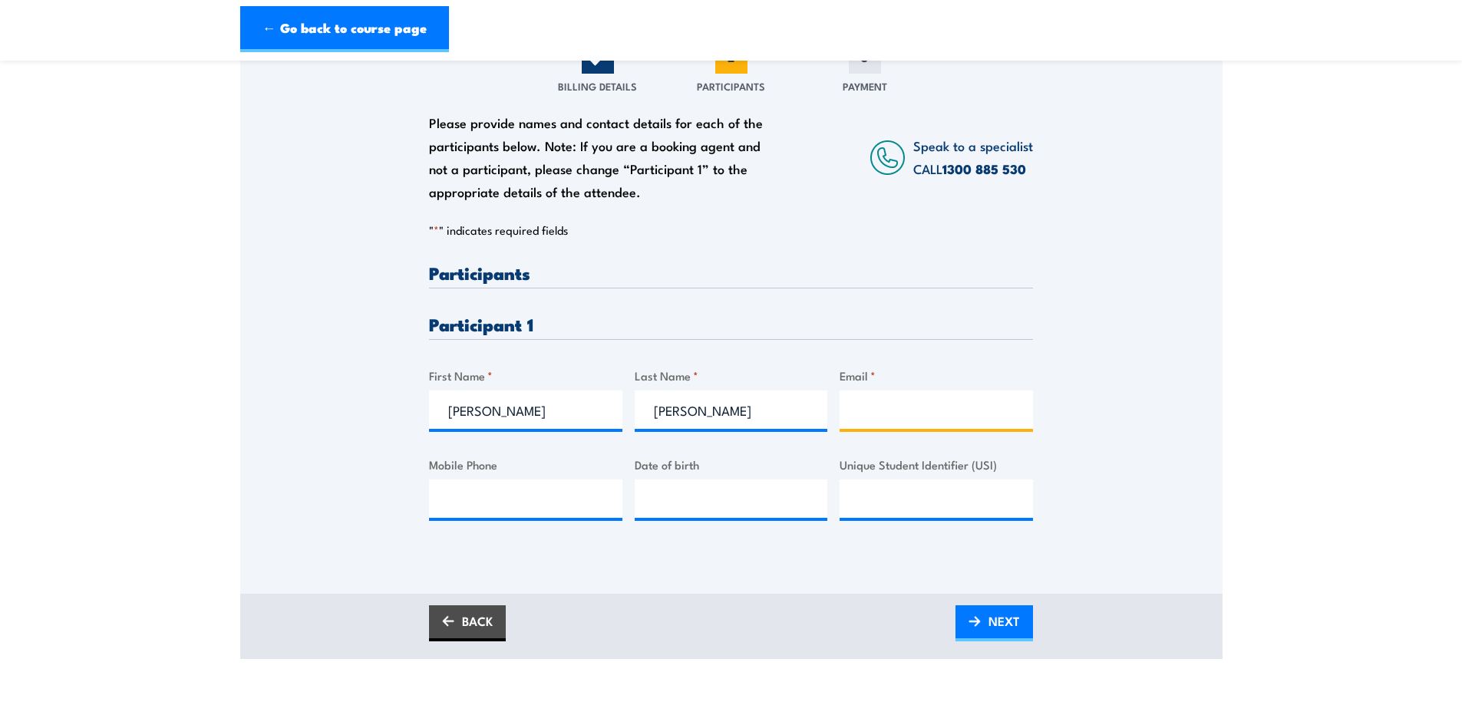
click at [884, 403] on input "Email *" at bounding box center [936, 410] width 193 height 38
type input "gabriel.gomez1@bhp.com"
click at [478, 504] on input "Mobile Phone" at bounding box center [525, 499] width 193 height 38
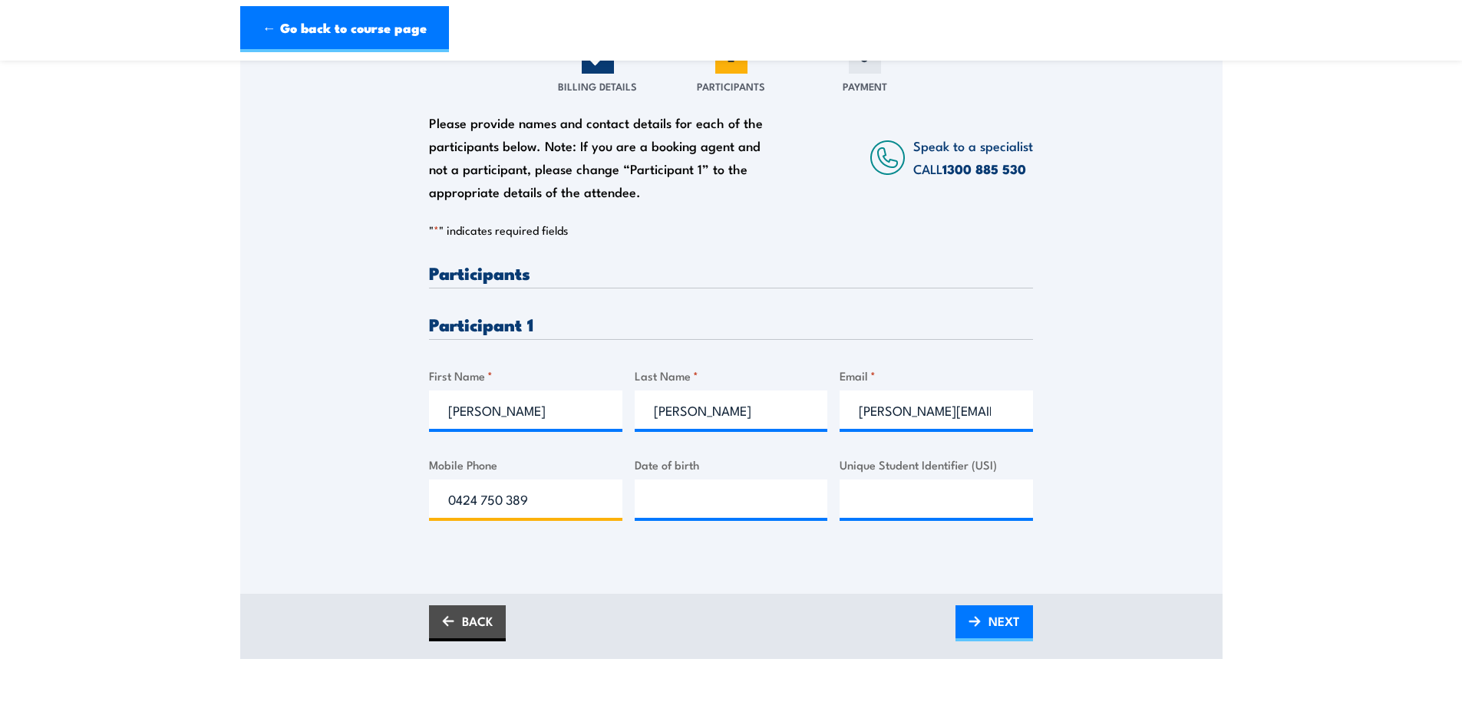
type input "0424 750 389"
click at [645, 496] on input "__/__/____" at bounding box center [731, 499] width 193 height 38
type input "19/03/1989"
click at [890, 504] on input "Unique Student Identifier (USI)" at bounding box center [936, 499] width 193 height 38
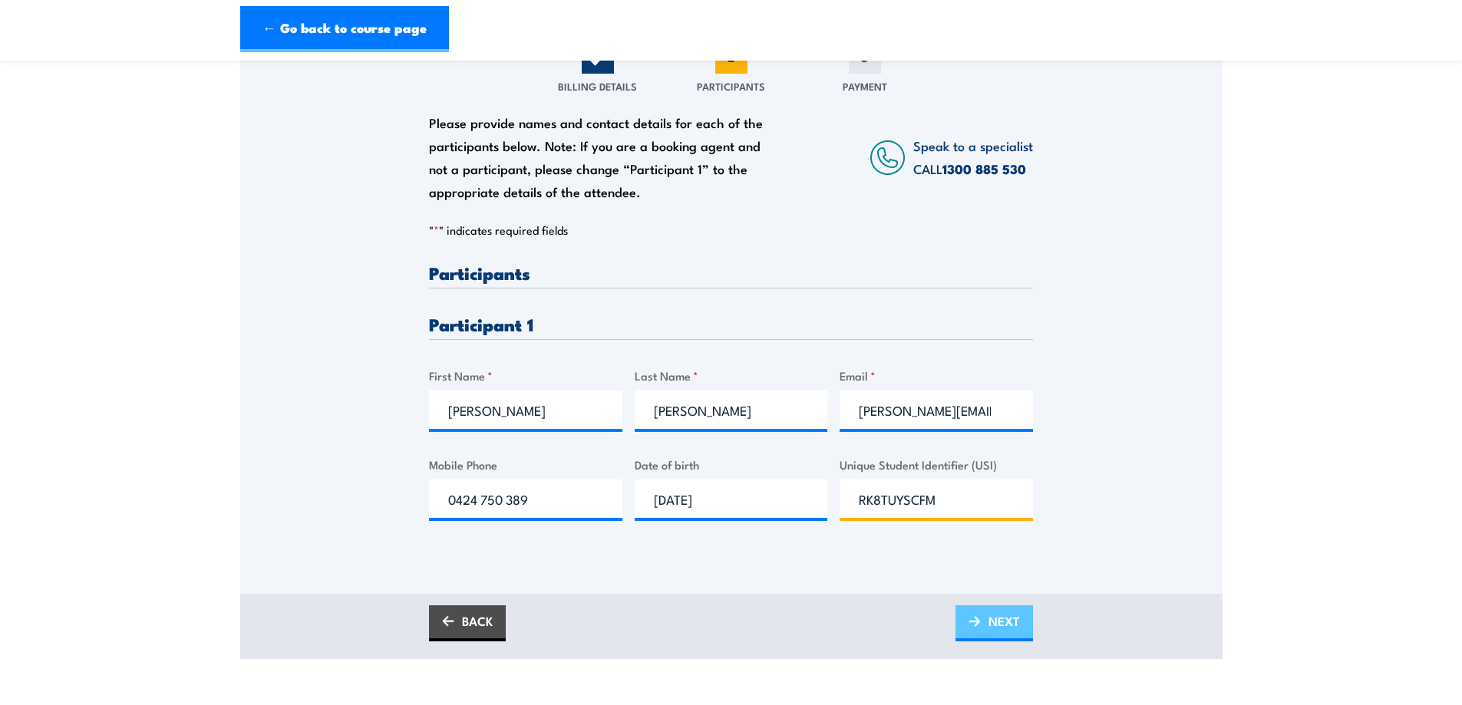
type input "RK8TUYSCFM"
click at [996, 621] on span "NEXT" at bounding box center [1004, 621] width 31 height 41
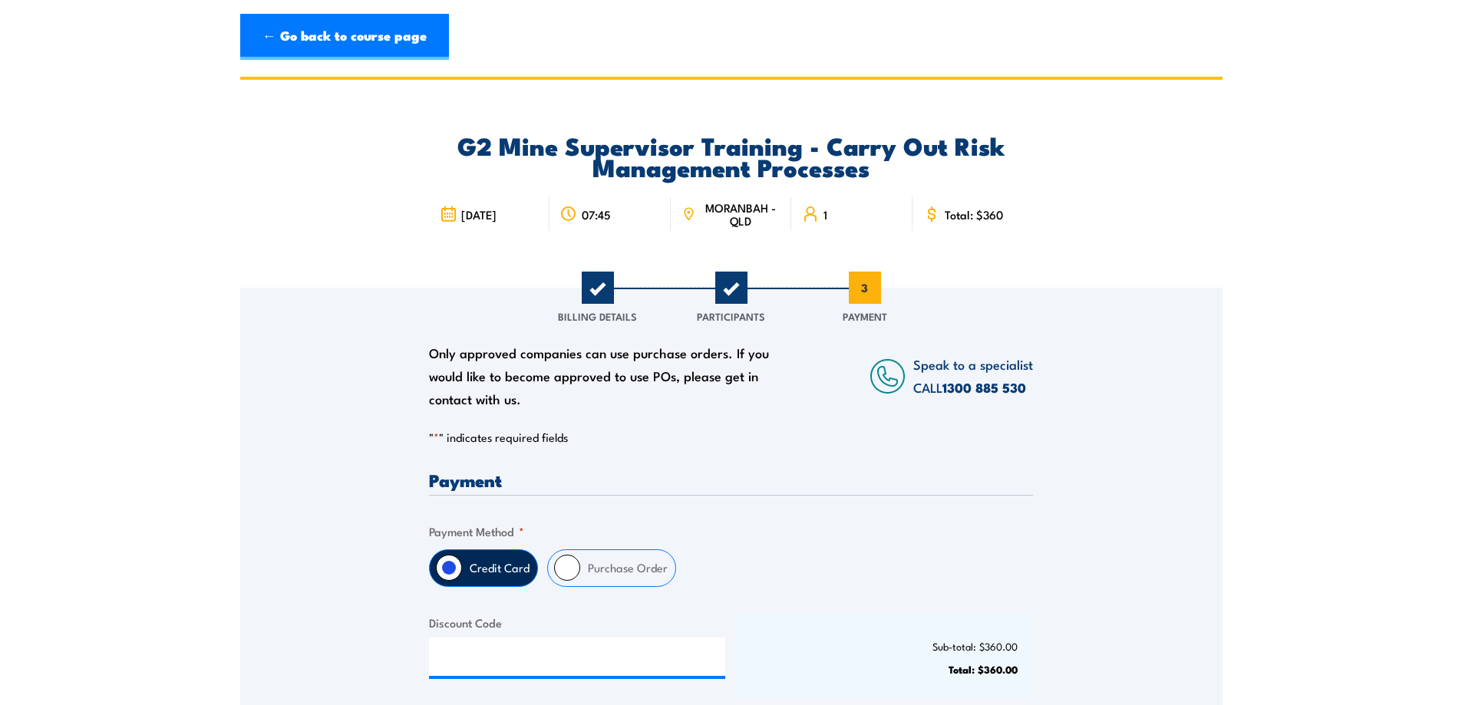
click at [622, 570] on label "Purchase Order" at bounding box center [627, 568] width 95 height 36
click at [580, 570] on input "Purchase Order" at bounding box center [567, 568] width 26 height 26
radio input "true"
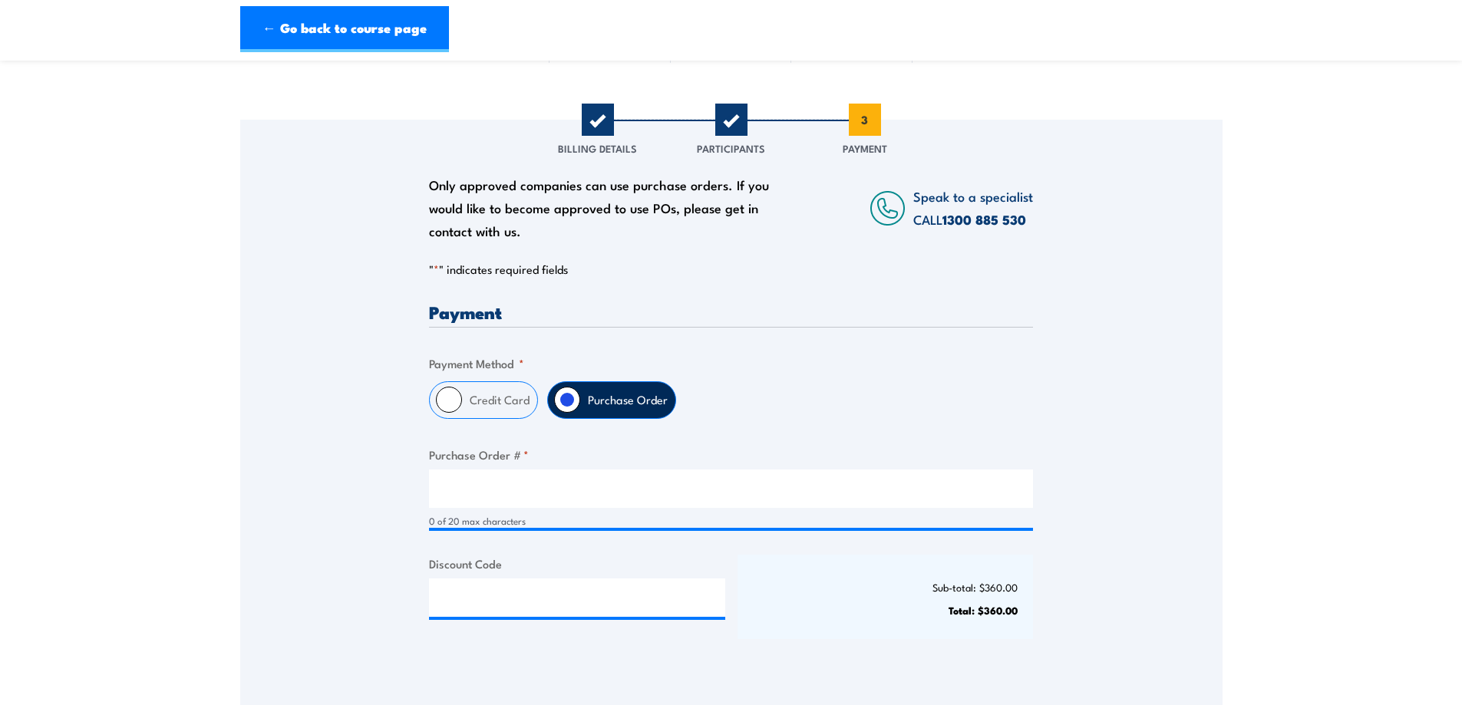
scroll to position [307, 0]
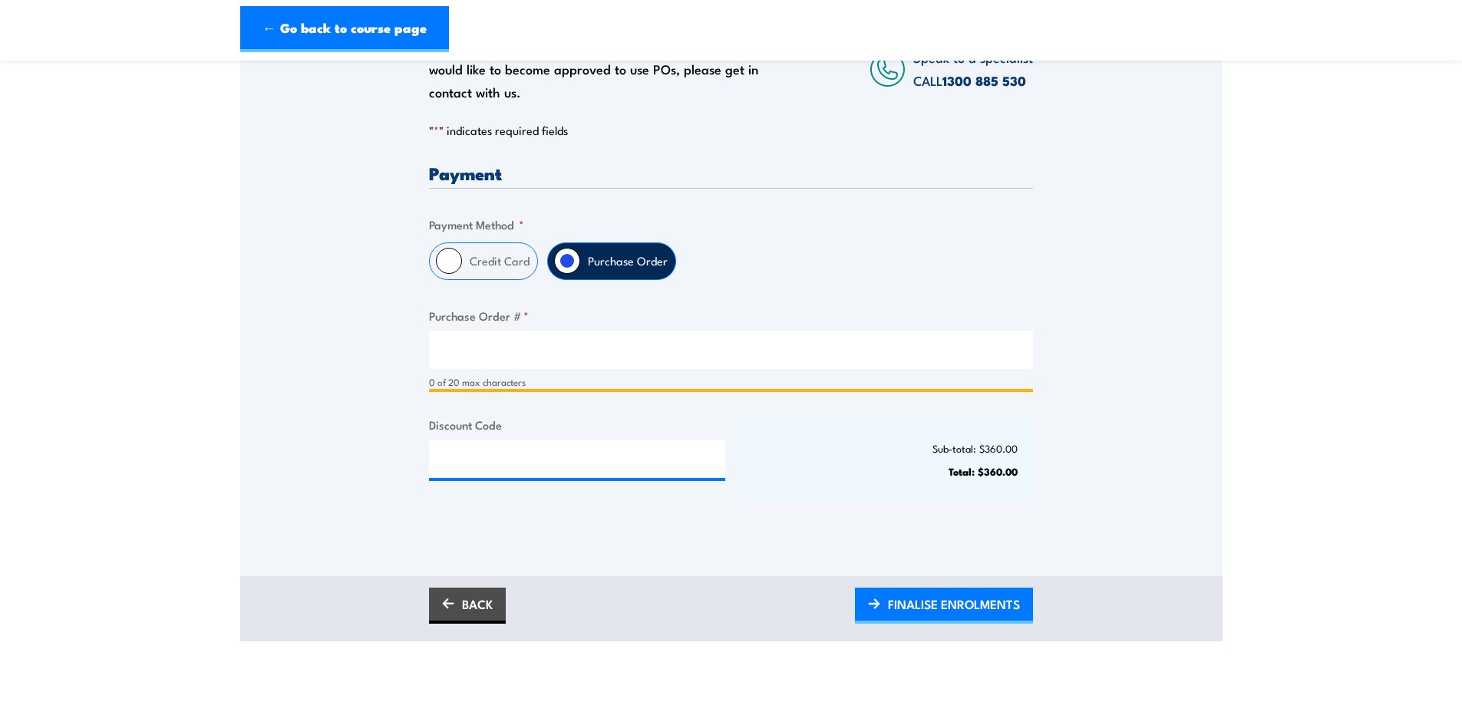
click at [497, 347] on input "Purchase Order # *" at bounding box center [731, 350] width 604 height 38
type input "4518265506"
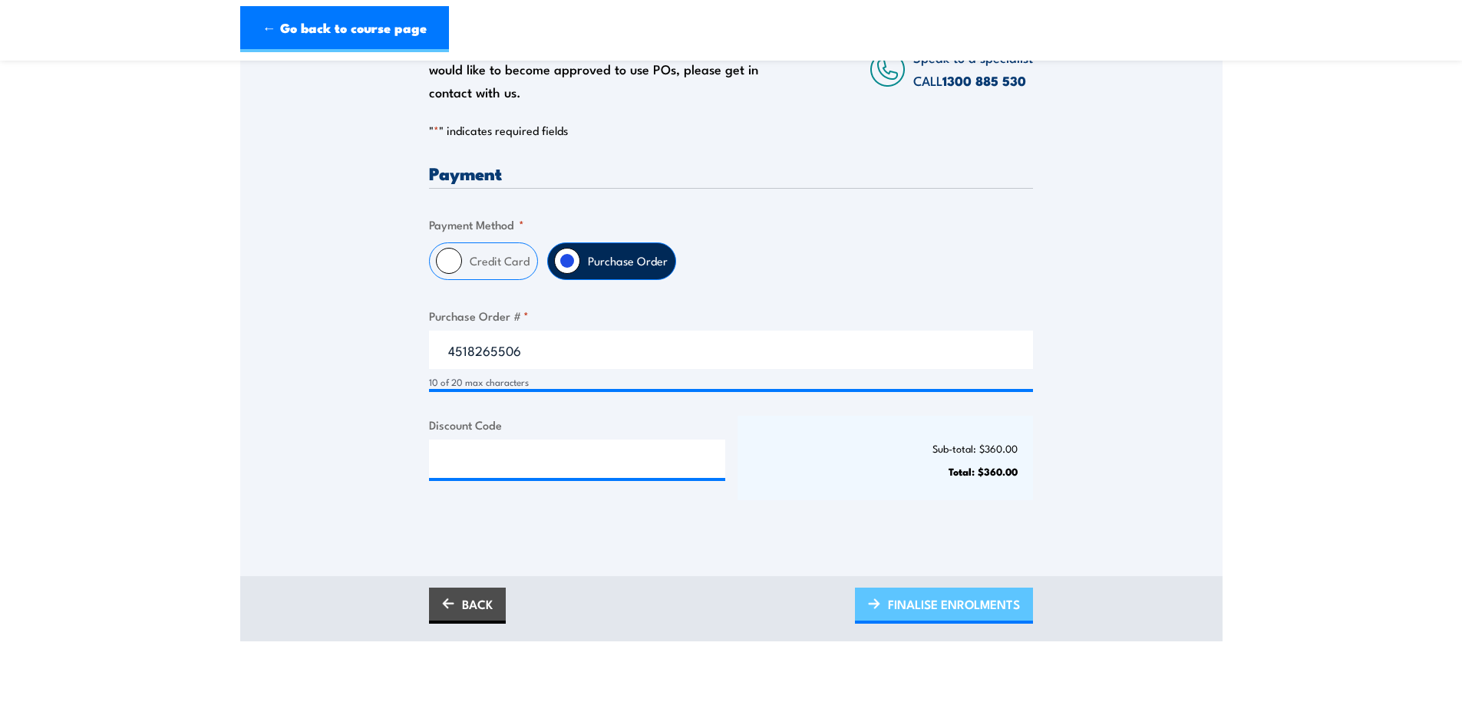
click at [920, 598] on span "FINALISE ENROLMENTS" at bounding box center [954, 604] width 132 height 41
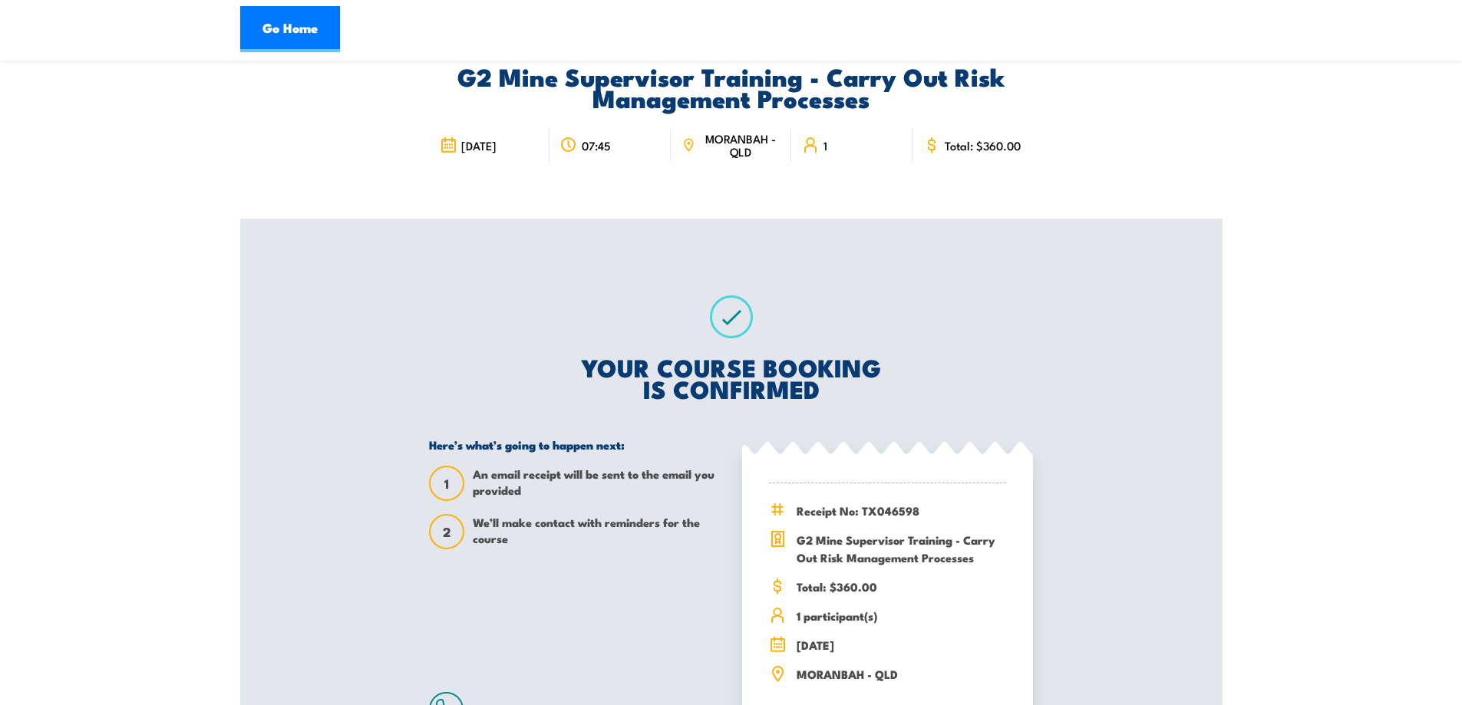
scroll to position [230, 0]
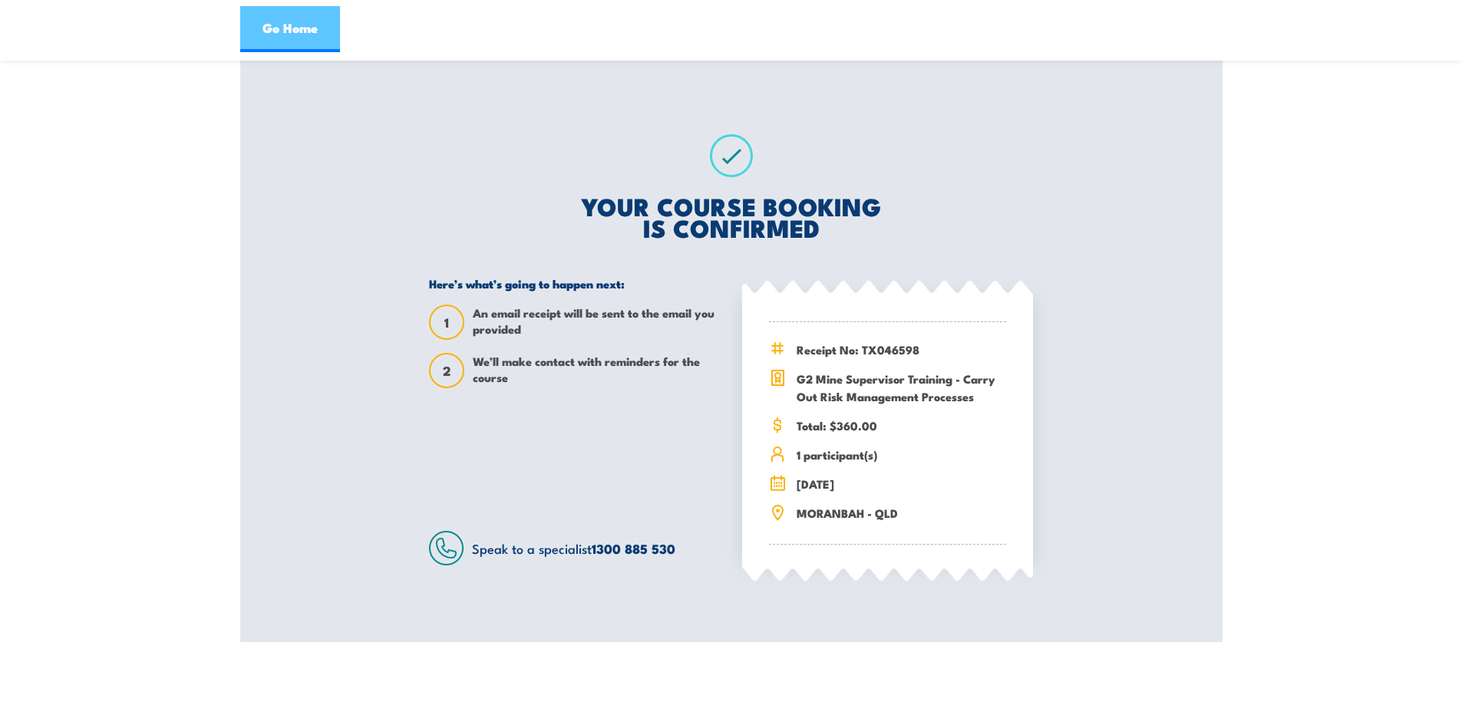
click at [292, 25] on link "Go Home" at bounding box center [290, 29] width 100 height 46
